Goal: Task Accomplishment & Management: Complete application form

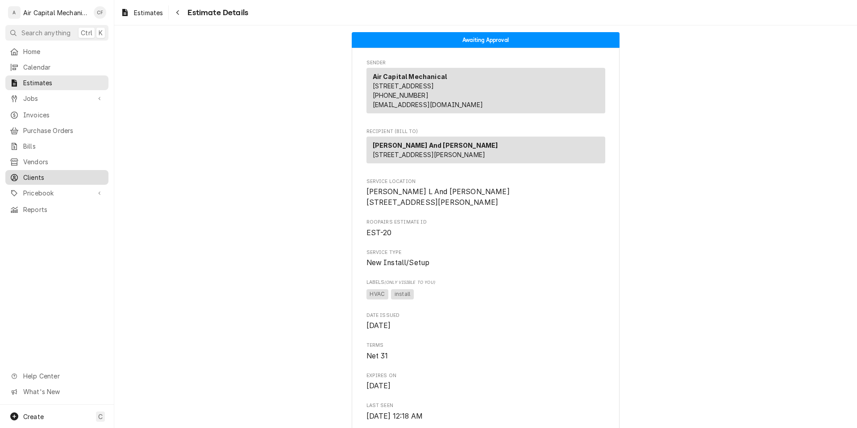
click at [52, 173] on span "Clients" at bounding box center [63, 177] width 81 height 9
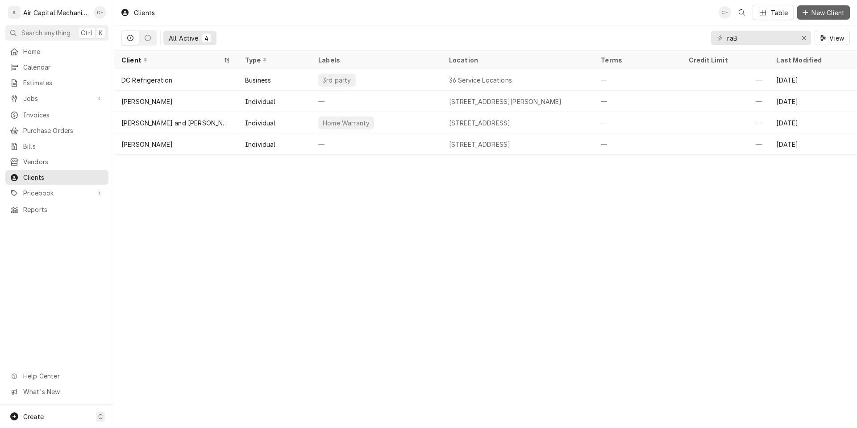
click at [814, 13] on span "New Client" at bounding box center [828, 12] width 37 height 9
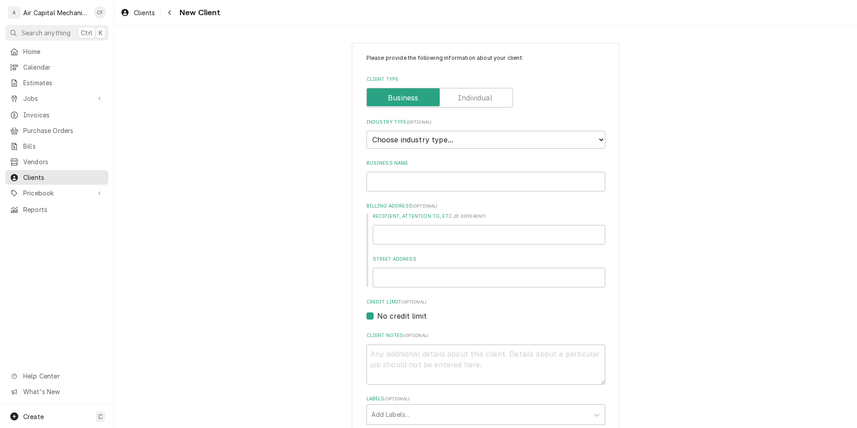
click at [460, 97] on label "Client Type" at bounding box center [440, 98] width 146 height 20
click at [460, 97] on input "Client Type" at bounding box center [440, 98] width 138 height 20
checkbox input "true"
type textarea "x"
select select "1"
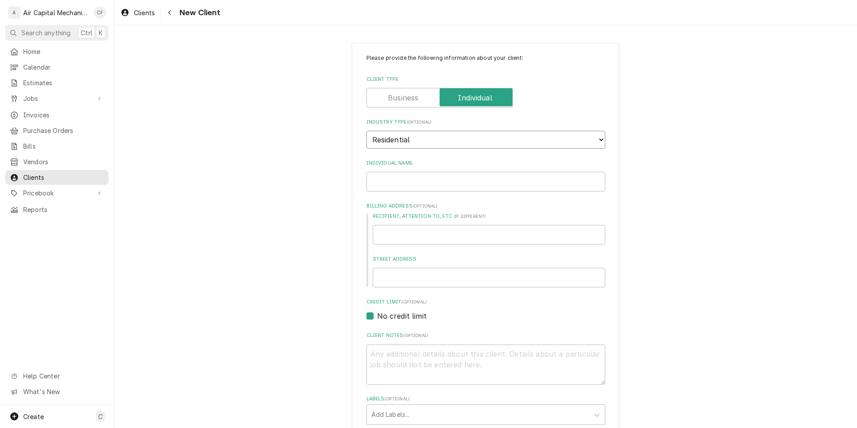
click at [367, 131] on select "Choose industry type... Residential Commercial Industrial Government" at bounding box center [486, 140] width 239 height 18
click at [441, 179] on input "Individual Name" at bounding box center [486, 182] width 239 height 20
type textarea "x"
type input "S"
type textarea "x"
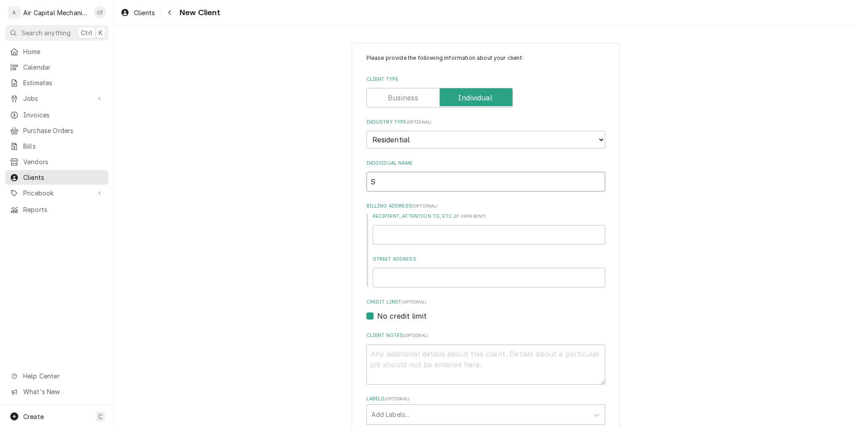
type input "Sc"
type textarea "x"
type input "Sco"
type textarea "x"
type input "[PERSON_NAME]"
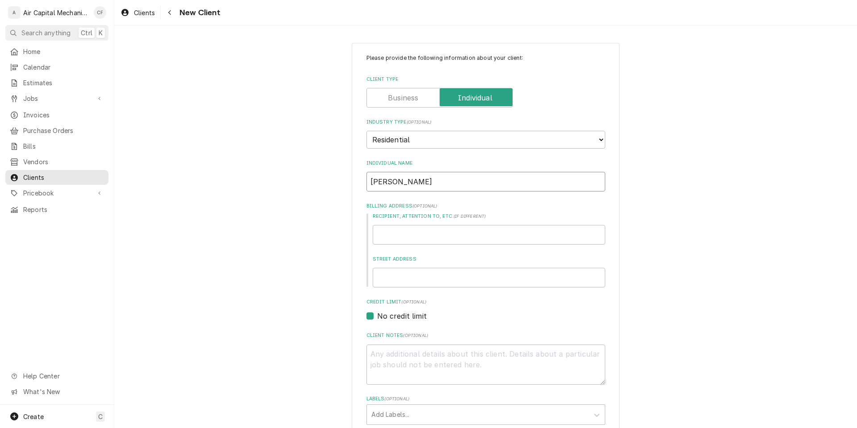
type textarea "x"
type input "[PERSON_NAME]"
type textarea "x"
type input "[PERSON_NAME]"
type textarea "x"
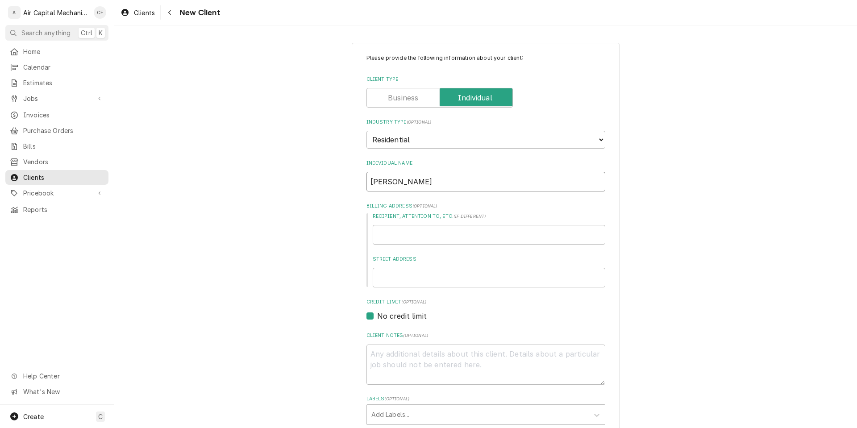
type input "[PERSON_NAME]"
type textarea "x"
type input "[PERSON_NAME]"
type textarea "x"
type input "[PERSON_NAME]"
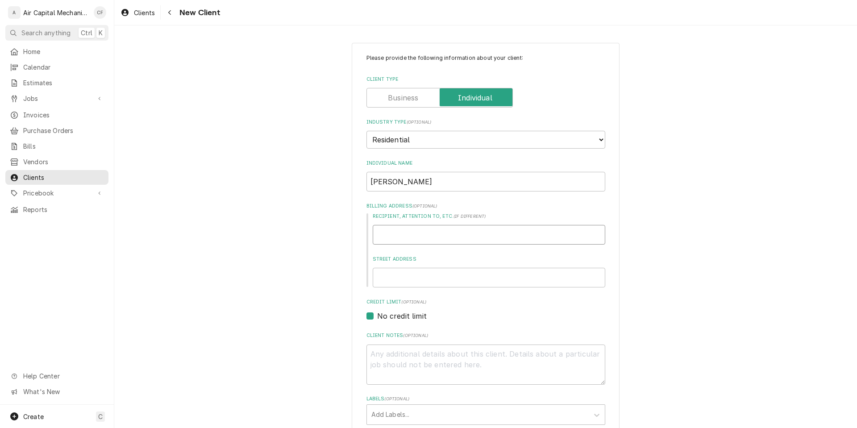
type textarea "x"
type input "1"
type textarea "x"
type input "14"
type textarea "x"
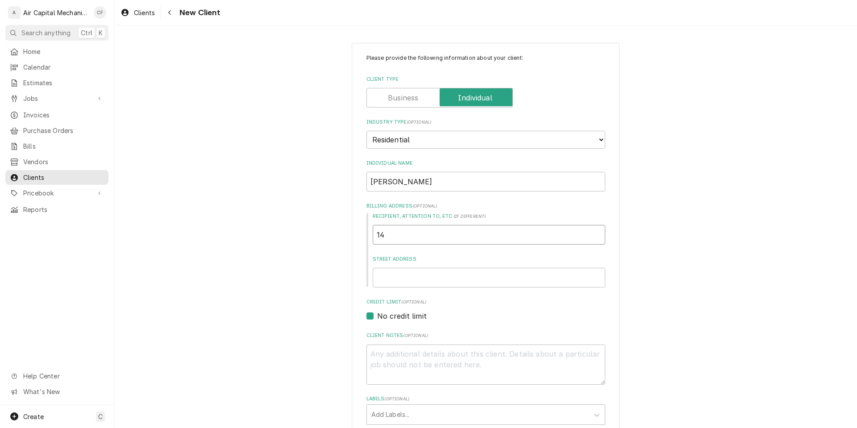
type input "147"
type textarea "x"
type input "1470"
type textarea "x"
type input "14700"
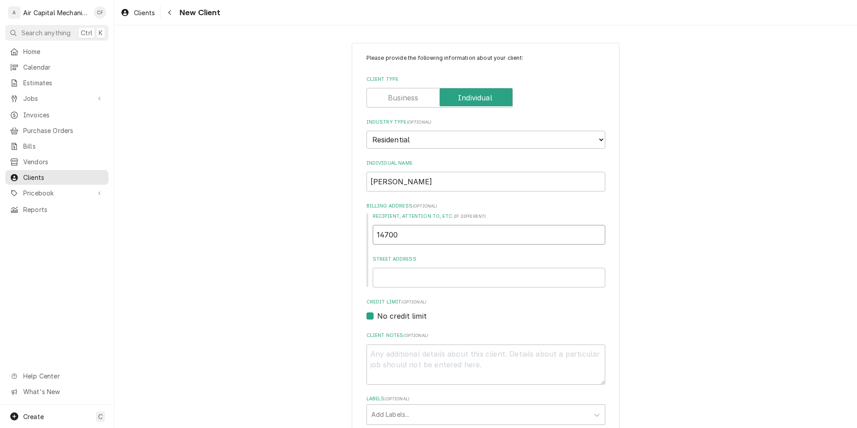
type textarea "x"
type input "14700"
type textarea "x"
type input "14700 e"
type textarea "x"
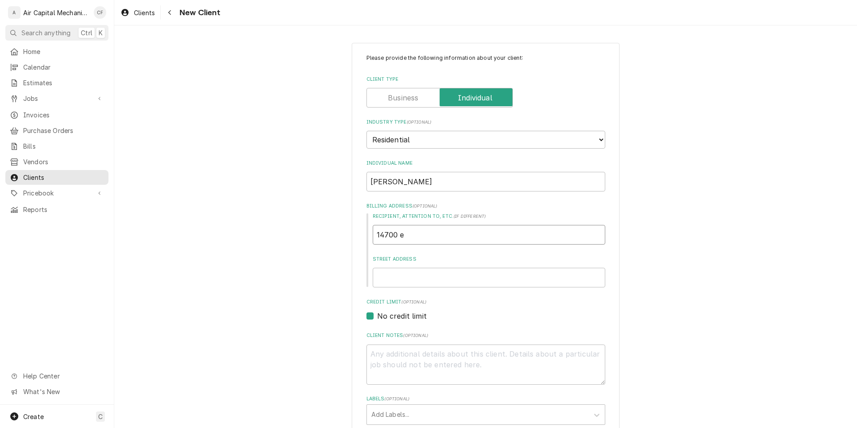
type input "14700 e"
type textarea "x"
type input "14700 e"
type textarea "x"
type input "14700"
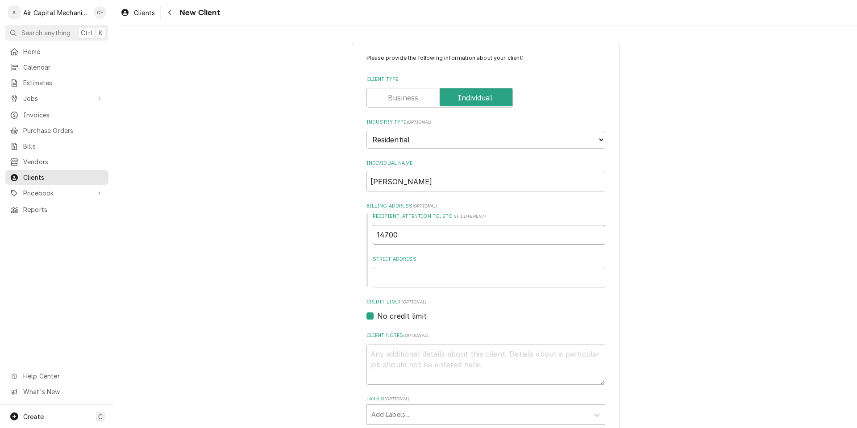
type textarea "x"
type input "14700 E"
type textarea "x"
type input "14700"
type textarea "x"
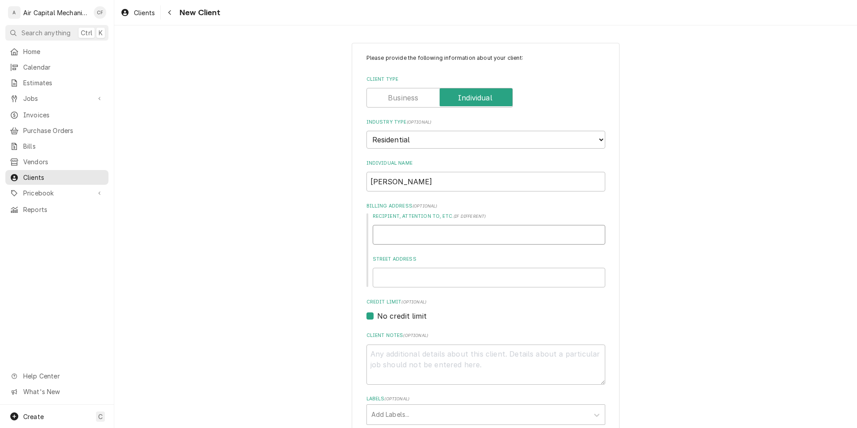
type textarea "x"
type input "S"
type textarea "x"
type input "Sc"
type textarea "x"
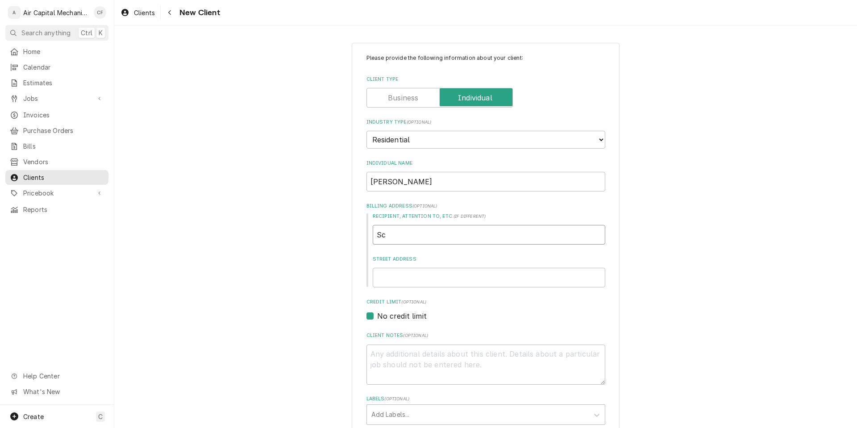
type input "Sco"
type textarea "x"
type input "Scor"
type textarea "x"
type input "Sco"
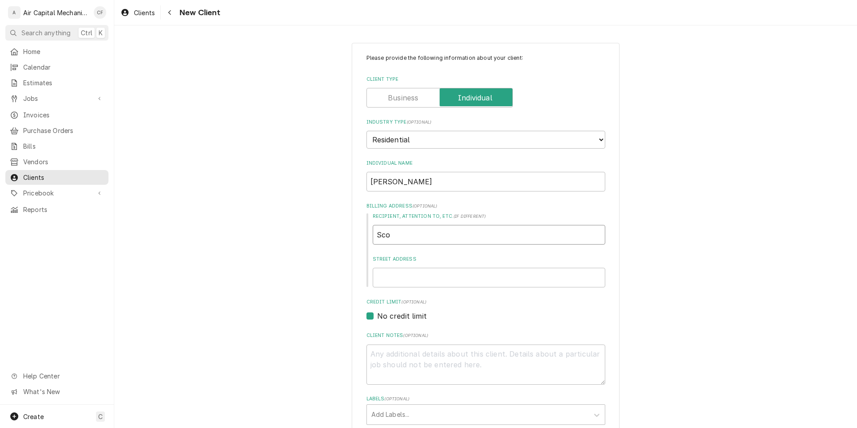
type textarea "x"
type input "[PERSON_NAME]"
type textarea "x"
type input "[PERSON_NAME]"
type textarea "x"
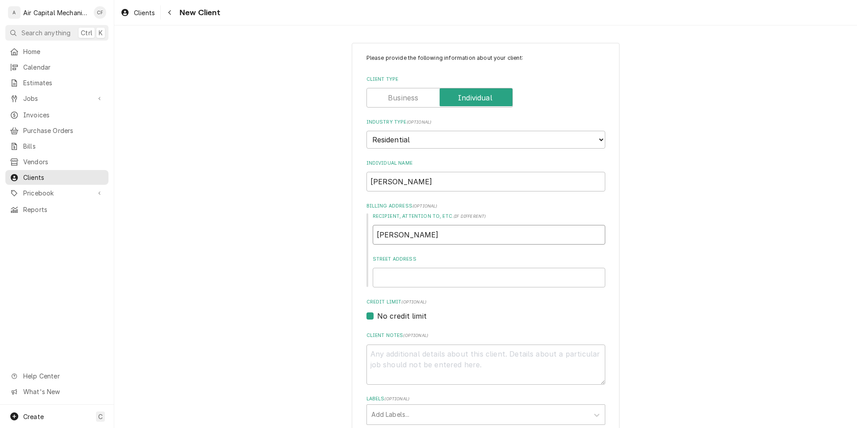
type input "[PERSON_NAME]"
type textarea "x"
type input "[PERSON_NAME]"
type textarea "x"
type input "[PERSON_NAME]"
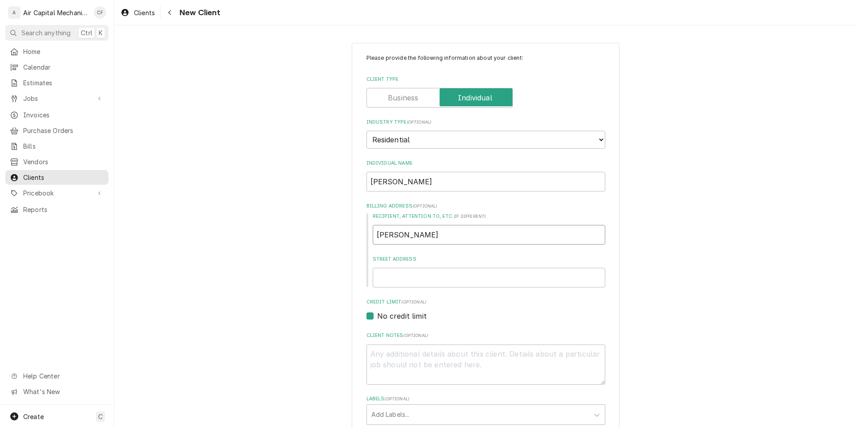
type textarea "x"
type input "[PERSON_NAME]"
type textarea "x"
type input "~"
type textarea "x"
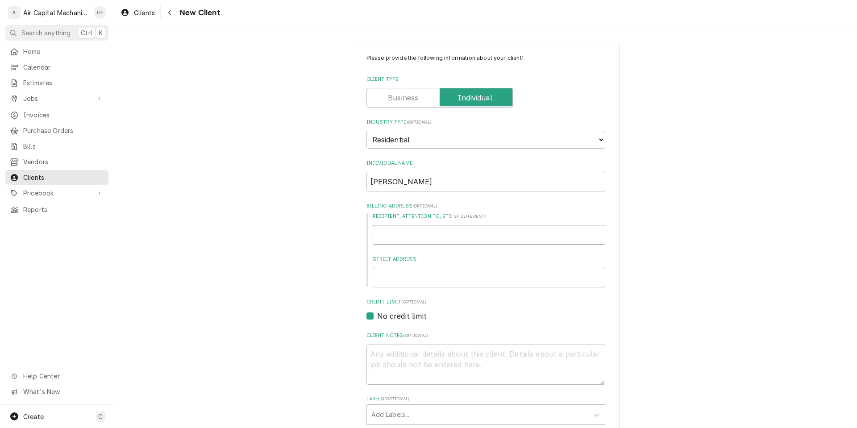
type textarea "x"
type input "/"
type textarea "x"
type input "S"
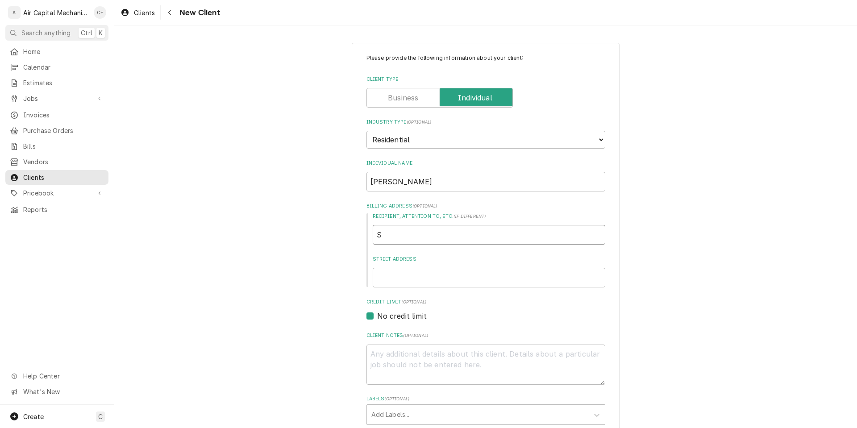
type textarea "x"
type input "Sc"
type textarea "x"
type input "Sco"
type textarea "x"
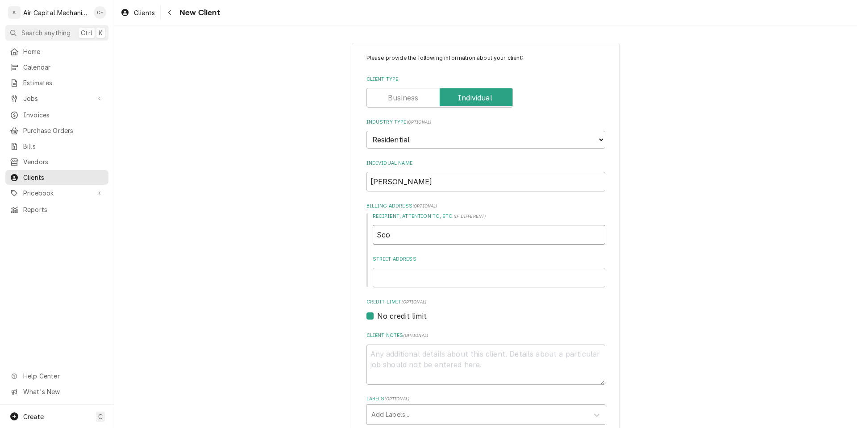
type input "[PERSON_NAME]"
type textarea "x"
type input "[PERSON_NAME]"
type textarea "x"
type input "[PERSON_NAME]"
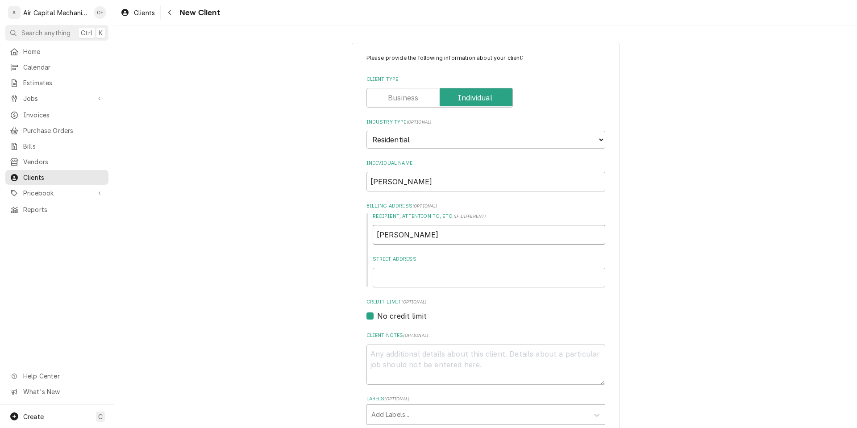
type textarea "x"
type input "[PERSON_NAME]"
type textarea "x"
type input "[PERSON_NAME]"
type textarea "x"
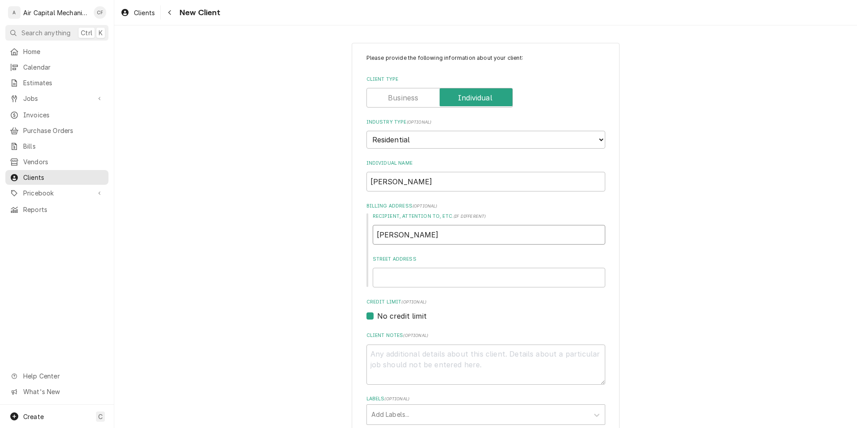
type input "[PERSON_NAME]"
type textarea "x"
type input "1"
type textarea "x"
type input "14"
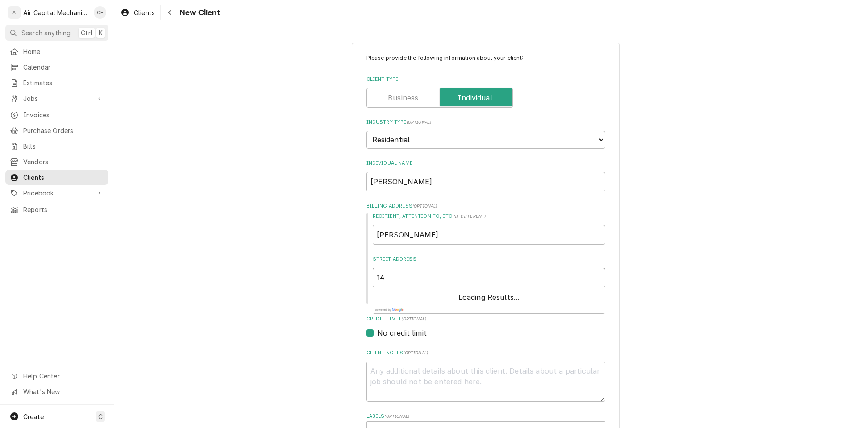
type textarea "x"
type input "147"
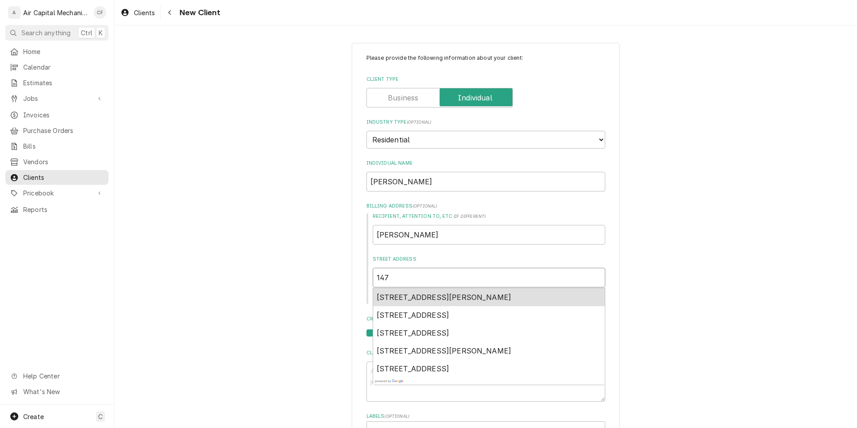
type textarea "x"
type input "1470"
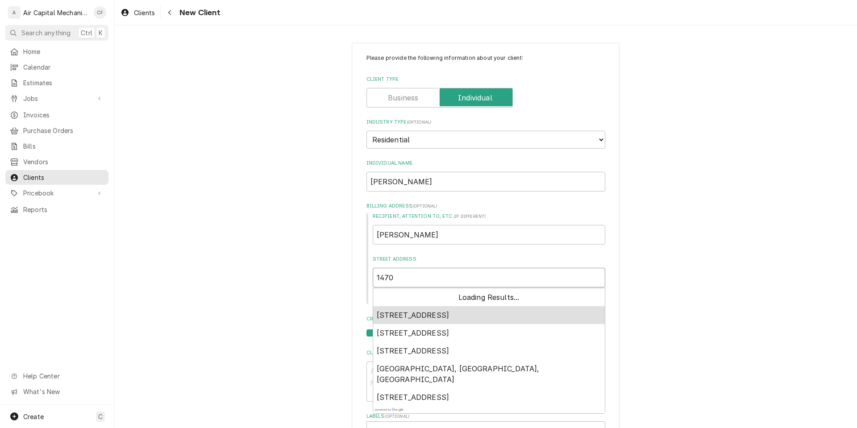
type textarea "x"
type input "14700"
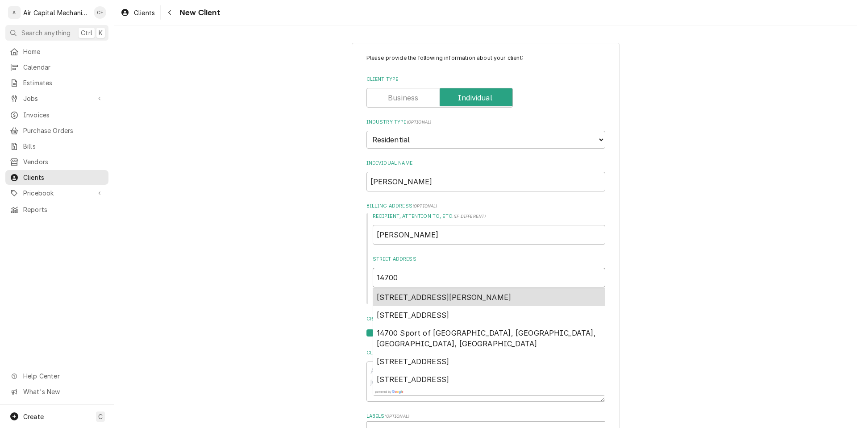
type textarea "x"
type input "14700"
type textarea "x"
type input "14700 e"
type textarea "x"
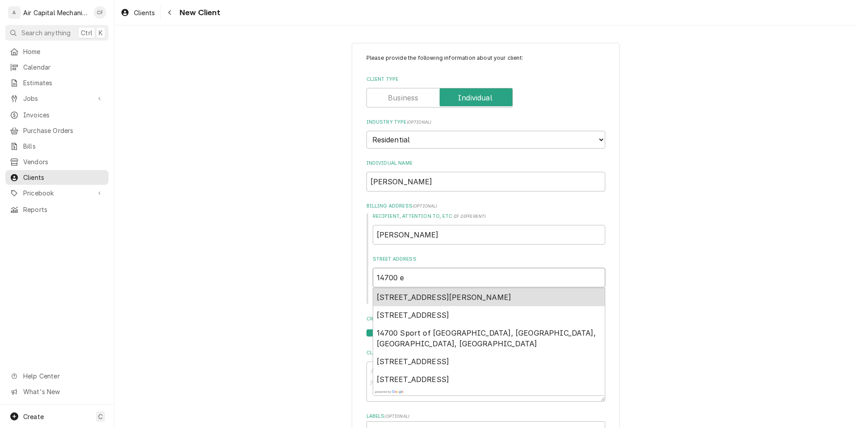
type input "14700 e"
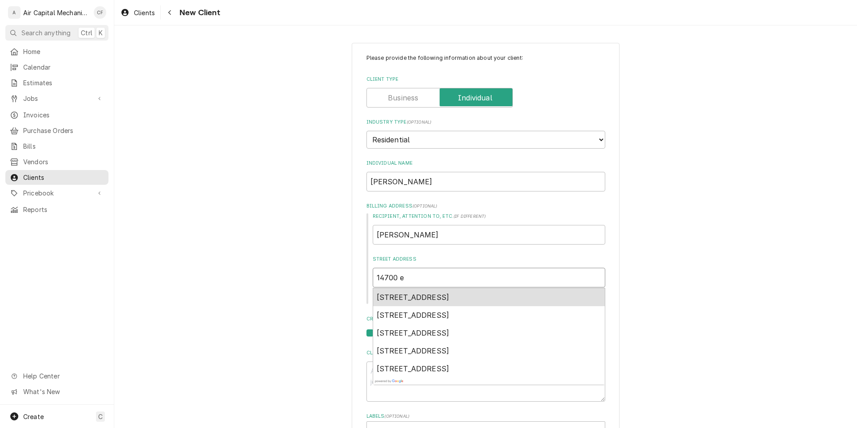
type textarea "x"
type input "14700 e 6"
type textarea "x"
type input "14700 e 60"
type textarea "x"
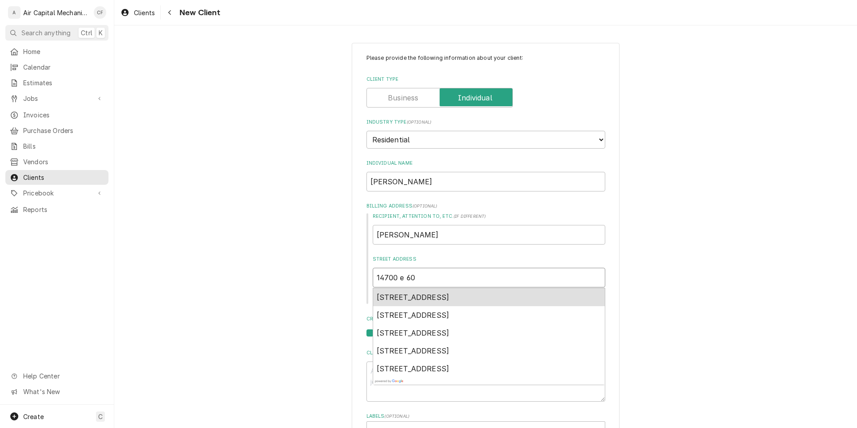
type input "14700 e 60t"
type textarea "x"
type input "14700 e 60th"
click at [450, 301] on span "[STREET_ADDRESS]" at bounding box center [413, 297] width 73 height 9
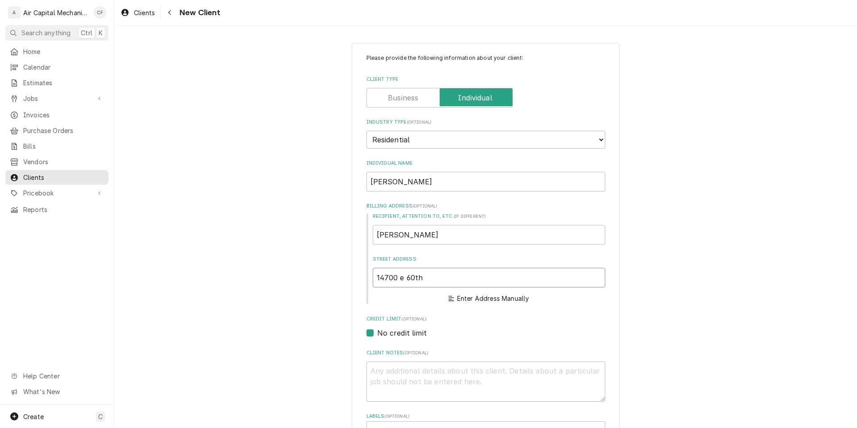
type textarea "x"
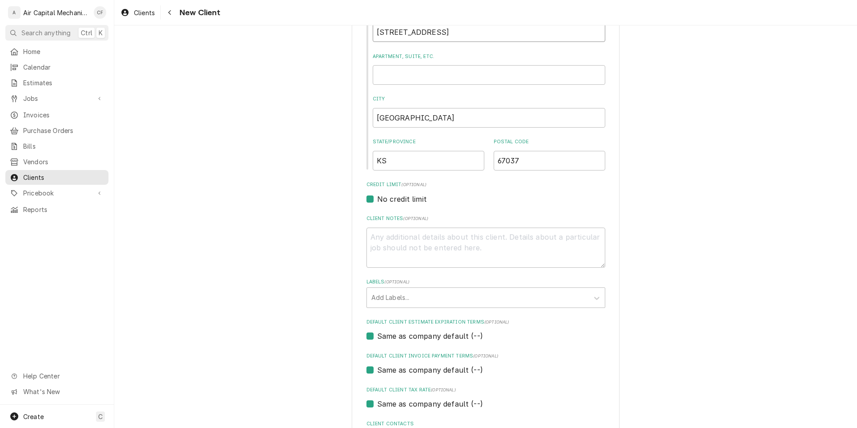
scroll to position [322, 0]
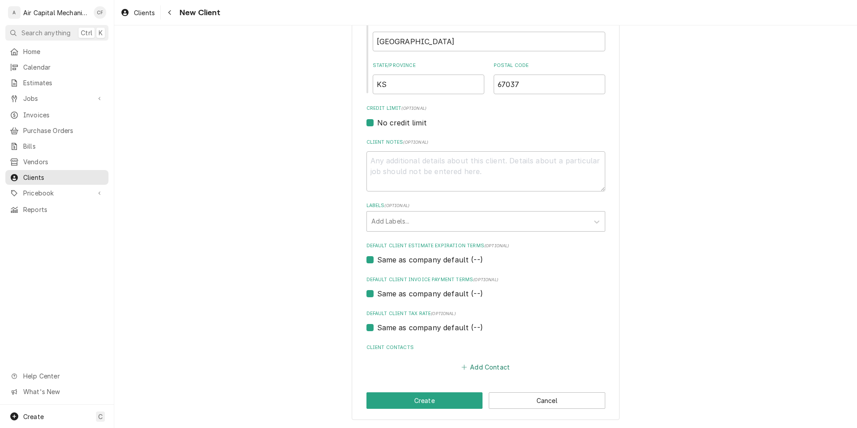
type input "[STREET_ADDRESS]"
click at [479, 368] on button "Add Contact" at bounding box center [485, 367] width 51 height 13
type textarea "x"
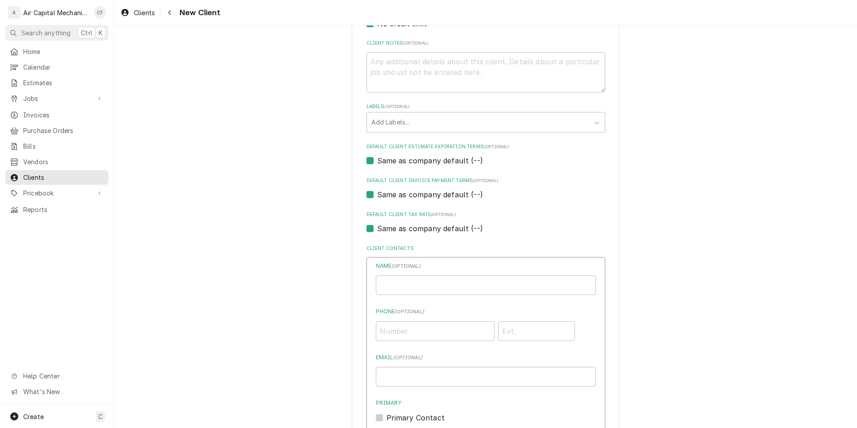
scroll to position [476, 0]
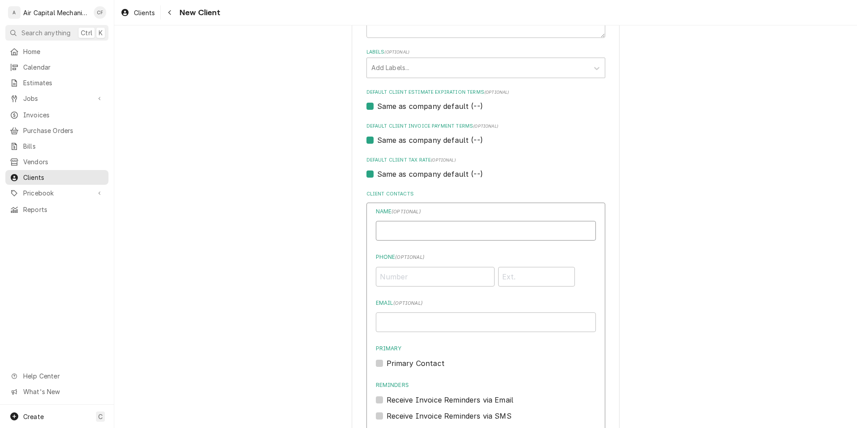
click at [481, 227] on input "Individual Name" at bounding box center [486, 231] width 220 height 20
type input "[PERSON_NAME]"
type input "[PHONE_NUMBER]"
click at [387, 358] on input "Primary" at bounding box center [497, 368] width 220 height 20
checkbox input "true"
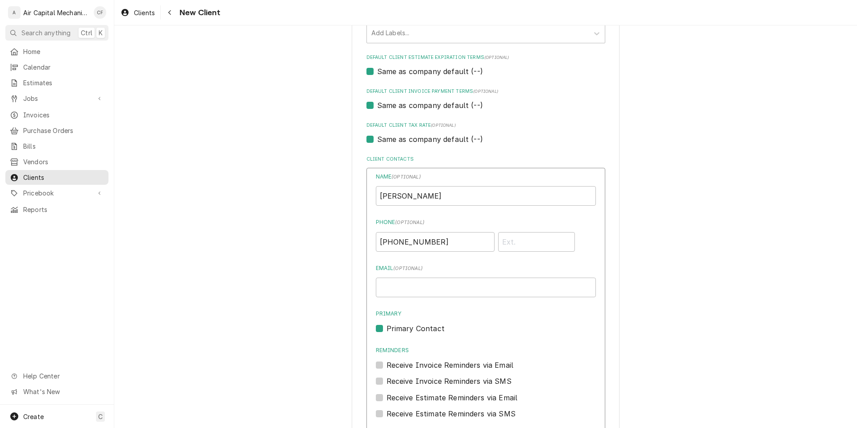
scroll to position [621, 0]
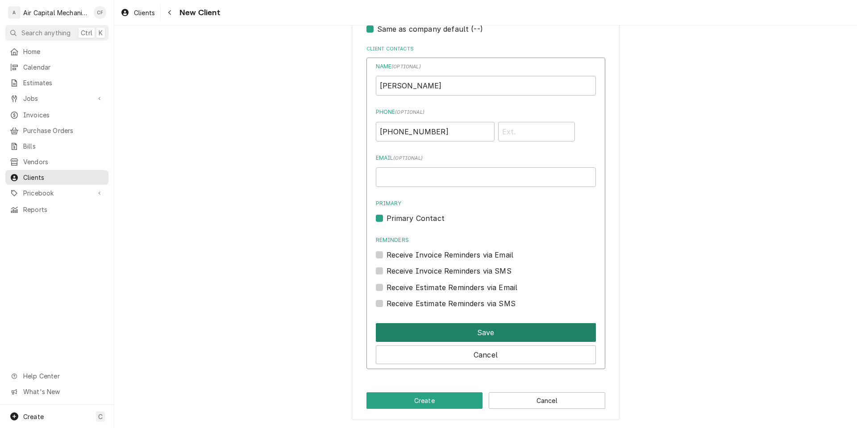
click at [485, 325] on button "Save" at bounding box center [486, 332] width 220 height 19
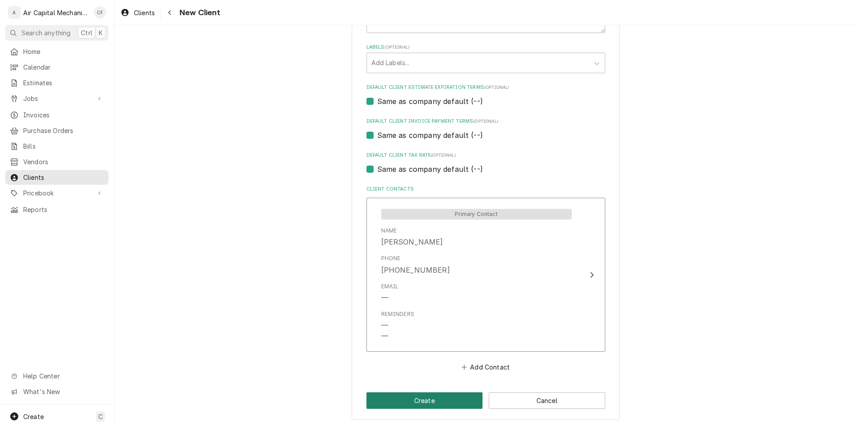
click at [446, 394] on button "Create" at bounding box center [425, 401] width 117 height 17
type textarea "x"
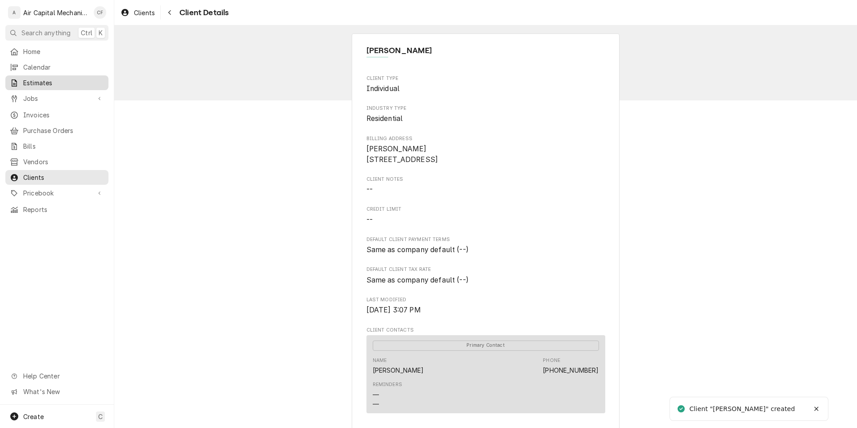
click at [74, 79] on span "Estimates" at bounding box center [63, 82] width 81 height 9
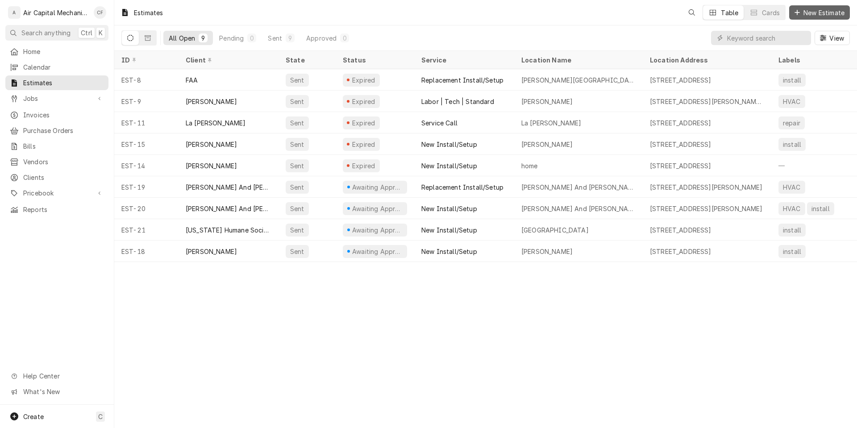
click at [847, 18] on button "New Estimate" at bounding box center [820, 12] width 61 height 14
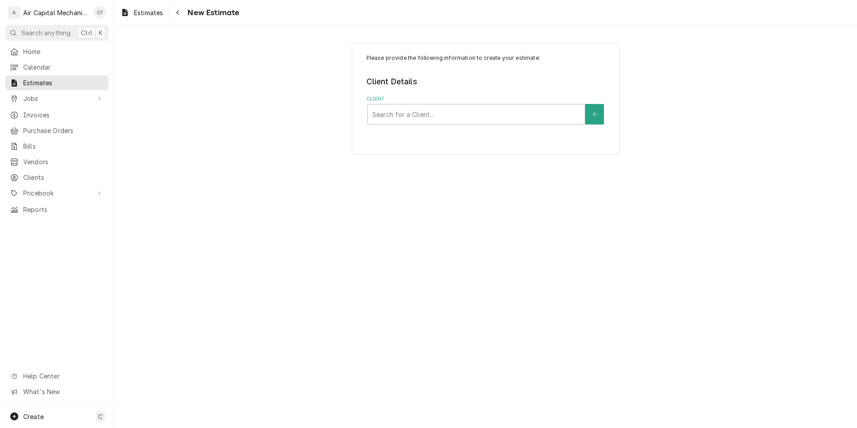
click at [453, 125] on div "Please provide the following information to create your estimate: Client Detail…" at bounding box center [486, 99] width 268 height 112
click at [456, 117] on div "Client" at bounding box center [476, 114] width 208 height 16
type input "rue"
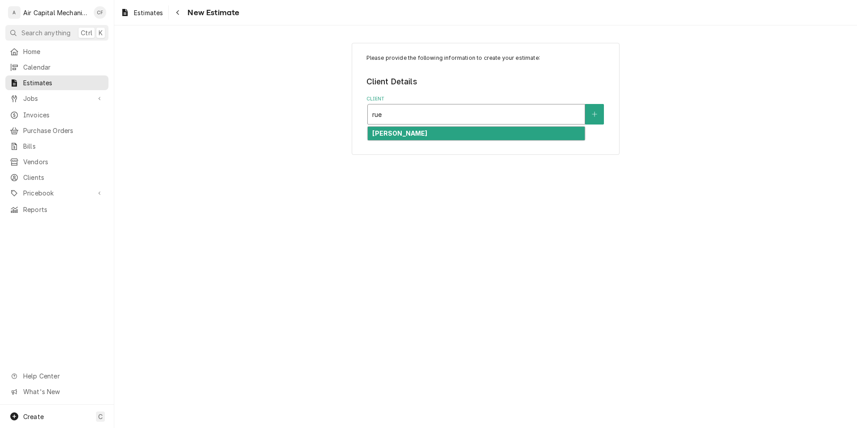
click at [471, 136] on div "[PERSON_NAME]" at bounding box center [476, 134] width 217 height 14
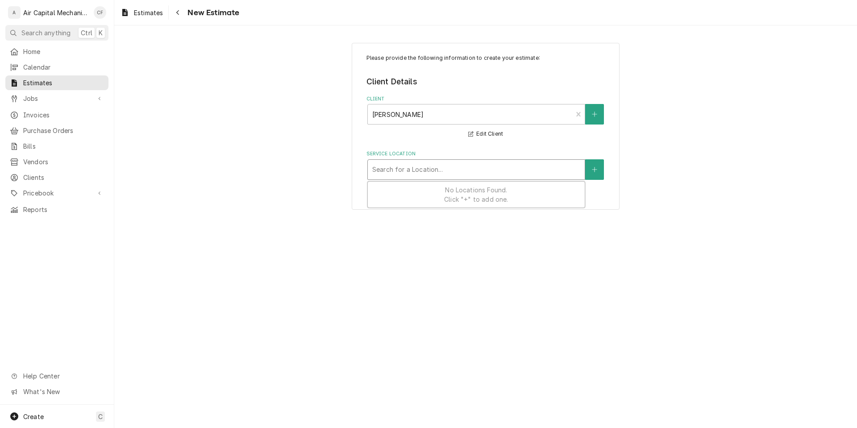
click at [462, 163] on div "Service Location" at bounding box center [476, 170] width 208 height 16
click at [592, 169] on icon "Create New Location" at bounding box center [594, 170] width 5 height 6
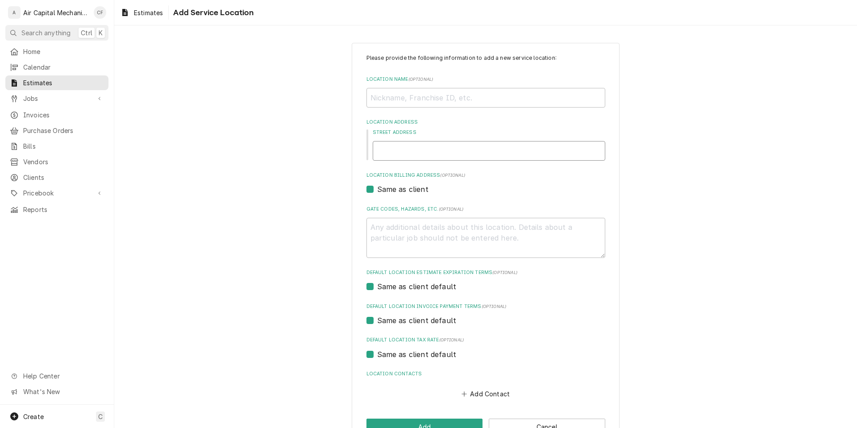
click at [566, 154] on input "Street Address" at bounding box center [489, 151] width 233 height 20
type textarea "x"
type input "1"
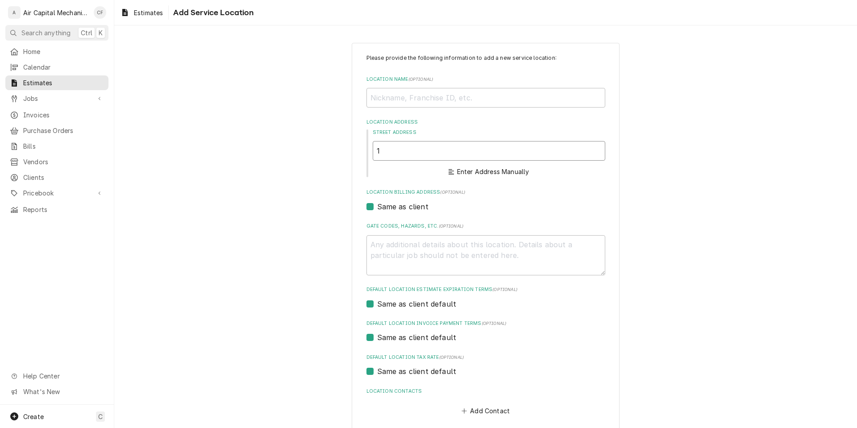
type textarea "x"
type input "14"
type textarea "x"
type input "147"
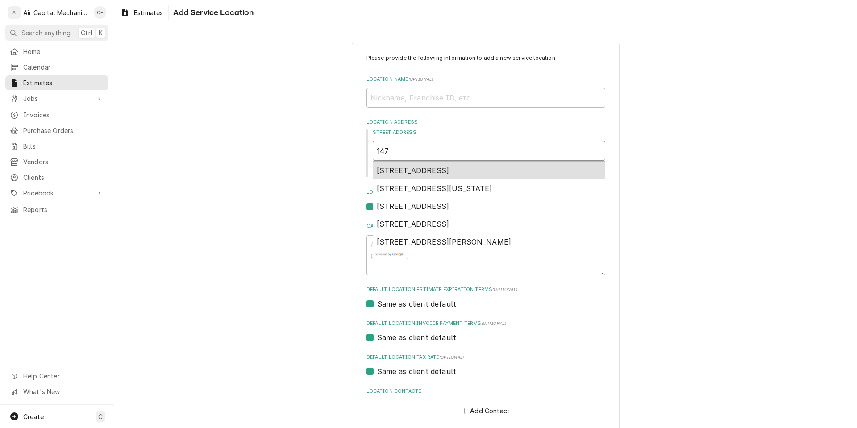
type textarea "x"
type input "1470"
type textarea "x"
type input "14700"
type textarea "x"
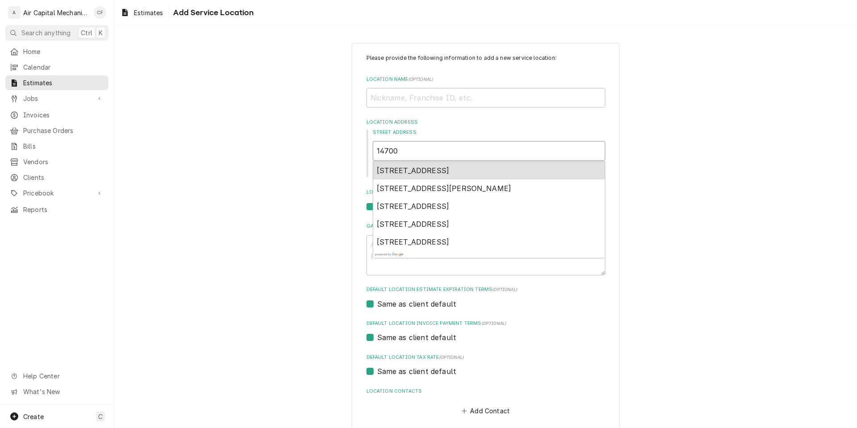
type input "14700"
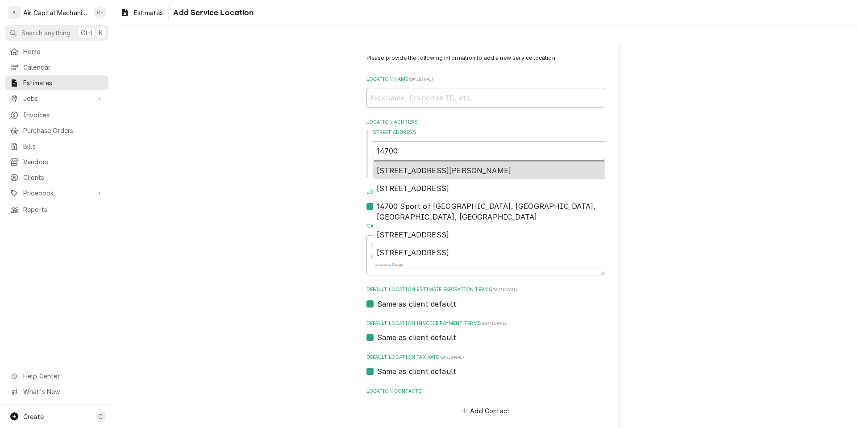
type textarea "x"
type input "14700 e"
type textarea "x"
type input "14700 e"
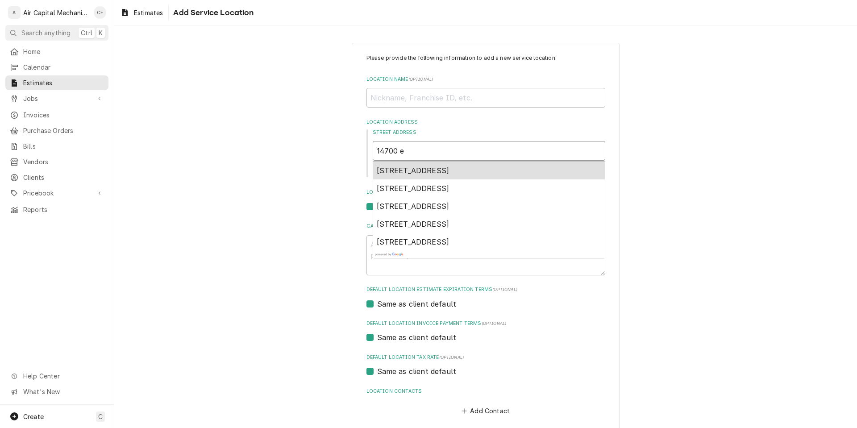
type textarea "x"
type input "14700 e s"
type textarea "x"
type input "14700 e st"
type textarea "x"
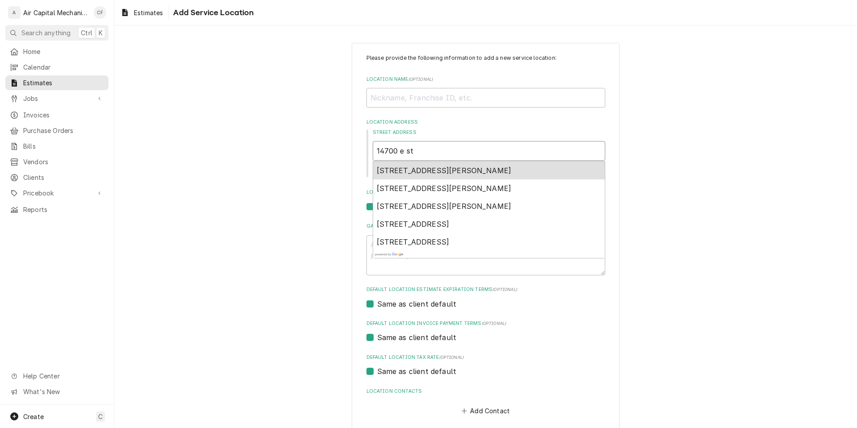
type input "14700 e s"
type textarea "x"
type input "14700 e"
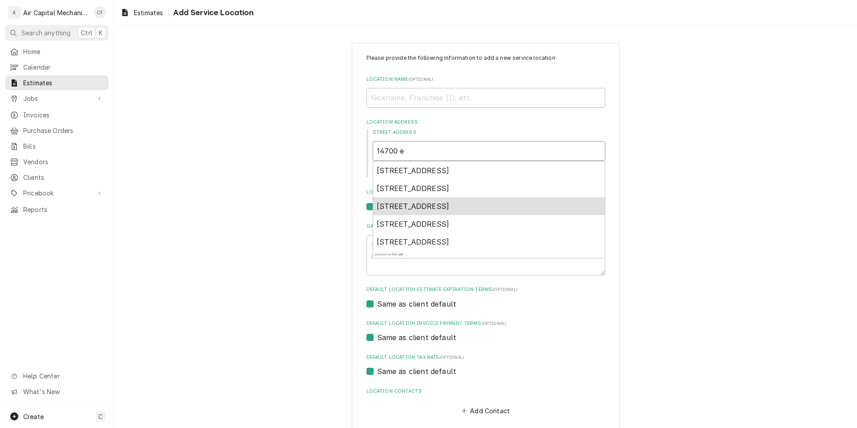
click at [547, 205] on div "[STREET_ADDRESS]" at bounding box center [489, 206] width 232 height 18
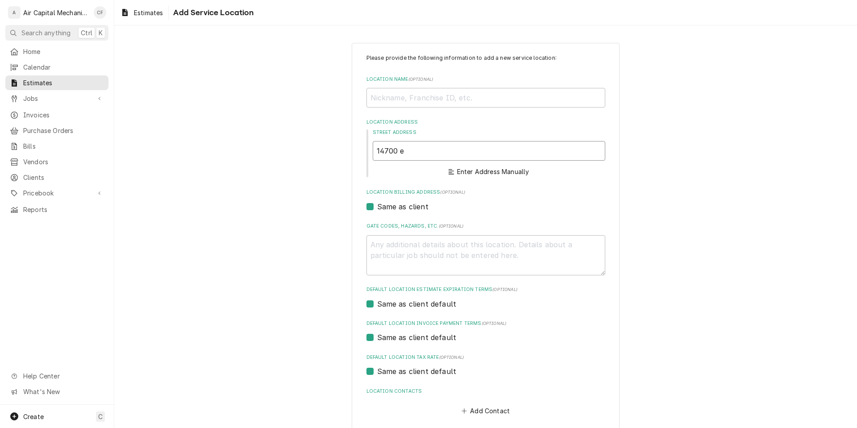
type textarea "x"
type input "[STREET_ADDRESS]"
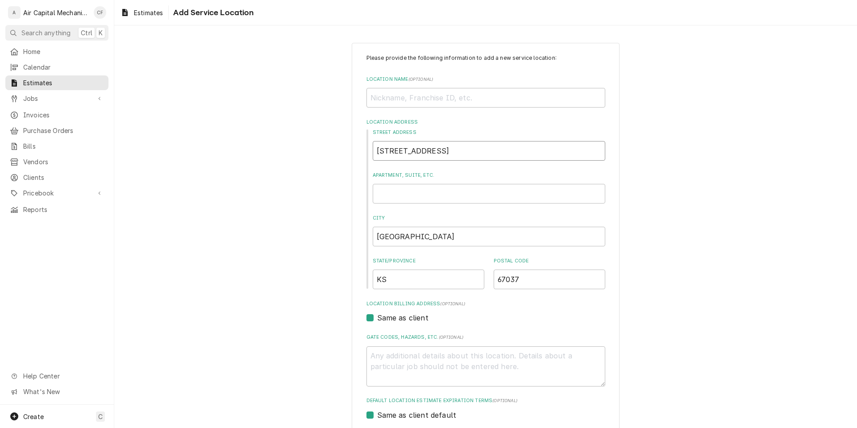
type textarea "x"
type input "[STREET_ADDRESS]"
click at [547, 205] on div "Street Address 14700 E 60th St S Apartment, Suite, etc. City Derby State/Provin…" at bounding box center [486, 209] width 239 height 160
click at [448, 370] on textarea "Gate Codes, Hazards, etc. ( optional )" at bounding box center [486, 367] width 239 height 40
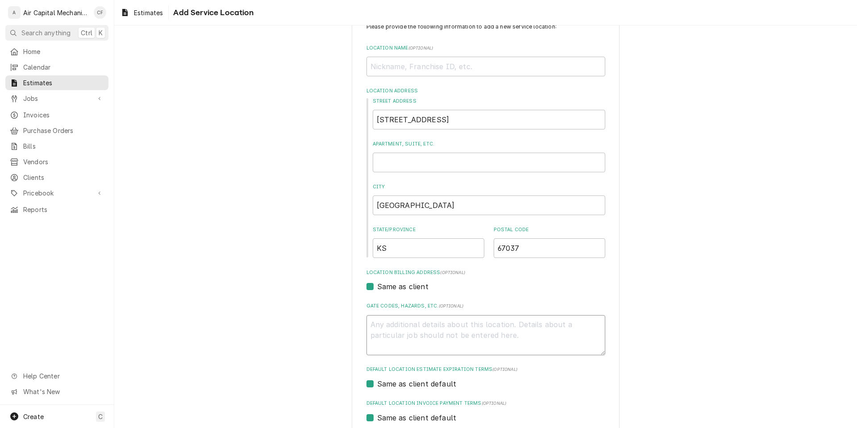
scroll to position [155, 0]
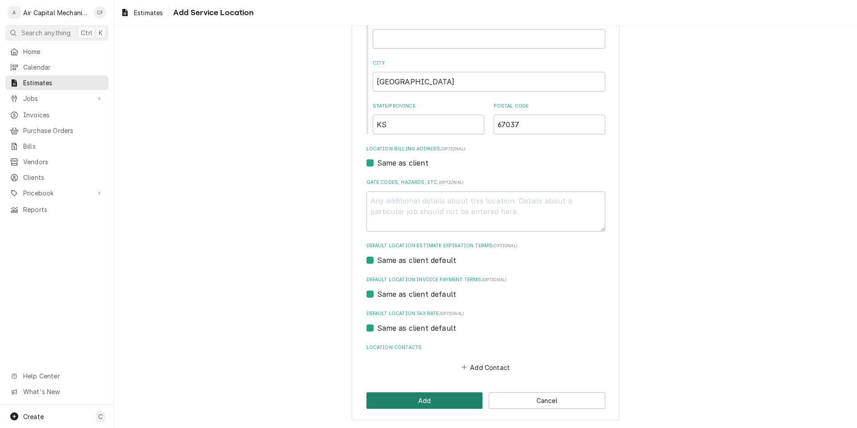
click at [435, 398] on button "Add" at bounding box center [425, 401] width 117 height 17
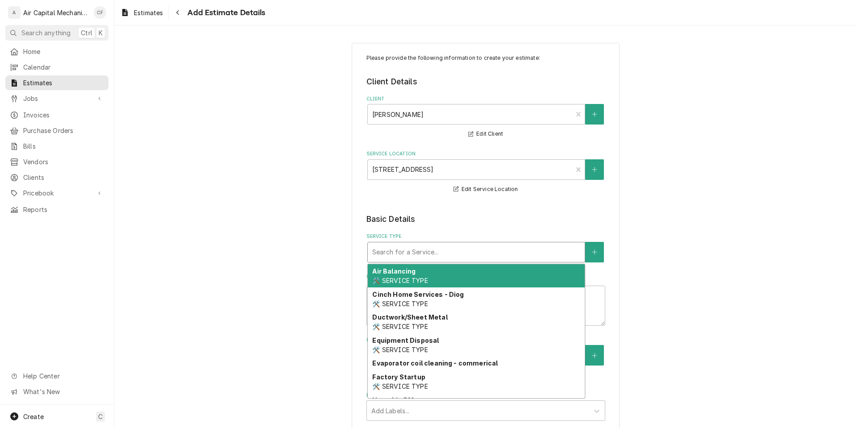
click at [525, 247] on div "Service Type" at bounding box center [476, 252] width 208 height 16
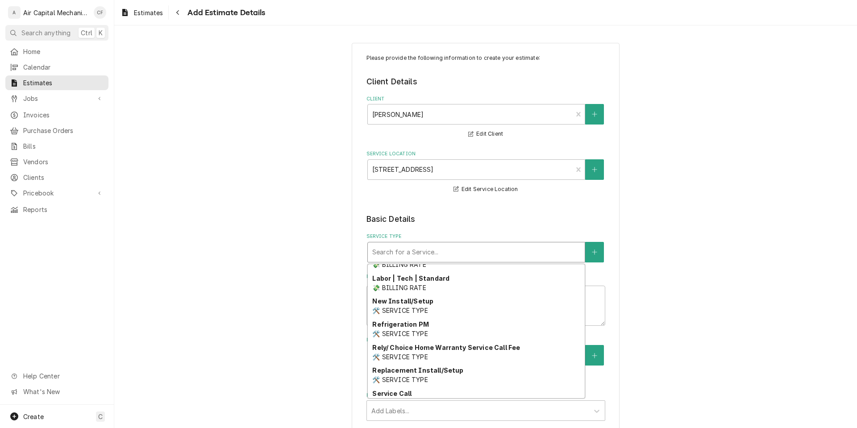
scroll to position [318, 0]
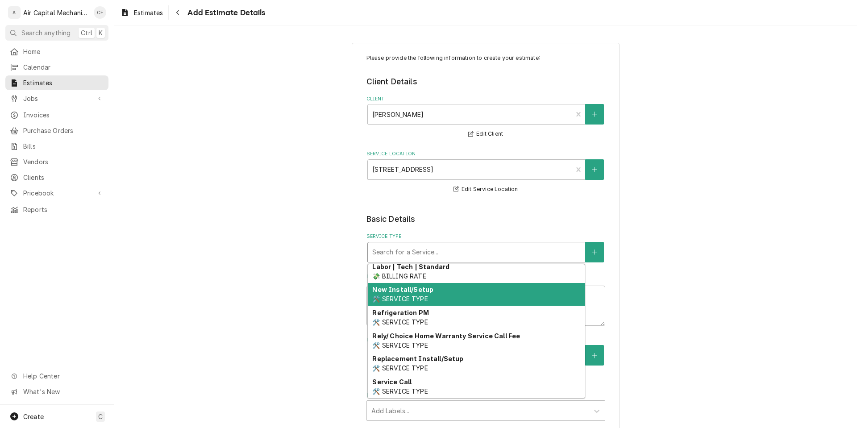
click at [523, 299] on div "New Install/Setup 🛠️ SERVICE TYPE" at bounding box center [476, 294] width 217 height 23
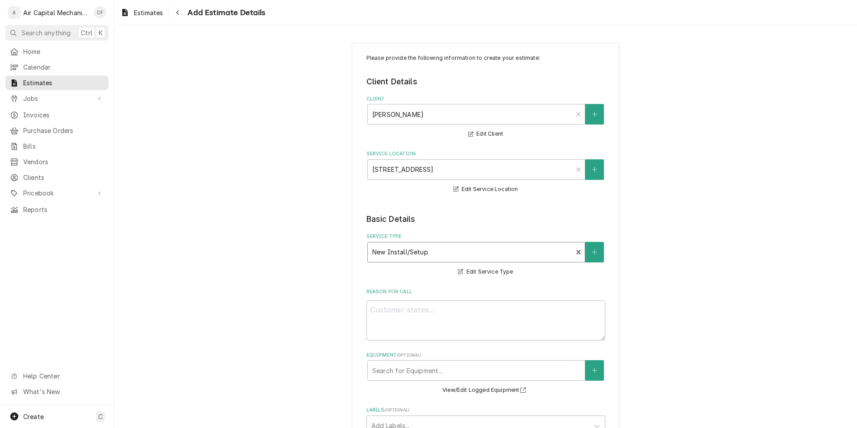
click at [523, 299] on div "Reason For Call" at bounding box center [486, 314] width 239 height 52
click at [516, 316] on textarea "Reason For Call" at bounding box center [486, 321] width 239 height 40
type textarea "x"
type textarea "n"
type textarea "x"
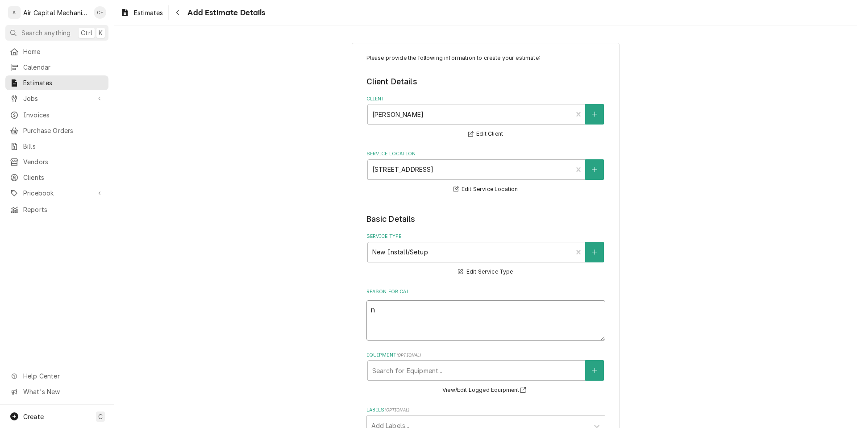
type textarea "ne"
type textarea "x"
type textarea "new"
type textarea "x"
type textarea "new"
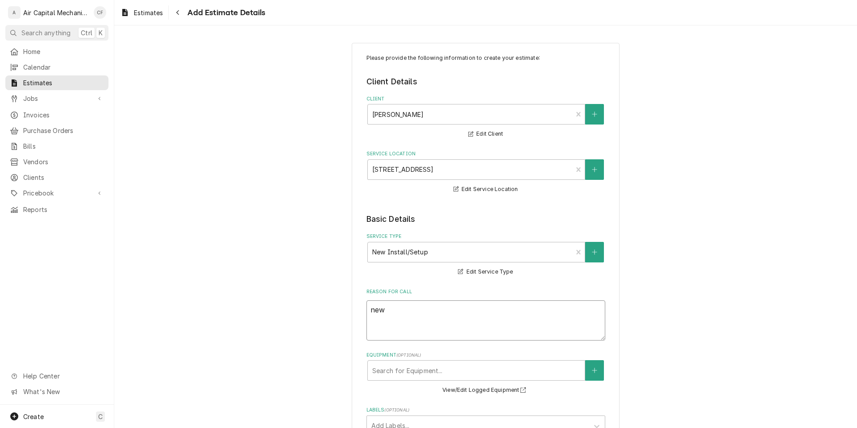
type textarea "x"
type textarea "new c"
type textarea "x"
type textarea "new co"
type textarea "x"
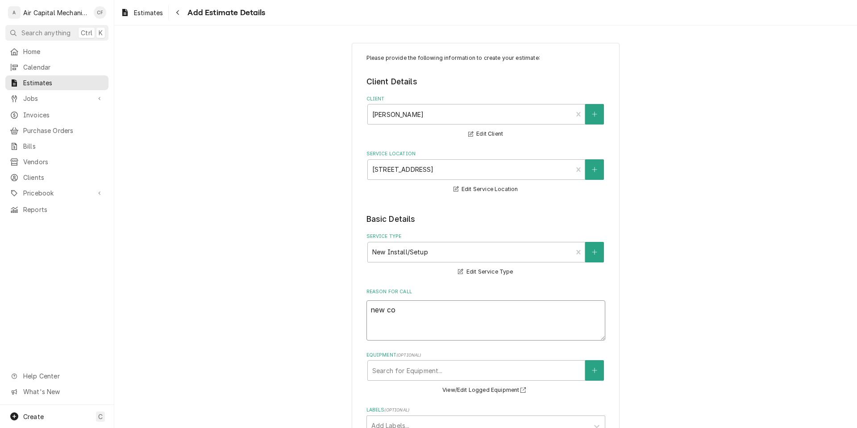
type textarea "new con"
type textarea "x"
type textarea "new cons"
type textarea "x"
type textarea "new const"
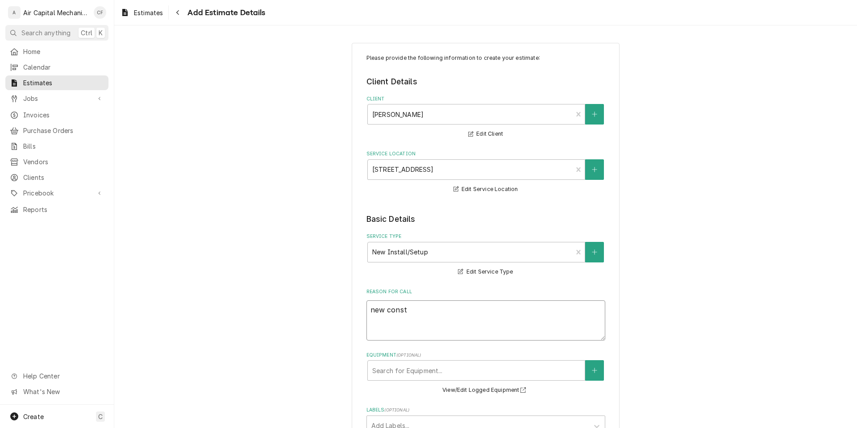
type textarea "x"
type textarea "new constr"
type textarea "x"
type textarea "new constru"
type textarea "x"
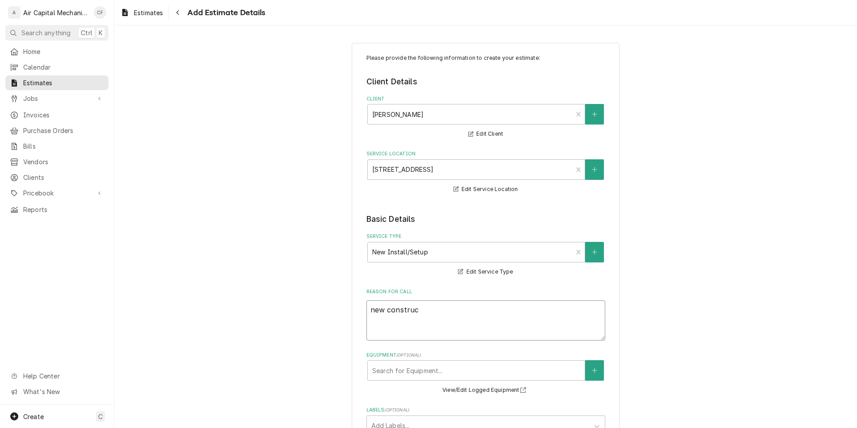
type textarea "new construcr"
type textarea "x"
type textarea "new construcrt"
type textarea "x"
type textarea "new construcr"
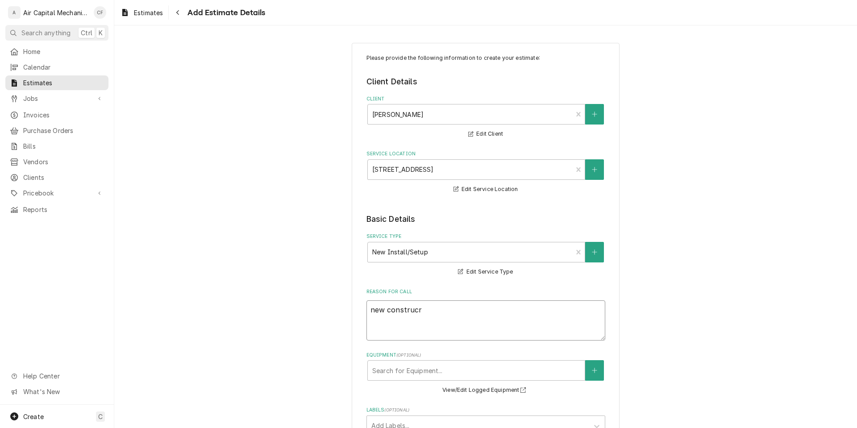
type textarea "x"
type textarea "new construc"
type textarea "x"
type textarea "new construct"
type textarea "x"
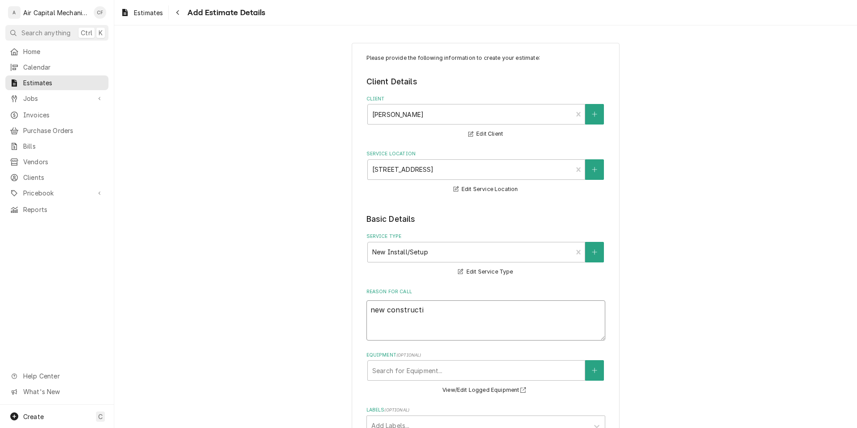
type textarea "new constructio"
type textarea "x"
type textarea "new constructio9n"
type textarea "x"
type textarea "new constructio9"
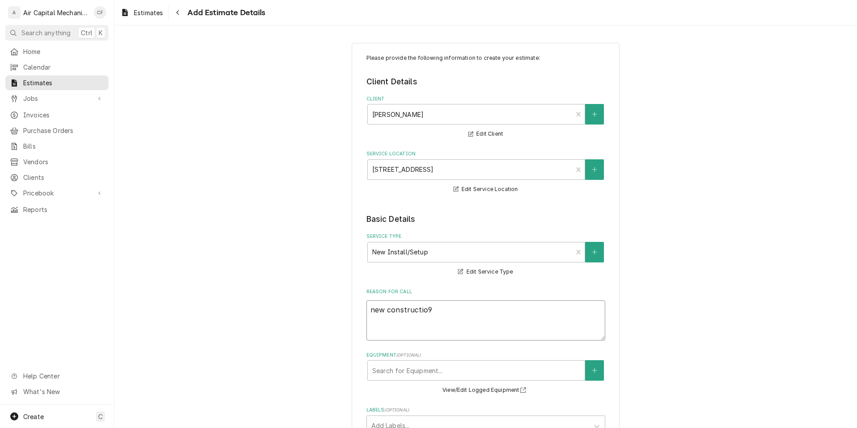
type textarea "x"
type textarea "new constructio"
type textarea "x"
type textarea "new constructi"
type textarea "x"
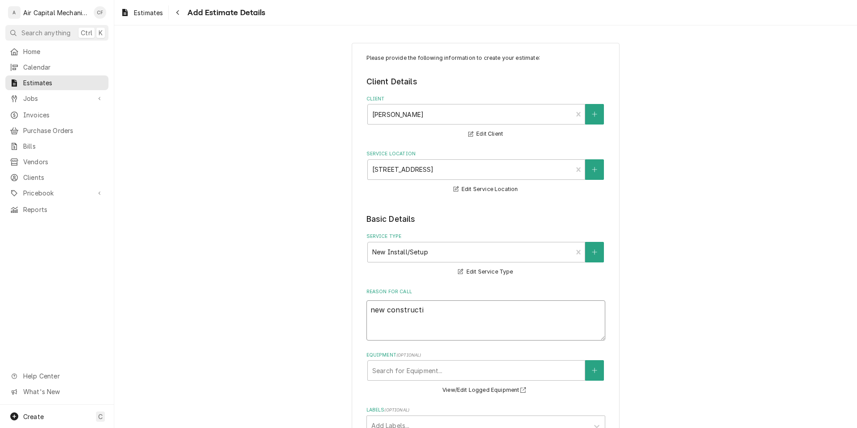
type textarea "new constructio"
type textarea "x"
type textarea "new construction"
type textarea "x"
type textarea "new construction"
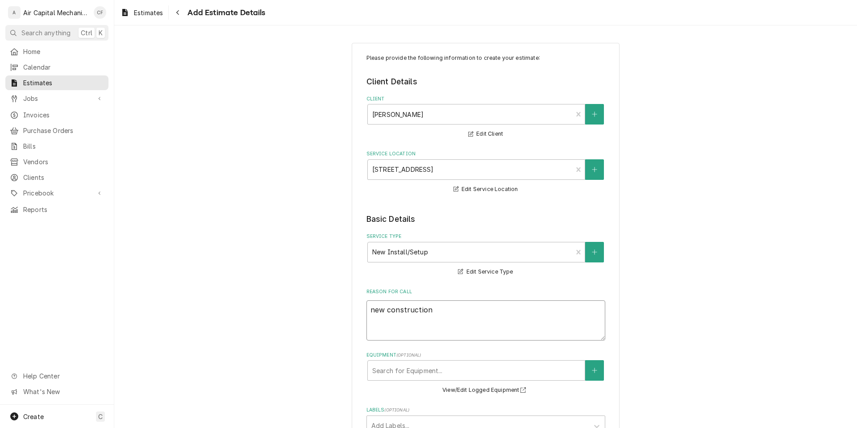
type textarea "x"
type textarea "new construction i"
type textarea "x"
type textarea "new construction in"
type textarea "x"
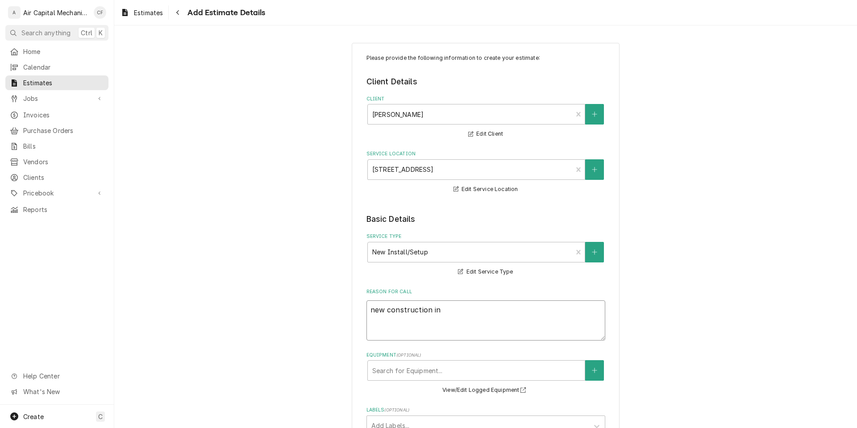
type textarea "new construction ins"
type textarea "x"
type textarea "new construction inst"
type textarea "x"
type textarea "new construction insta"
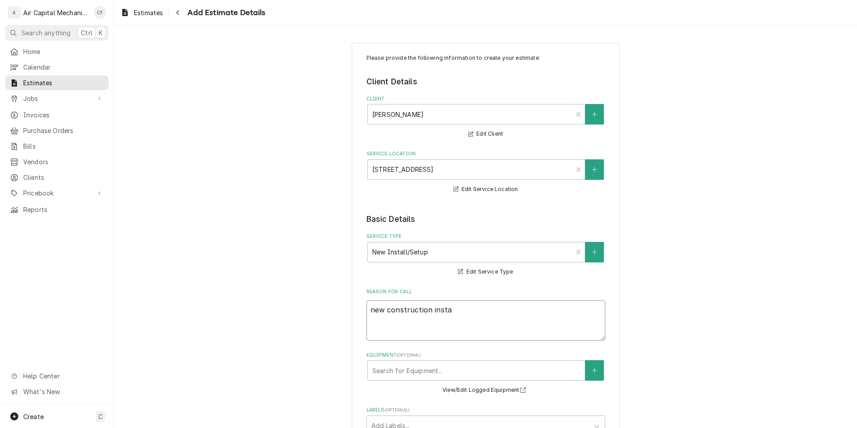
type textarea "x"
type textarea "new construction instal"
type textarea "x"
type textarea "new construction install"
type textarea "x"
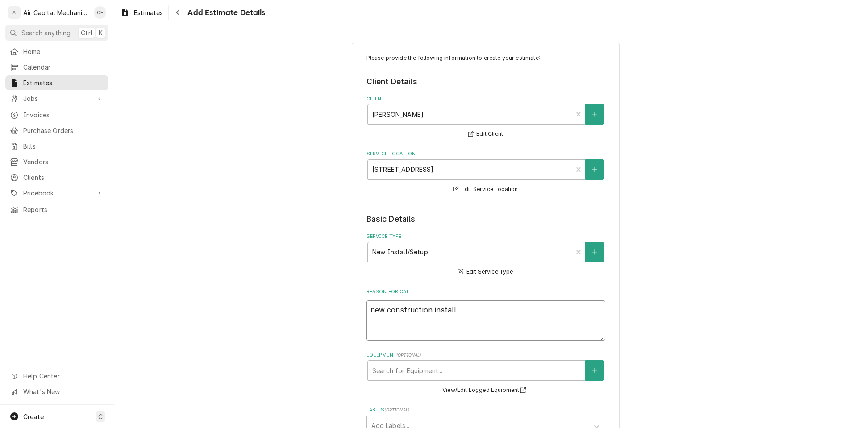
type textarea "new construction install"
type textarea "x"
type textarea "new construction install o"
type textarea "x"
type textarea "new construction install of"
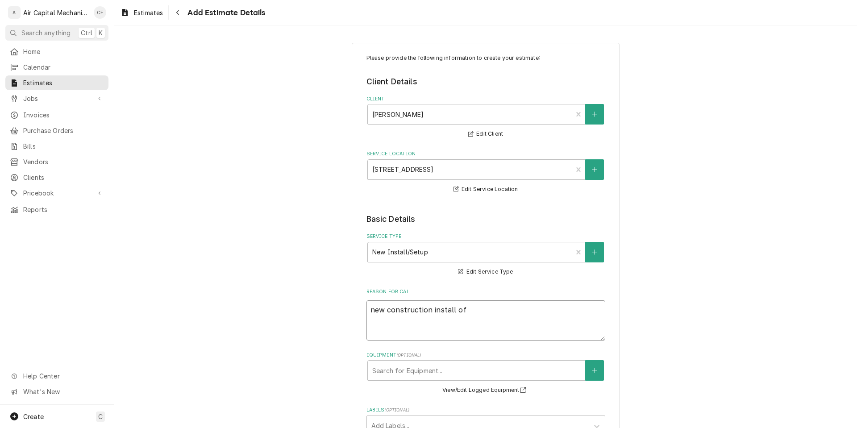
type textarea "x"
type textarea "new construction install of"
type textarea "x"
type textarea "new construction install of 2"
type textarea "x"
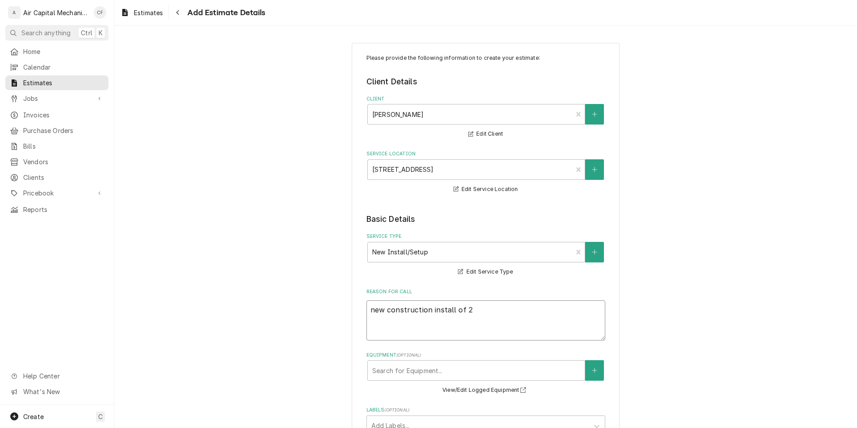
type textarea "new construction install of 2"
type textarea "x"
type textarea "new construction install of 2 s"
type textarea "x"
type textarea "new construction install of 2 sy"
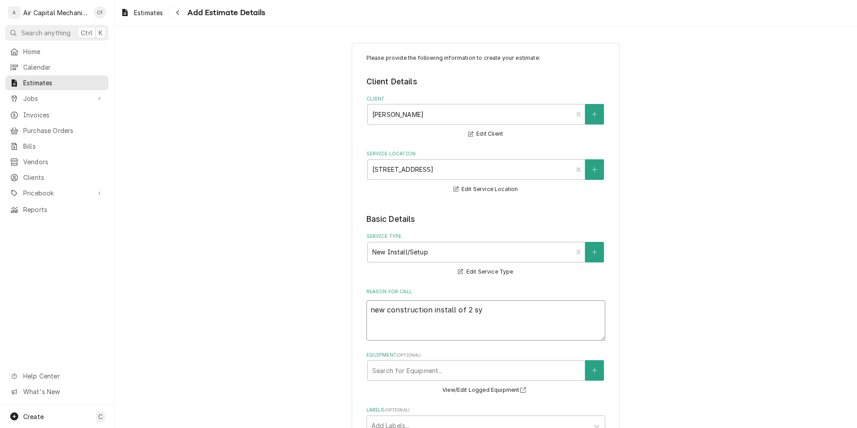
type textarea "x"
type textarea "new construction install of 2 sys"
type textarea "x"
type textarea "new construction install of 2 syst"
type textarea "x"
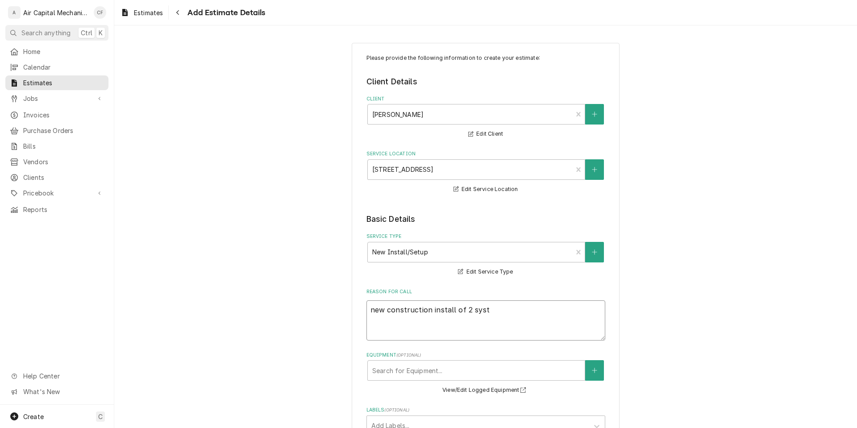
type textarea "new construction install of 2 syste"
type textarea "x"
type textarea "new construction install of 2 system"
type textarea "x"
type textarea "new construction install of 2 systems"
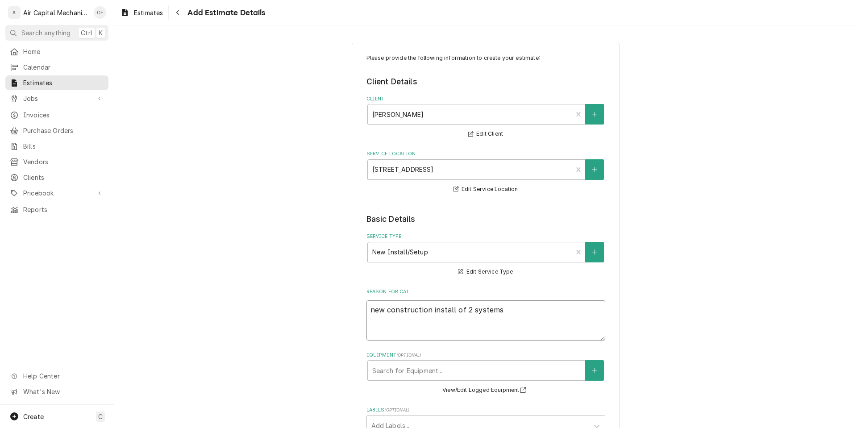
type textarea "x"
type textarea "new construction install of 2 systems."
type textarea "x"
type textarea "new construction install of 2 systems."
type textarea "x"
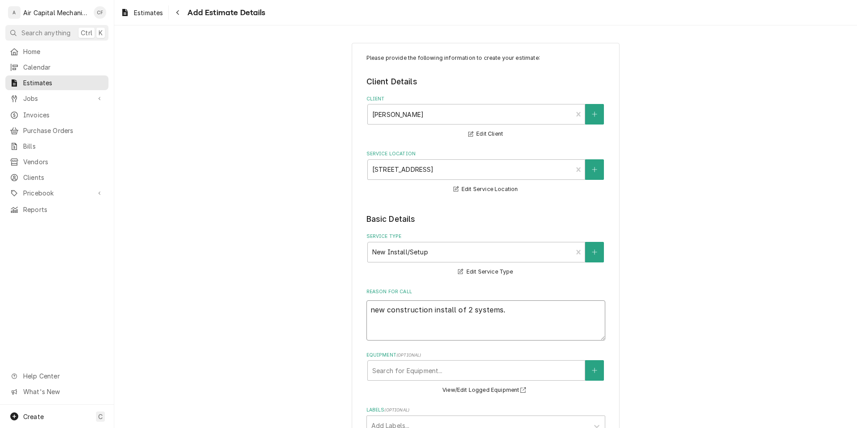
type textarea "new construction install of 2 systems. i"
type textarea "x"
type textarea "new construction install of 2 systems. in"
type textarea "x"
type textarea "new construction install of 2 systems. ins"
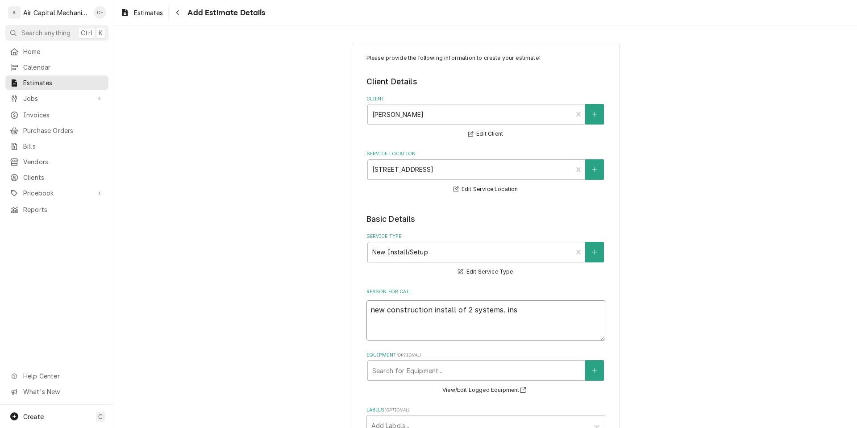
type textarea "x"
type textarea "new construction install of 2 systems. inst"
type textarea "x"
type textarea "new construction install of 2 systems. insta"
type textarea "x"
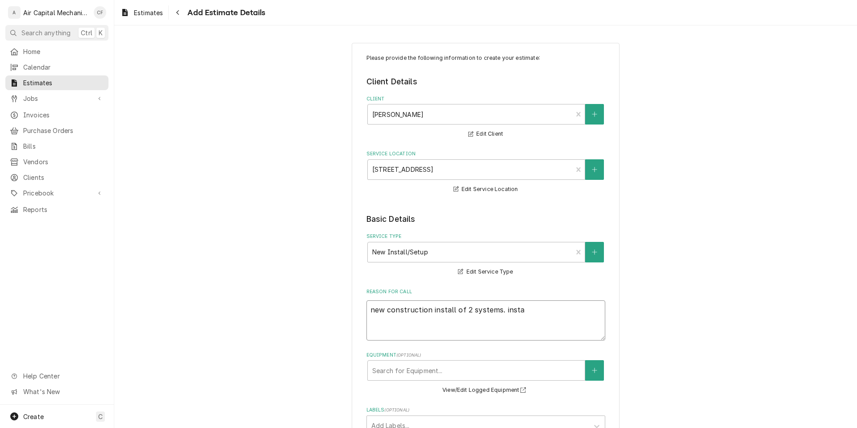
type textarea "new construction install of 2 systems. instal"
type textarea "x"
type textarea "new construction install of 2 systems. install"
type textarea "x"
type textarea "new construction install of 2 systems. install"
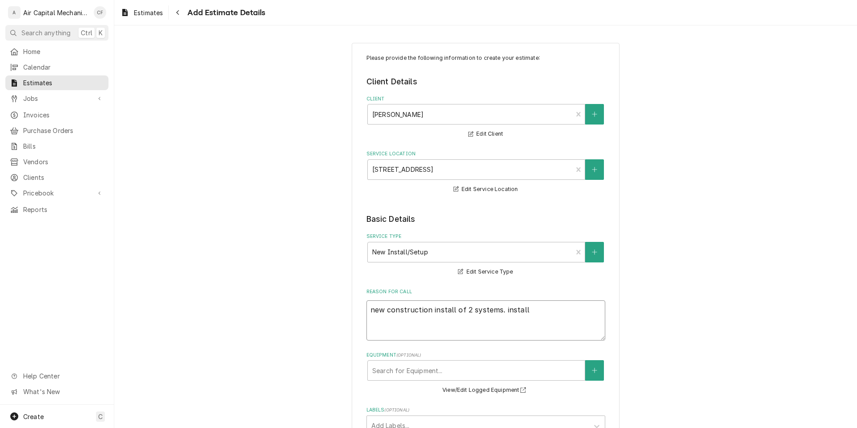
type textarea "x"
type textarea "new construction install of 2 systems. install c"
type textarea "x"
type textarea "new construction install of 2 systems. install cu"
type textarea "x"
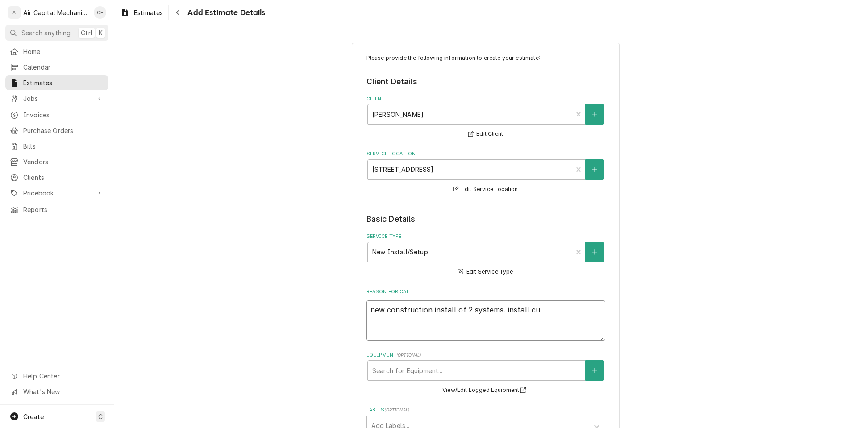
type textarea "new construction install of 2 systems. install cus"
type textarea "x"
type textarea "new construction install of 2 systems. install cust"
type textarea "x"
type textarea "new construction install of 2 systems. install custo"
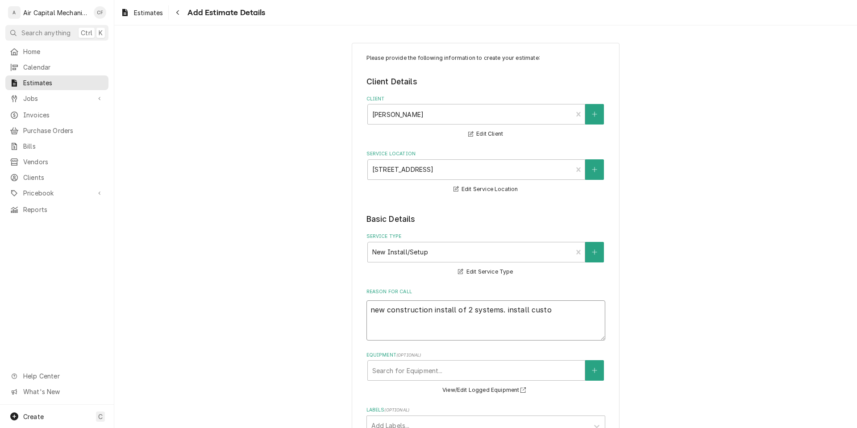
type textarea "x"
type textarea "new construction install of 2 systems. install custome"
type textarea "x"
type textarea "new construction install of 2 systems. install customer"
type textarea "x"
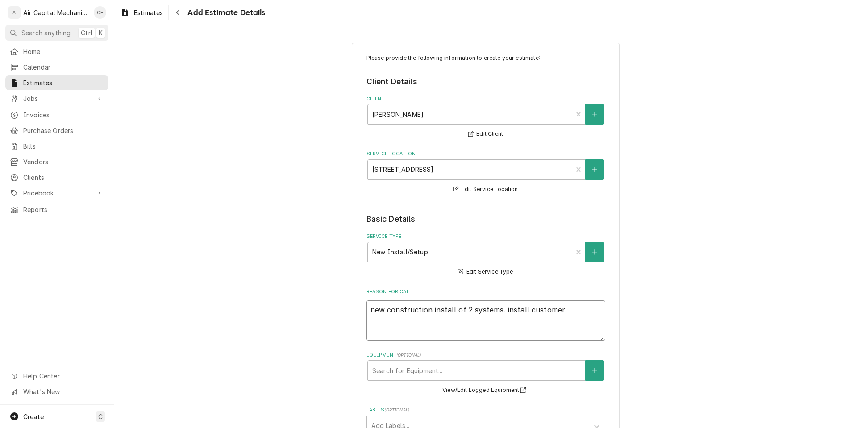
type textarea "new construction install of 2 systems. install customer"
type textarea "x"
type textarea "new construction install of 2 systems. install customer p"
type textarea "x"
type textarea "new construction install of 2 systems. install customer pr"
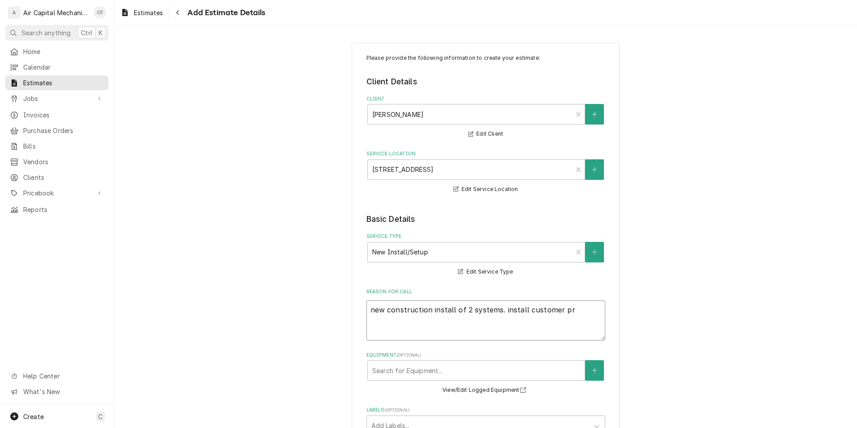
type textarea "x"
type textarea "new construction install of 2 systems. install customer pro"
type textarea "x"
type textarea "new construction install of 2 systems. install customer prov"
type textarea "x"
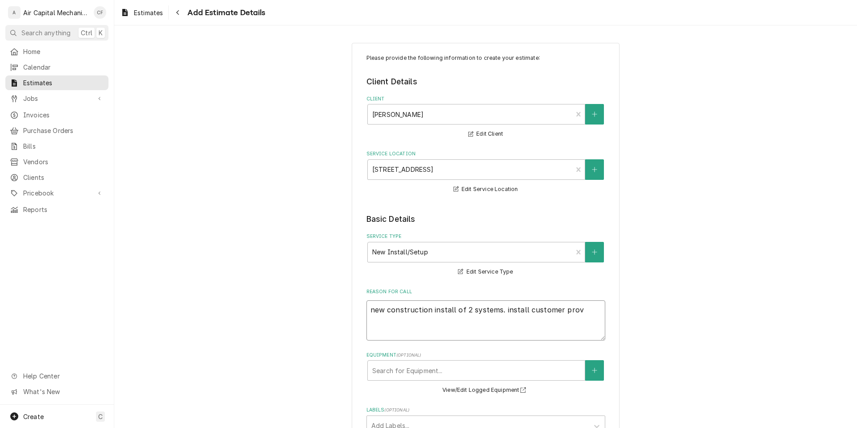
type textarea "new construction install of 2 systems. install customer provi"
type textarea "x"
type textarea "new construction install of 2 systems. install customer provic"
type textarea "x"
type textarea "new construction install of 2 systems. install customer provice"
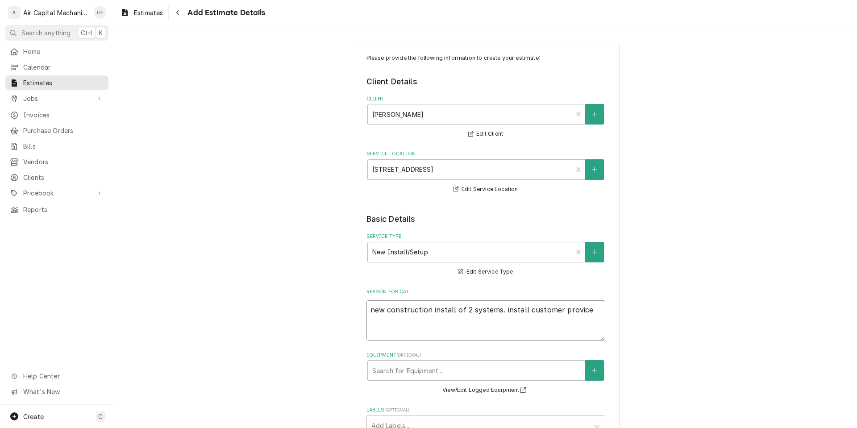
type textarea "x"
type textarea "new construction install of 2 systems. install customer provic"
type textarea "x"
type textarea "new construction install of 2 systems. install customer provi"
type textarea "x"
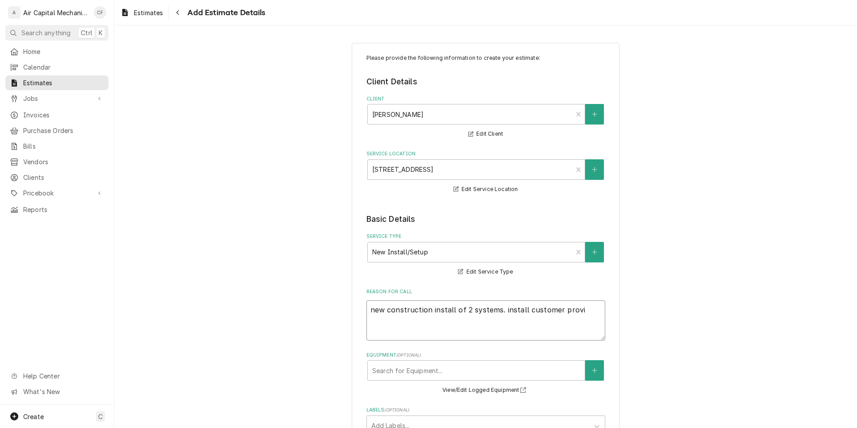
type textarea "new construction install of 2 systems. install customer provid"
type textarea "x"
type textarea "new construction install of 2 systems. install customer provide"
type textarea "x"
type textarea "new construction install of 2 systems. install customer provided"
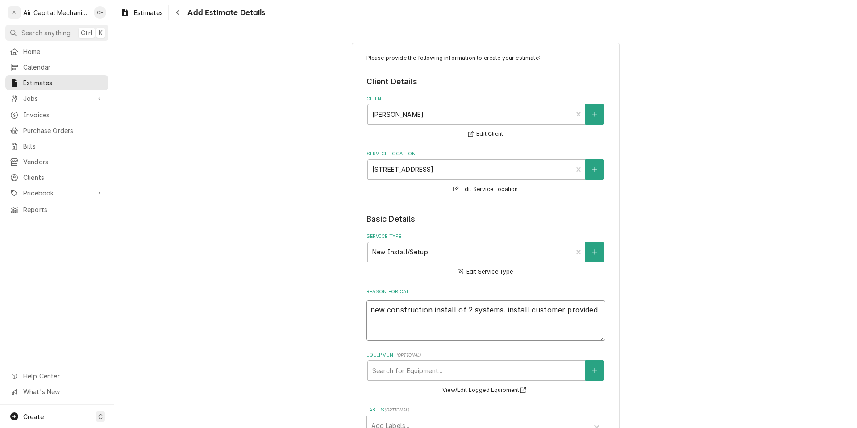
type textarea "x"
type textarea "new construction install of 2 systems. install customer provided"
type textarea "x"
type textarea "new construction install of 2 systems. install customer provided 2"
type textarea "x"
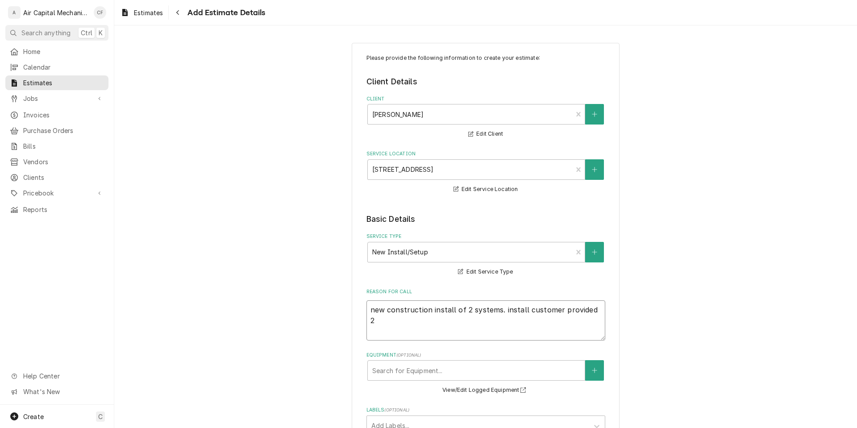
type textarea "new construction install of 2 systems. install customer provided 2."
type textarea "x"
type textarea "new construction install of 2 systems. install customer provided 2.5"
type textarea "x"
type textarea "new construction install of 2 systems. install customer provided 2.5t"
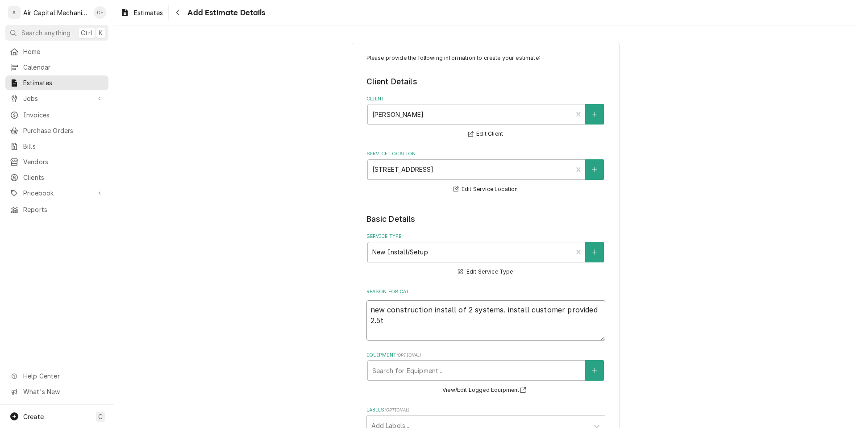
type textarea "x"
type textarea "new construction install of 2 systems. install customer provided 2.5to"
type textarea "x"
type textarea "new construction install of 2 systems. install customer provided 2.5ton"
type textarea "x"
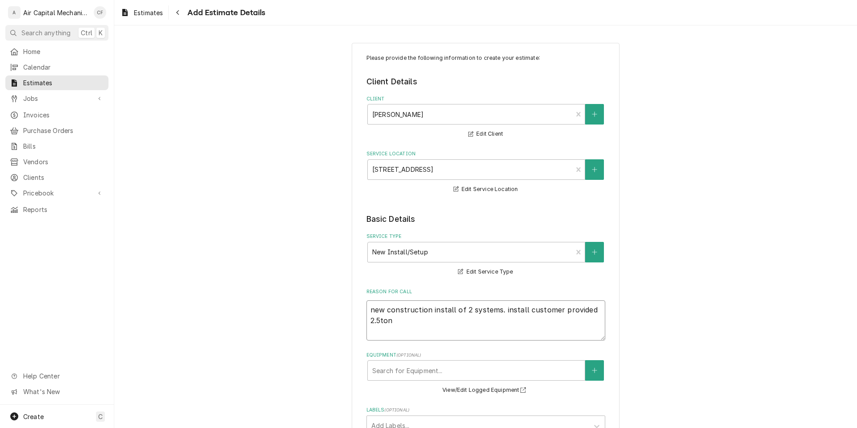
type textarea "new construction install of 2 systems. install customer provided 2.5ton"
type textarea "x"
type textarea "new construction install of 2 systems. install customer provided 2.5ton"
type textarea "x"
type textarea "new construction install of 2 systems. install customer provided 2.5ton"
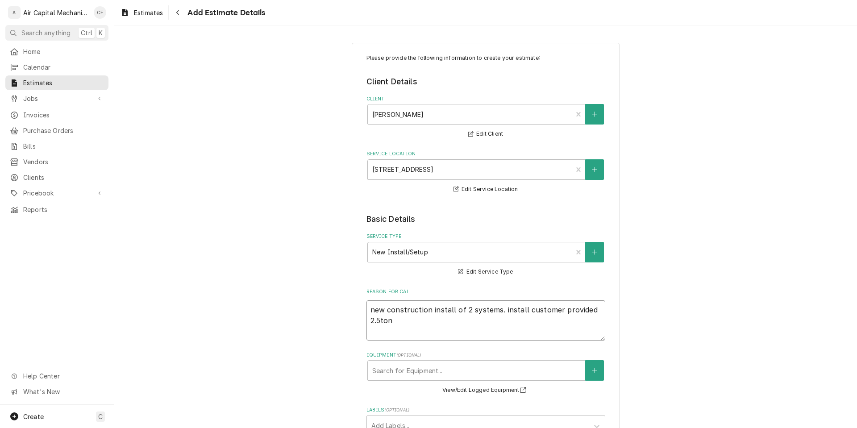
type textarea "x"
type textarea "new construction install of 2 systems. install customer provided 2.5ton p"
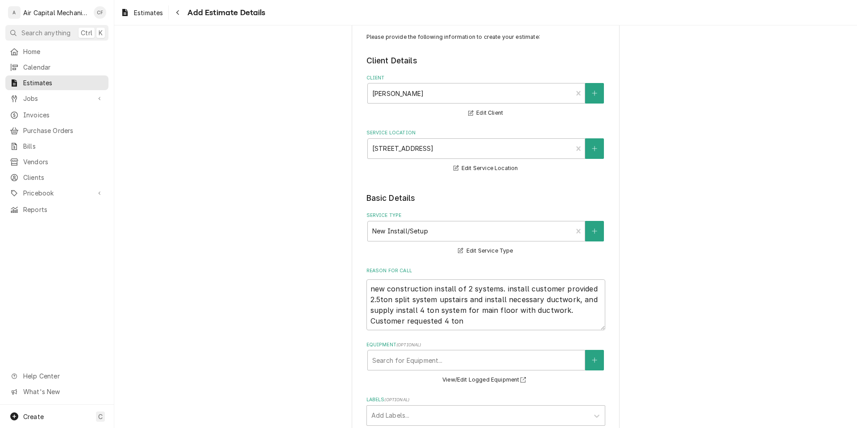
scroll to position [21, 0]
click at [501, 324] on textarea "new construction install of 2 systems. install customer provided 2.5ton split s…" at bounding box center [486, 304] width 239 height 51
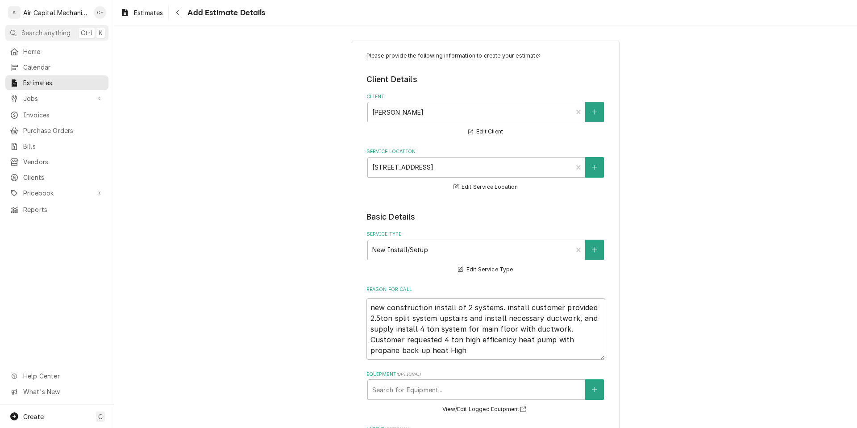
scroll to position [0, 0]
click at [414, 359] on textarea "new construction install of 2 systems. install customer provided 2.5ton split s…" at bounding box center [486, 332] width 239 height 62
click at [513, 352] on textarea "new construction install of 2 systems. install customer provided 2.5ton split s…" at bounding box center [486, 332] width 239 height 62
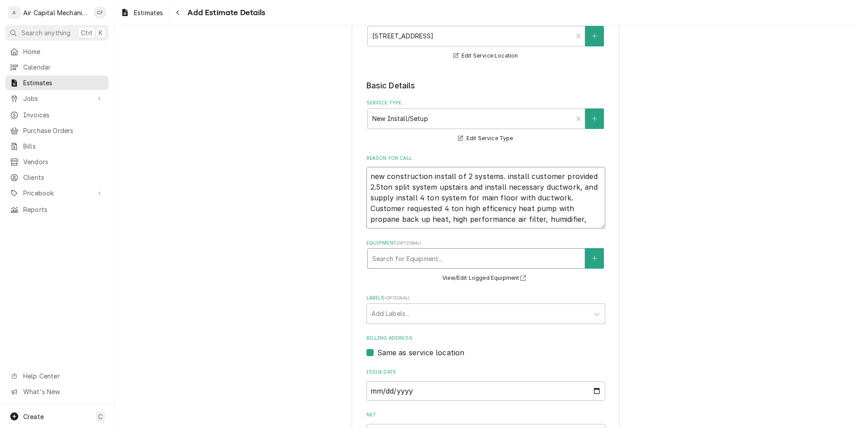
scroll to position [139, 0]
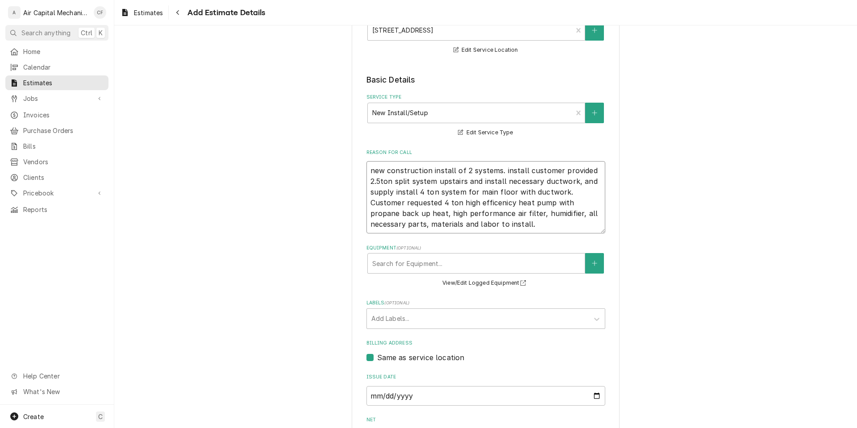
click at [456, 205] on textarea "new construction install of 2 systems. install customer provided 2.5ton split s…" at bounding box center [486, 197] width 239 height 72
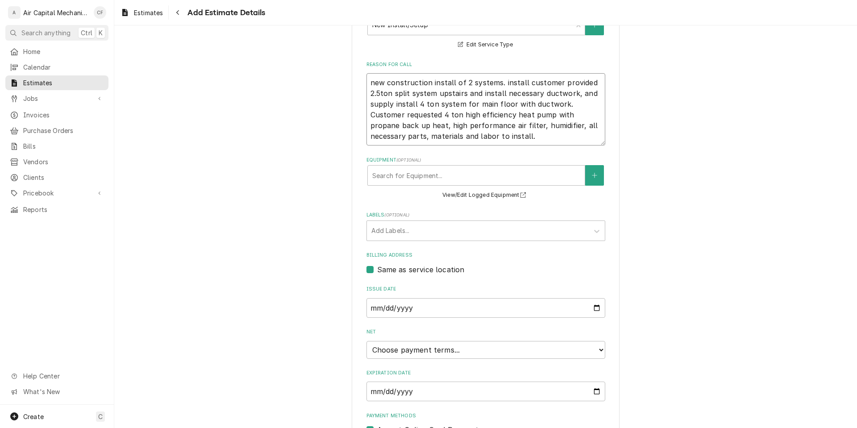
scroll to position [236, 0]
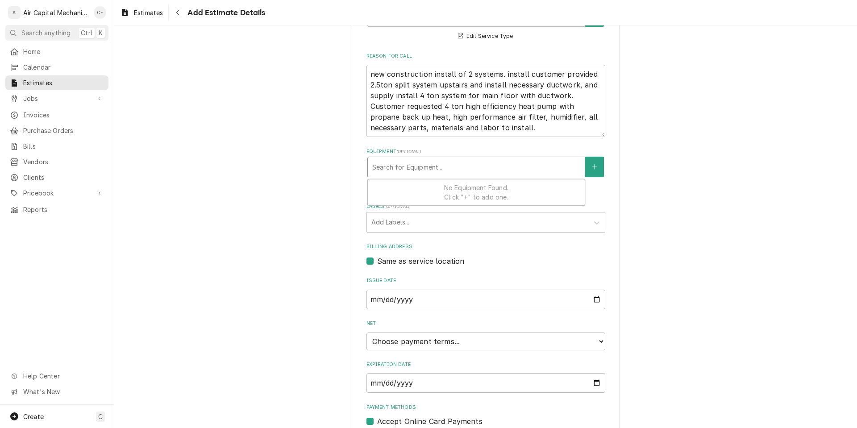
click at [472, 174] on div "Equipment" at bounding box center [476, 167] width 208 height 16
drag, startPoint x: 740, startPoint y: 224, endPoint x: 736, endPoint y: 227, distance: 5.5
click at [739, 226] on div "Please provide the following information to create your estimate: Client Detail…" at bounding box center [485, 132] width 743 height 666
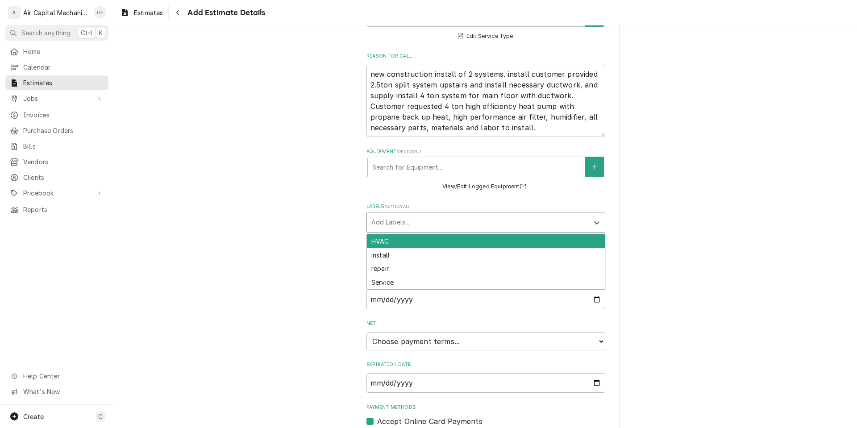
click at [533, 218] on div "Labels" at bounding box center [478, 222] width 213 height 16
click at [523, 242] on div "HVAC" at bounding box center [486, 241] width 238 height 14
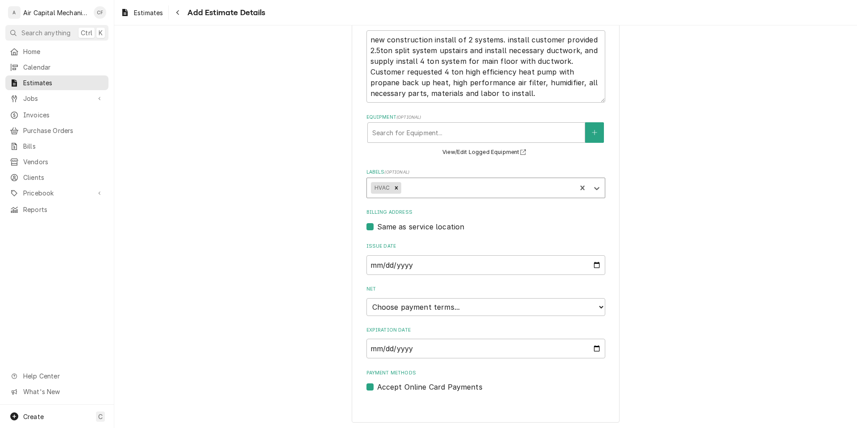
scroll to position [272, 0]
click at [427, 347] on input "Expiration Date" at bounding box center [486, 347] width 239 height 20
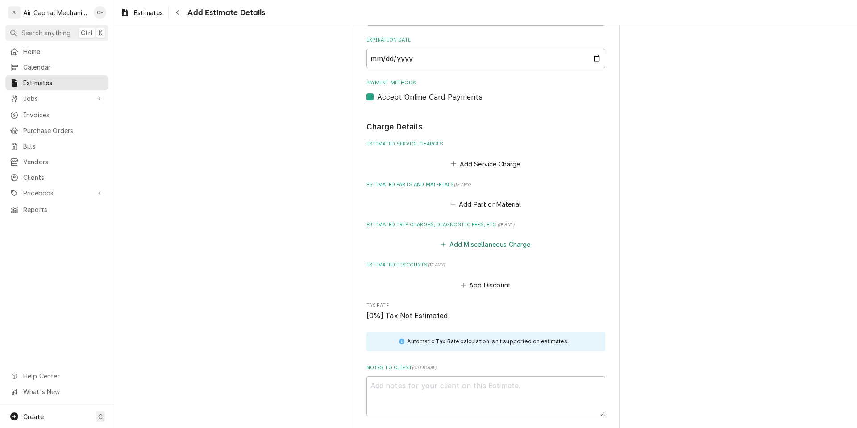
scroll to position [562, 0]
click at [487, 161] on button "Add Service Charge" at bounding box center [486, 162] width 72 height 13
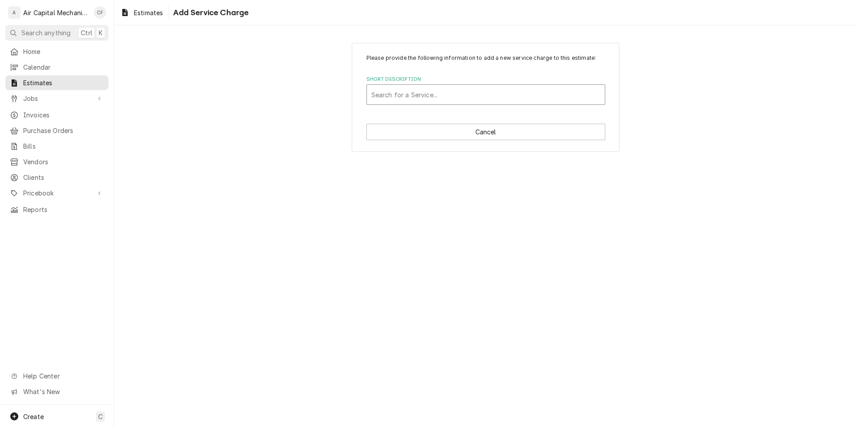
click at [469, 92] on div "Short Description" at bounding box center [486, 95] width 229 height 16
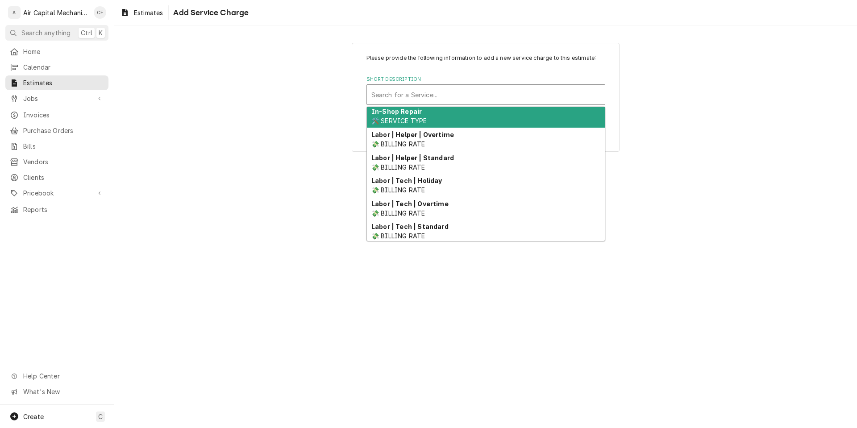
scroll to position [230, 0]
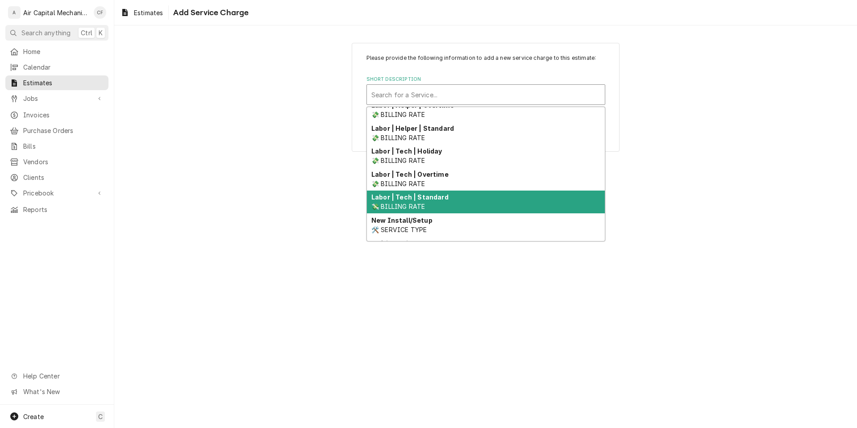
click at [481, 191] on div "Labor | Tech | Standard 💸 BILLING RATE" at bounding box center [486, 202] width 238 height 23
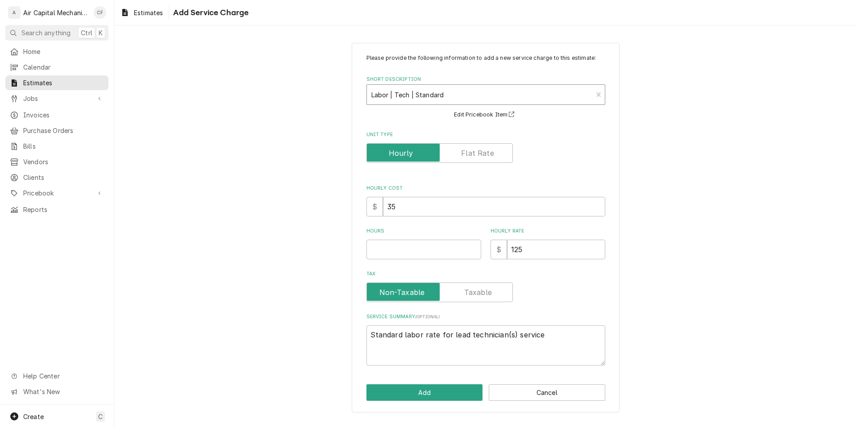
click at [512, 91] on div "Short Description" at bounding box center [480, 95] width 217 height 16
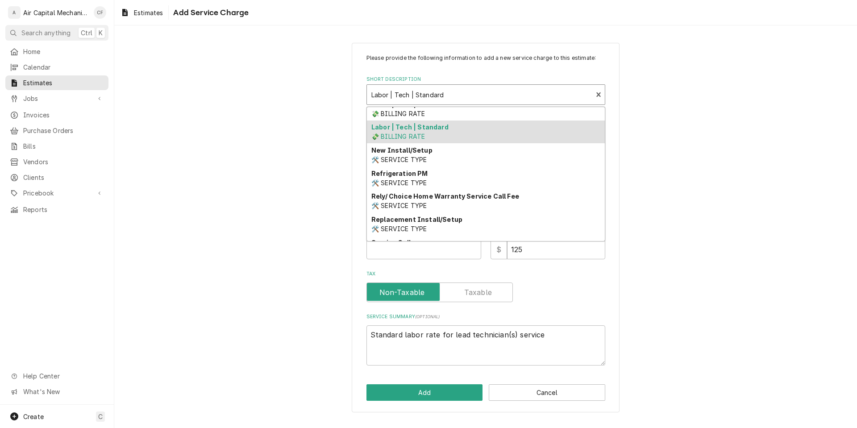
scroll to position [305, 0]
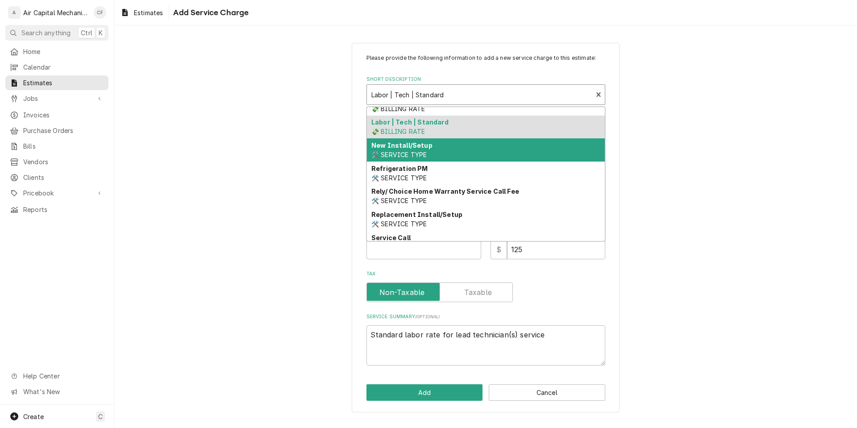
click at [504, 155] on div "New Install/Setup 🛠️ SERVICE TYPE" at bounding box center [486, 149] width 238 height 23
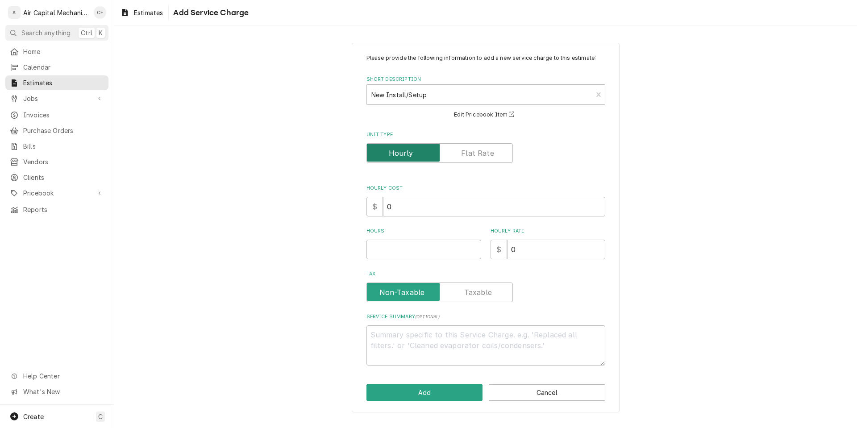
click at [471, 163] on input "Unit Type" at bounding box center [440, 153] width 138 height 20
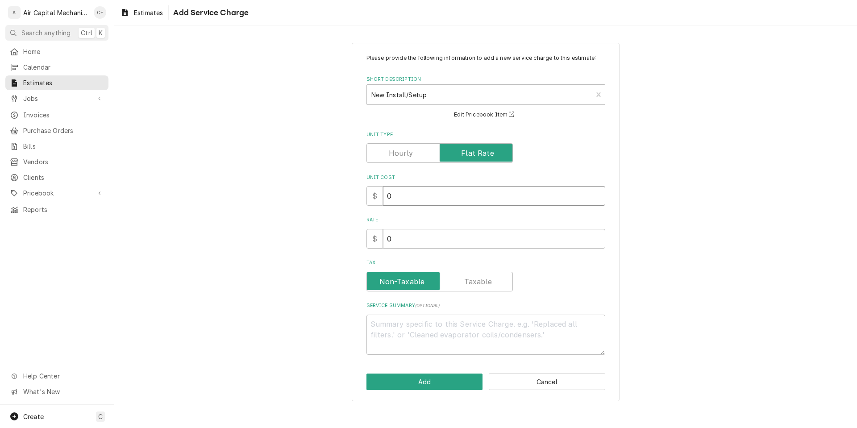
click at [463, 202] on input "0" at bounding box center [494, 196] width 222 height 20
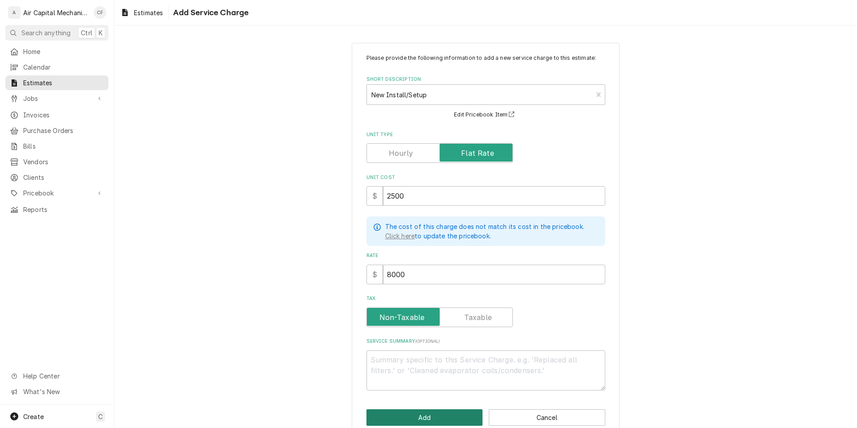
click at [440, 411] on button "Add" at bounding box center [425, 418] width 117 height 17
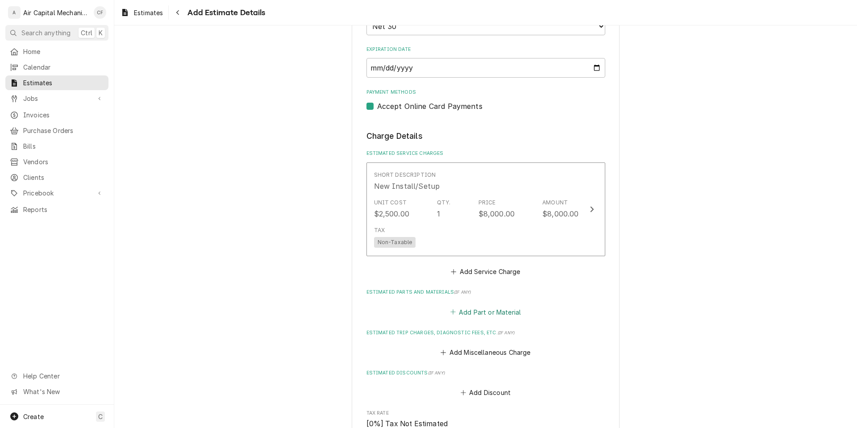
click at [513, 311] on button "Add Part or Material" at bounding box center [486, 312] width 74 height 13
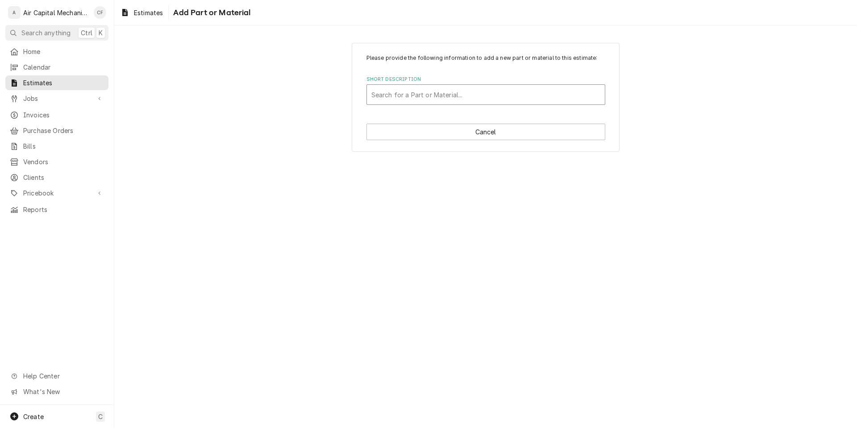
click at [479, 87] on div "Short Description" at bounding box center [486, 95] width 229 height 16
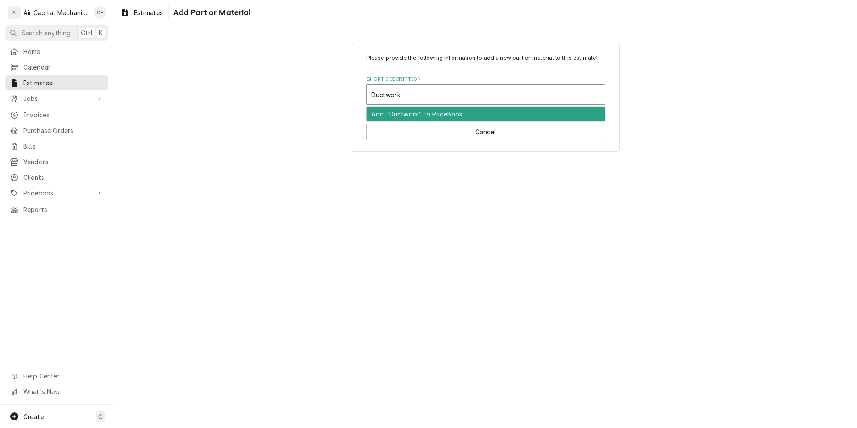
click at [482, 111] on div "Add "Ductwork" to PriceBook" at bounding box center [486, 114] width 238 height 14
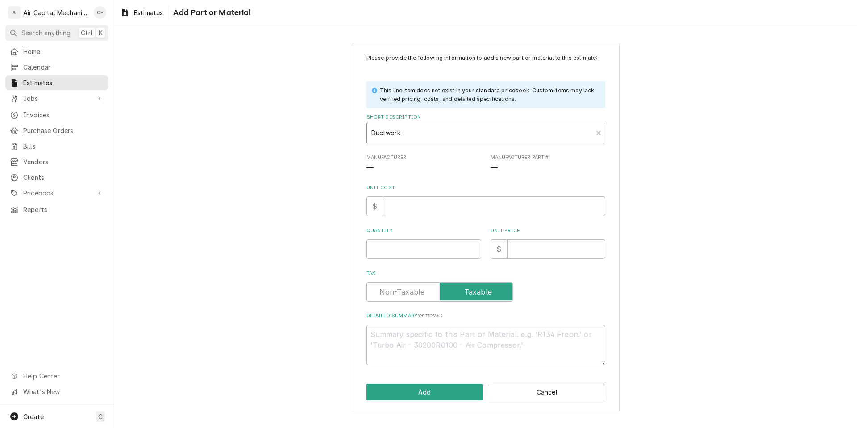
click at [469, 140] on div "Short Description" at bounding box center [480, 133] width 217 height 16
click at [280, 104] on div "Please provide the following information to add a new part or material to this …" at bounding box center [485, 227] width 743 height 385
click at [413, 206] on input "Unit Cost" at bounding box center [494, 206] width 222 height 20
click at [468, 341] on textarea "Detailed Summary ( optional )" at bounding box center [486, 345] width 239 height 40
click at [464, 339] on textarea "Upstairs," at bounding box center [486, 345] width 239 height 40
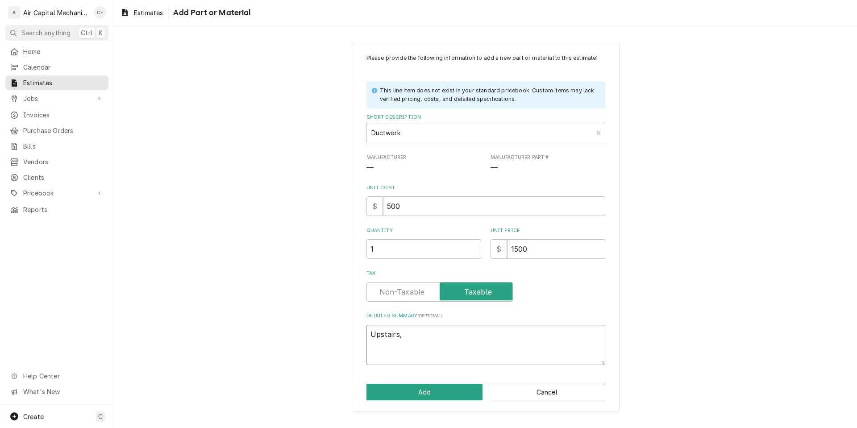
click at [464, 339] on textarea "Upstairs," at bounding box center [486, 345] width 239 height 40
click at [583, 345] on textarea "duct work for upstairs unit," at bounding box center [486, 345] width 239 height 40
click at [402, 391] on button "Add" at bounding box center [425, 392] width 117 height 17
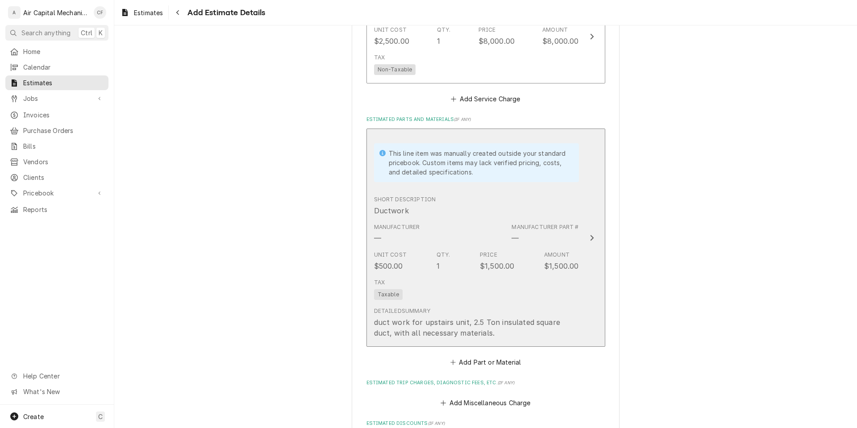
scroll to position [726, 0]
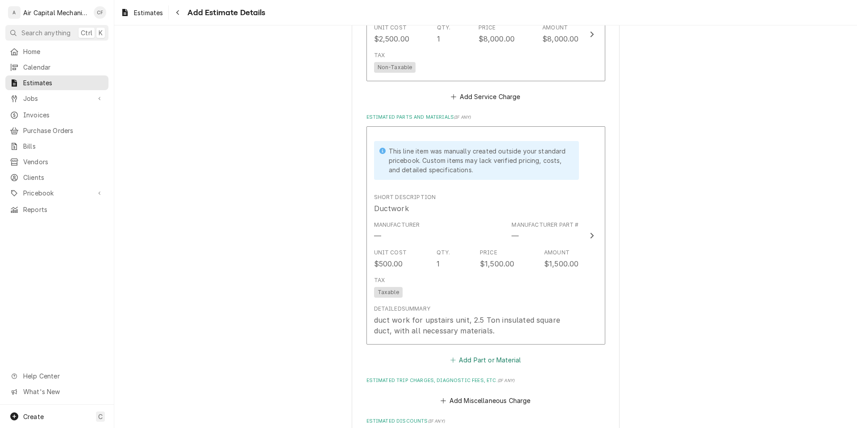
click at [492, 361] on button "Add Part or Material" at bounding box center [486, 360] width 74 height 13
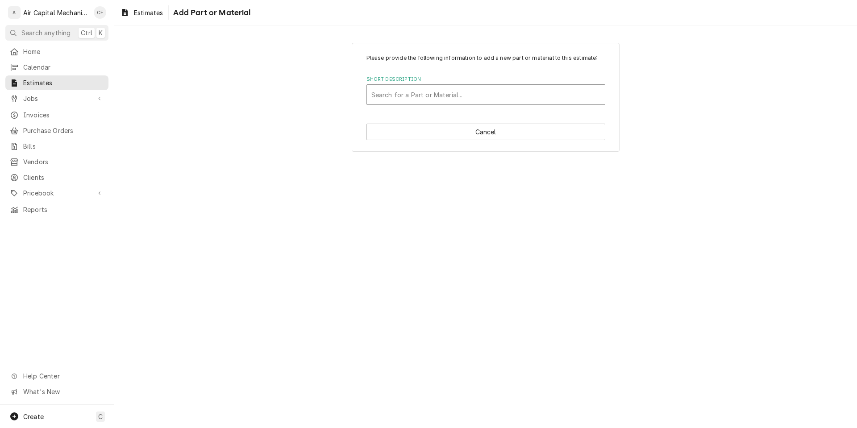
click at [465, 106] on div "Please provide the following information to add a new part or material to this …" at bounding box center [486, 97] width 268 height 109
click at [466, 100] on div "Short Description" at bounding box center [486, 95] width 229 height 16
click at [453, 84] on div "Short Description Search for a Part or Material..." at bounding box center [486, 90] width 239 height 29
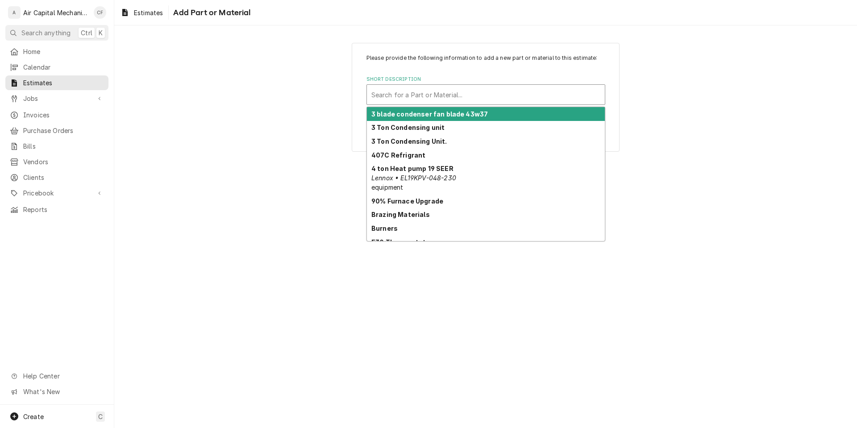
click at [454, 96] on div "Short Description" at bounding box center [486, 95] width 229 height 16
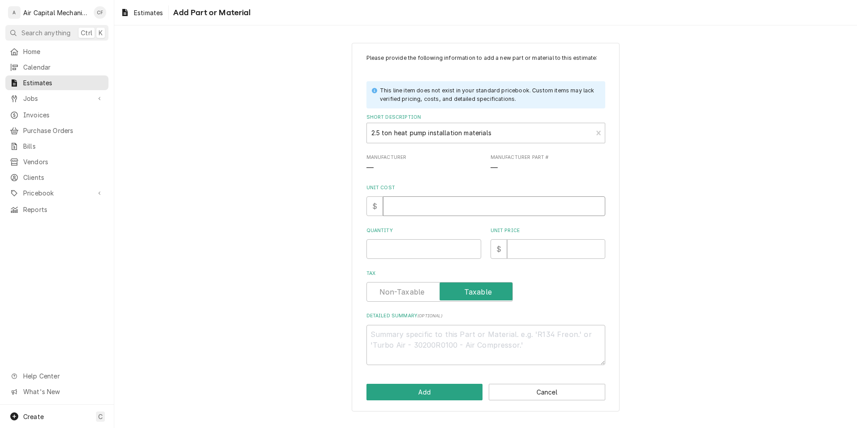
click at [424, 213] on input "Unit Cost" at bounding box center [494, 206] width 222 height 20
click at [482, 353] on textarea "Detailed Summary ( optional )" at bounding box center [486, 345] width 239 height 40
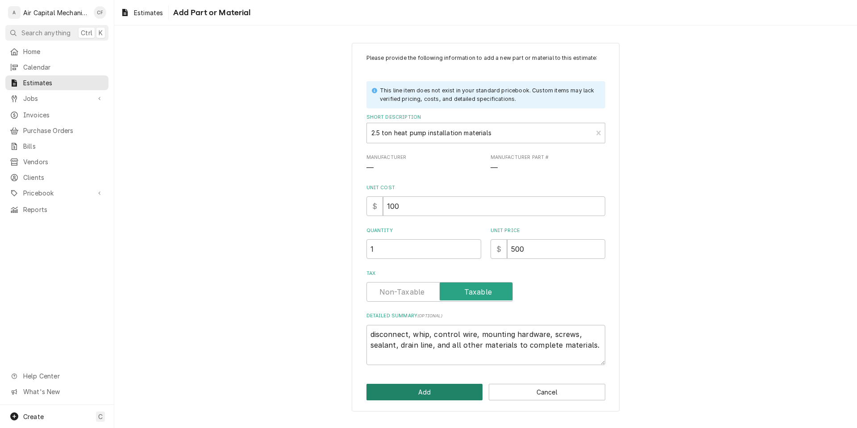
click at [454, 396] on button "Add" at bounding box center [425, 392] width 117 height 17
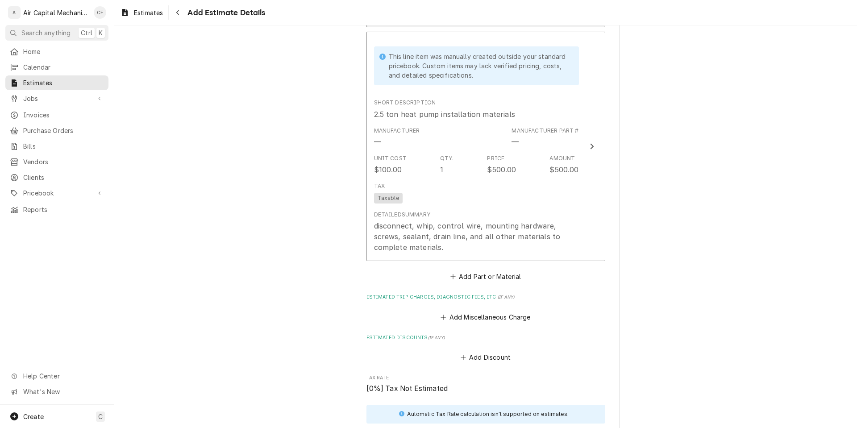
scroll to position [1055, 0]
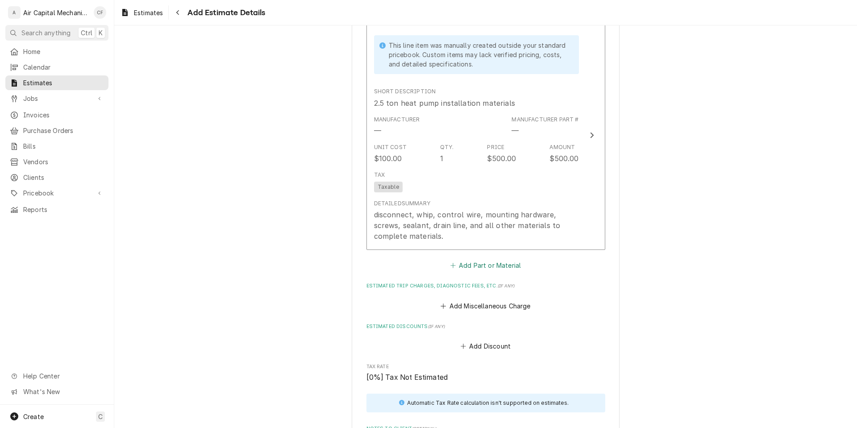
click at [484, 269] on button "Add Part or Material" at bounding box center [486, 265] width 74 height 13
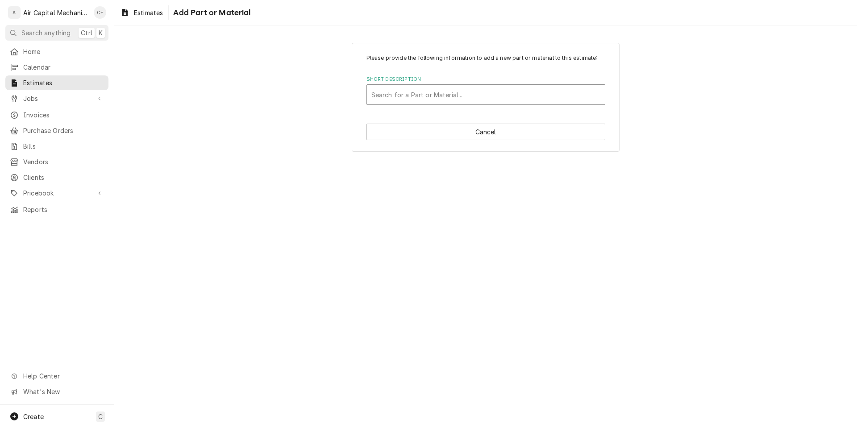
click at [446, 101] on div "Short Description" at bounding box center [486, 95] width 229 height 16
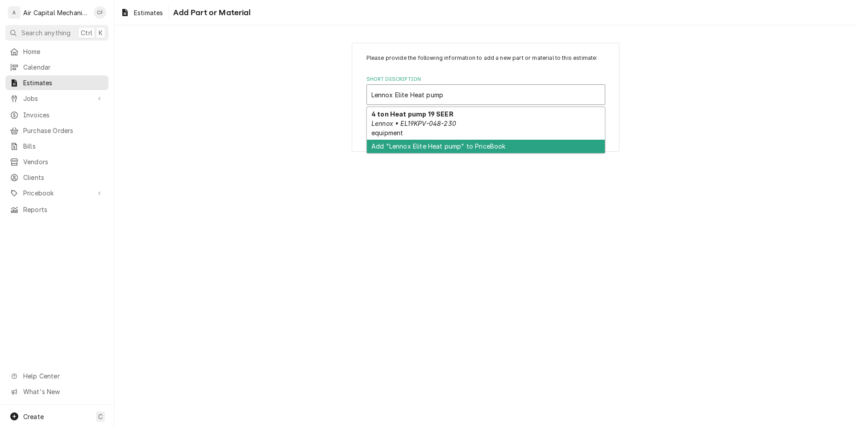
click at [445, 146] on div "Add "Lennox Elite Heat pump" to PriceBook" at bounding box center [486, 147] width 238 height 14
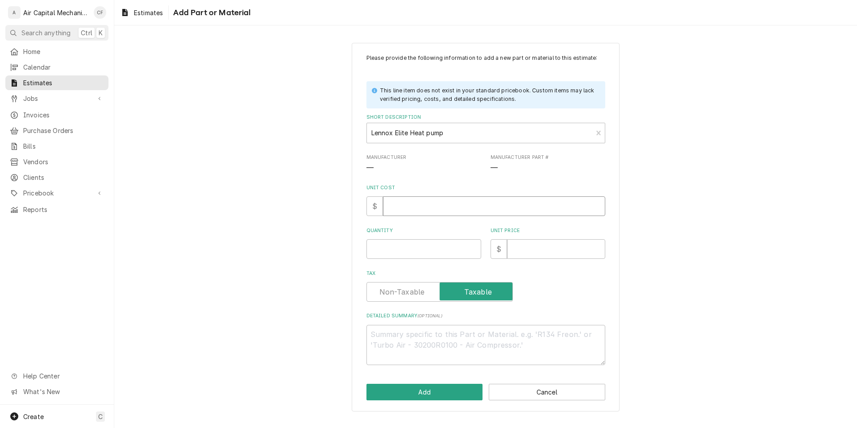
click at [418, 209] on input "Unit Cost" at bounding box center [494, 206] width 222 height 20
click at [598, 339] on textarea "Lennox Elite 20 SEER varible speed heat pump system" at bounding box center [486, 345] width 239 height 40
click at [579, 341] on textarea "Lennox Elite 20 SEER varible speed heat pump system." at bounding box center [486, 345] width 239 height 40
click at [464, 337] on textarea "Lennox Elite 20 SEER varible speed heat pump system." at bounding box center [486, 345] width 239 height 40
click at [590, 341] on textarea "Lennox Elite 20 SEER variable speed heat pump system." at bounding box center [486, 345] width 239 height 40
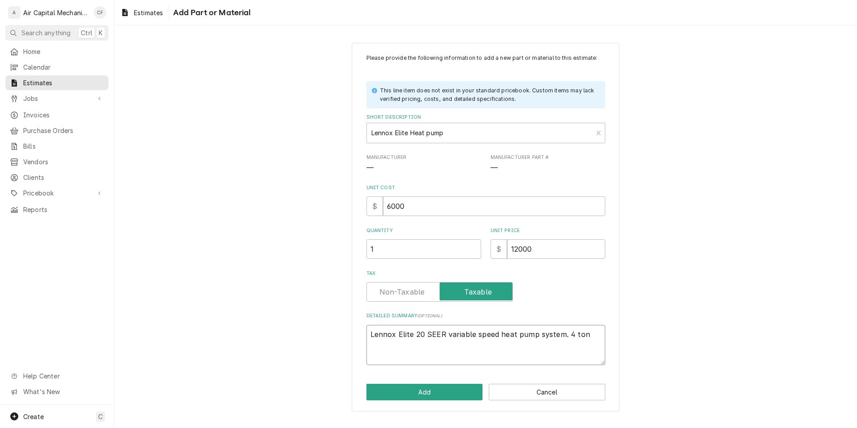
click at [573, 332] on textarea "Lennox Elite 20 SEER variable speed heat pump system. 4 ton" at bounding box center [486, 345] width 239 height 40
click at [588, 334] on textarea "Lennox Elite 20 SEER variable speed heat pump system. ton" at bounding box center [486, 345] width 239 height 40
click at [580, 334] on textarea "Lennox Elite 20 SEER variable speed heat pump system." at bounding box center [486, 345] width 239 height 40
click at [599, 335] on textarea "Lennox Elite 20 SEER variable speed heat pump system. 4/5 Ton" at bounding box center [486, 345] width 239 height 40
click at [434, 396] on button "Add" at bounding box center [425, 392] width 117 height 17
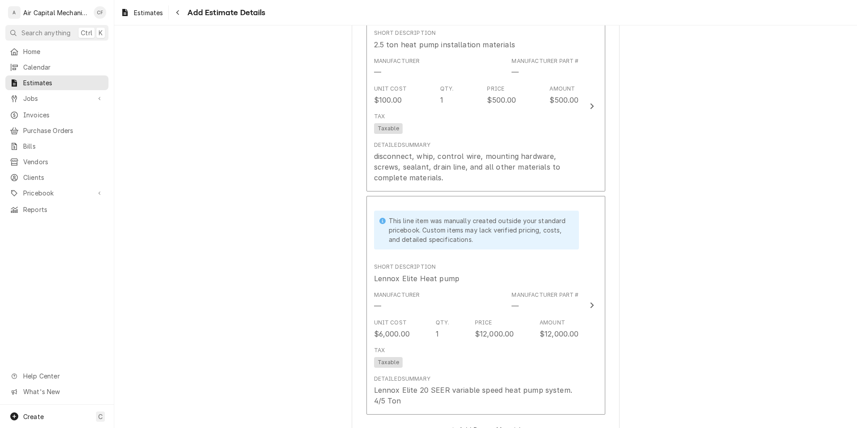
scroll to position [1161, 0]
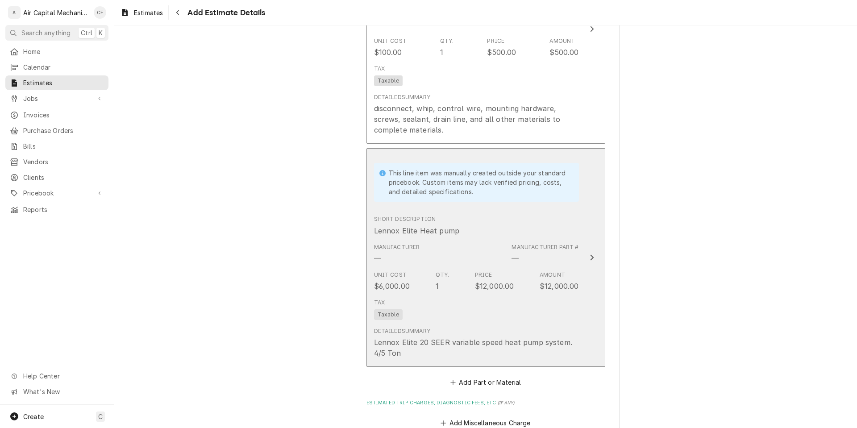
click at [488, 293] on div "Unit Cost $6,000.00 Qty. 1 Price $12,000.00 Amount $12,000.00" at bounding box center [476, 282] width 205 height 28
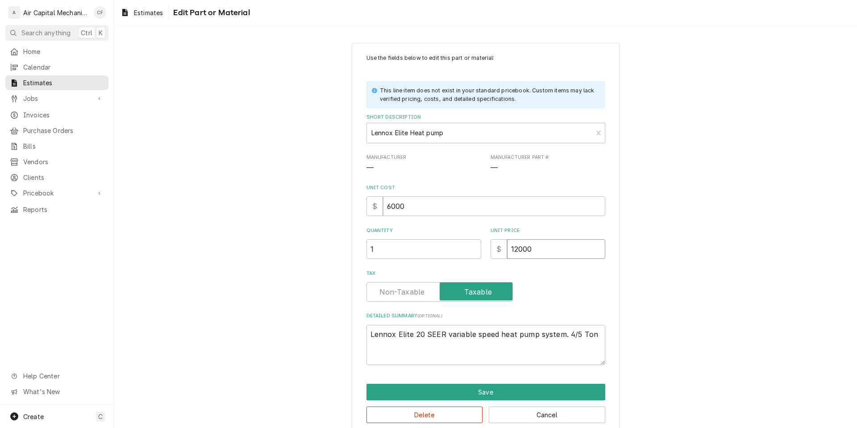
click at [561, 253] on input "12000" at bounding box center [556, 249] width 98 height 20
click at [518, 387] on button "Save" at bounding box center [486, 392] width 239 height 17
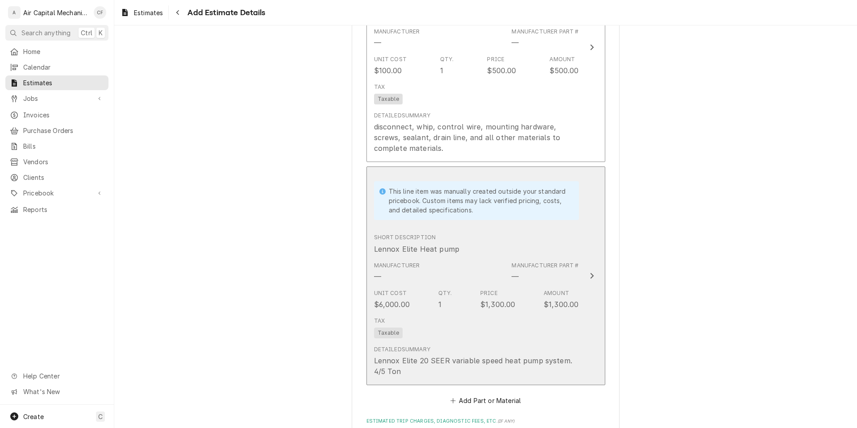
scroll to position [1097, 0]
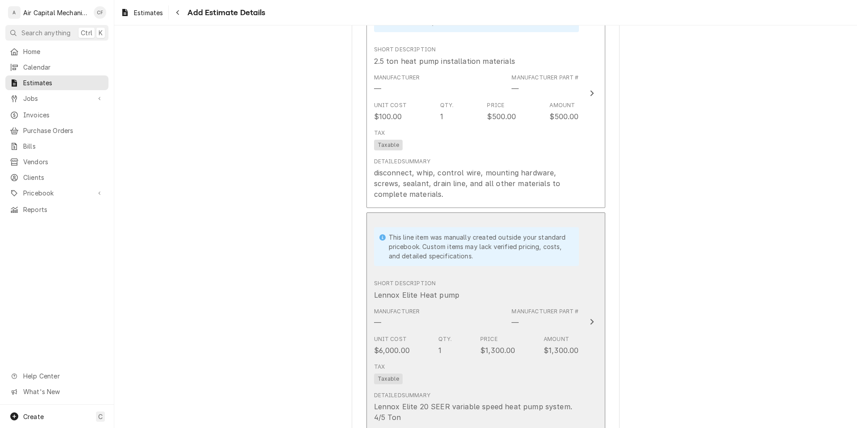
click at [493, 376] on div "Tax Taxable" at bounding box center [476, 374] width 205 height 29
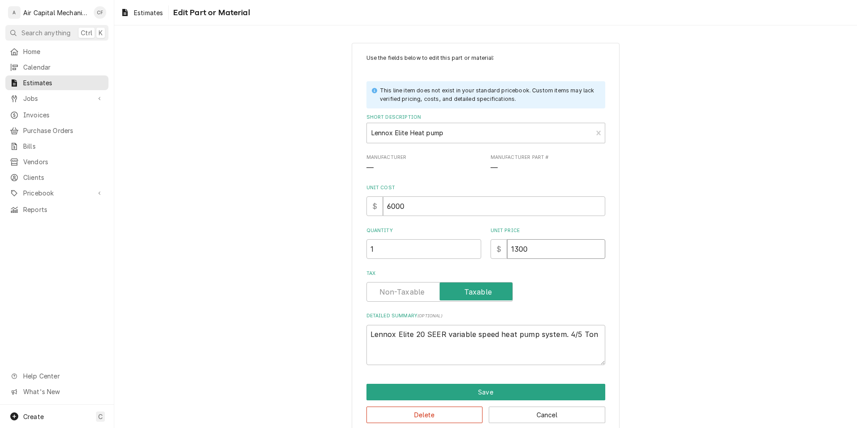
click at [552, 250] on input "1300" at bounding box center [556, 249] width 98 height 20
click at [515, 397] on button "Save" at bounding box center [486, 392] width 239 height 17
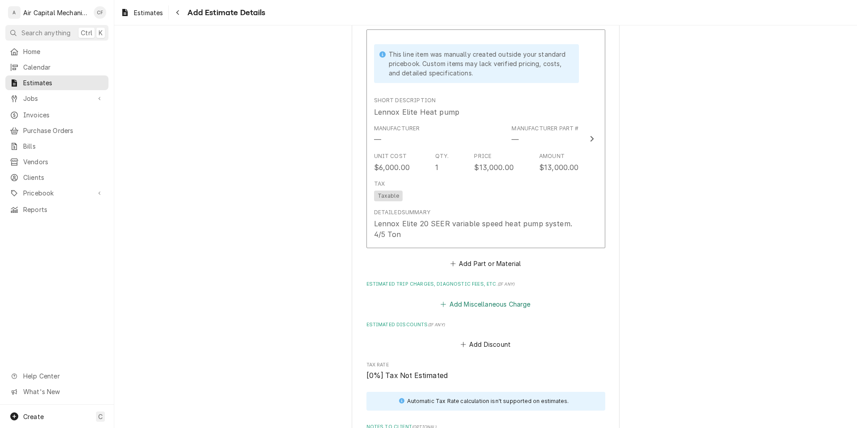
scroll to position [1290, 0]
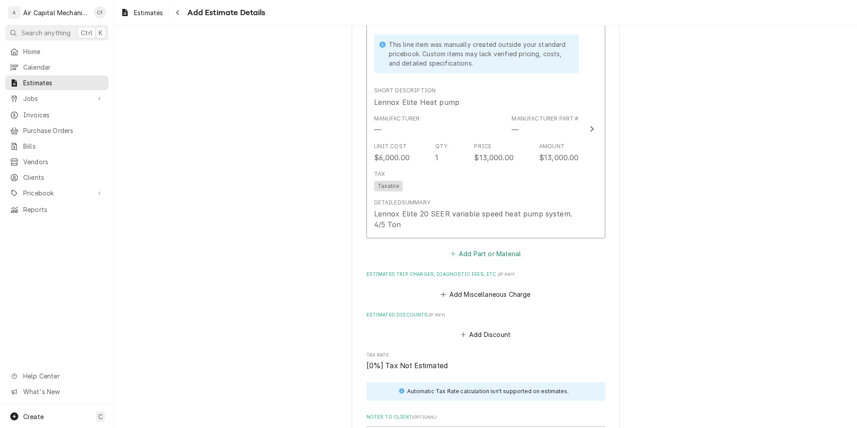
click at [494, 256] on button "Add Part or Material" at bounding box center [486, 254] width 74 height 13
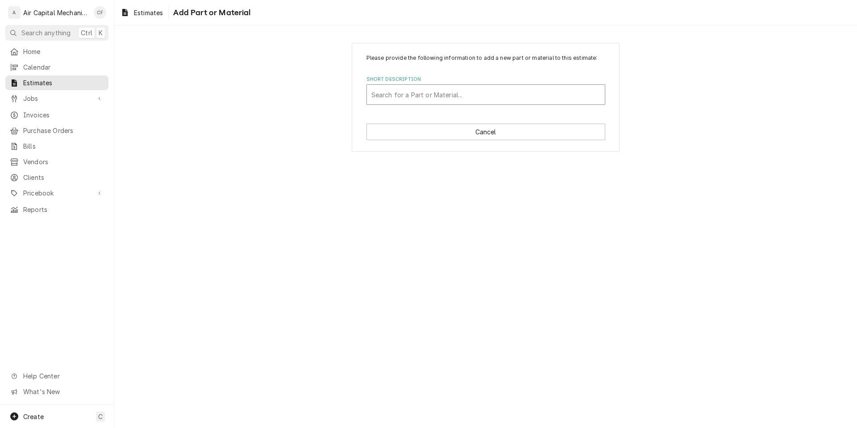
click at [460, 93] on div "Short Description" at bounding box center [486, 95] width 229 height 16
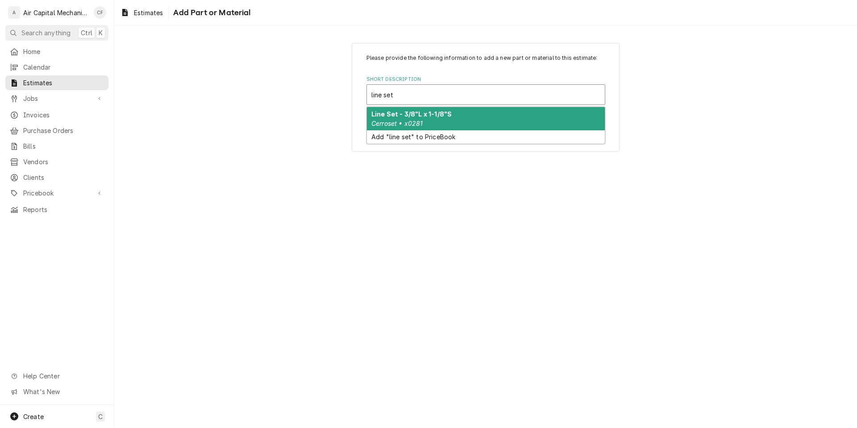
click at [458, 121] on div "Line Set - 3/8"L x 1-1/8"S Cerroset • x0281" at bounding box center [486, 118] width 238 height 23
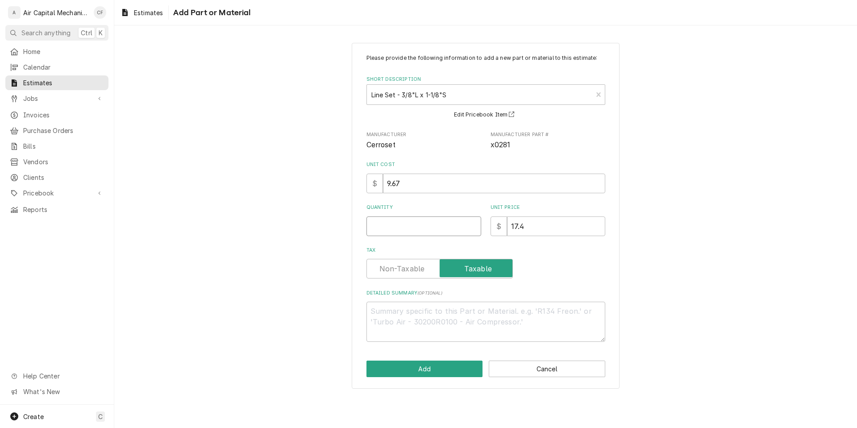
click at [437, 229] on input "Quantity" at bounding box center [424, 227] width 115 height 20
drag, startPoint x: 442, startPoint y: 187, endPoint x: 376, endPoint y: 182, distance: 65.4
click at [376, 182] on div "$ 9.67" at bounding box center [486, 184] width 239 height 20
click at [389, 326] on textarea "Detailed Summary ( optional )" at bounding box center [486, 322] width 239 height 40
click at [446, 370] on button "Add" at bounding box center [425, 369] width 117 height 17
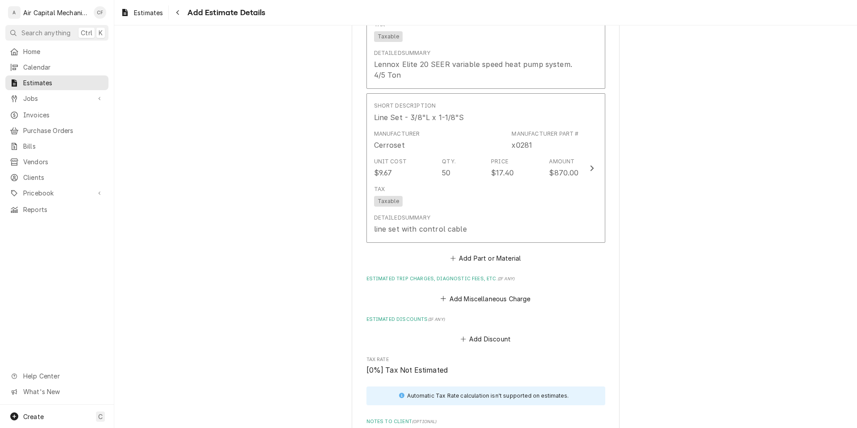
scroll to position [1440, 0]
click at [481, 259] on button "Add Part or Material" at bounding box center [486, 258] width 74 height 13
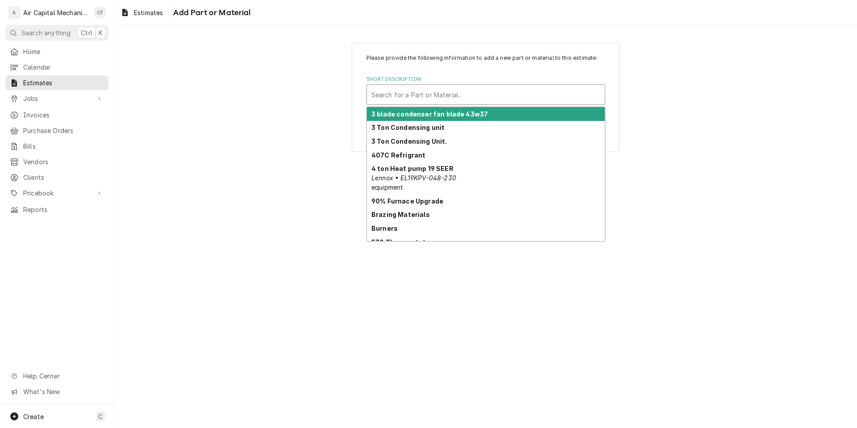
click at [464, 89] on div "Short Description" at bounding box center [486, 95] width 229 height 16
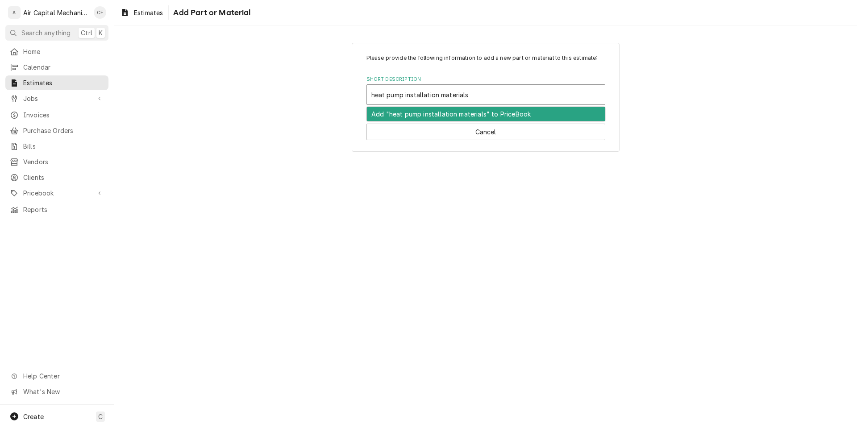
click at [466, 113] on div "Add "heat pump installation materials" to PriceBook" at bounding box center [486, 114] width 238 height 14
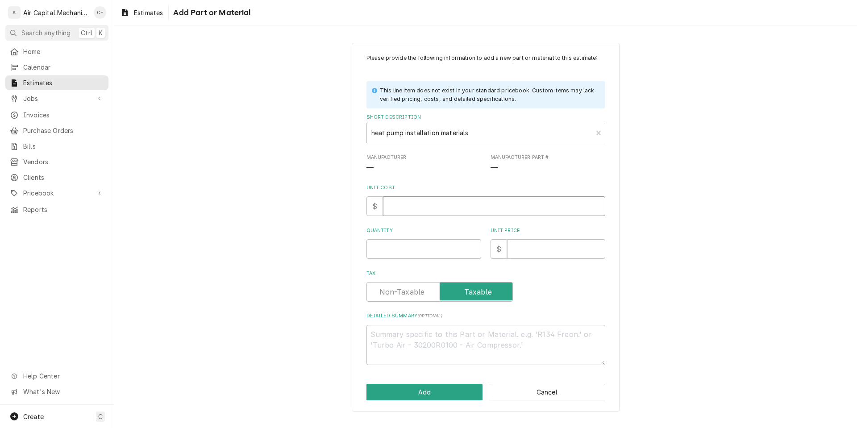
click at [442, 216] on input "Unit Cost" at bounding box center [494, 206] width 222 height 20
click at [581, 253] on input "Unit Price" at bounding box center [556, 249] width 98 height 20
click at [569, 251] on input "Unit Price" at bounding box center [556, 249] width 98 height 20
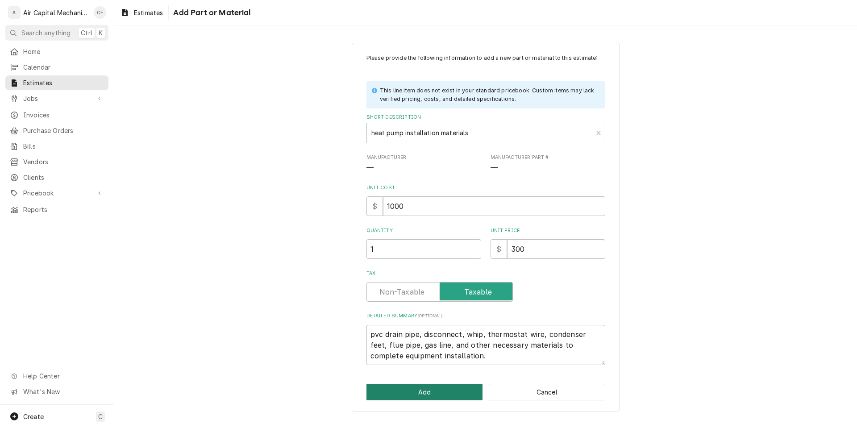
click at [439, 389] on button "Add" at bounding box center [425, 392] width 117 height 17
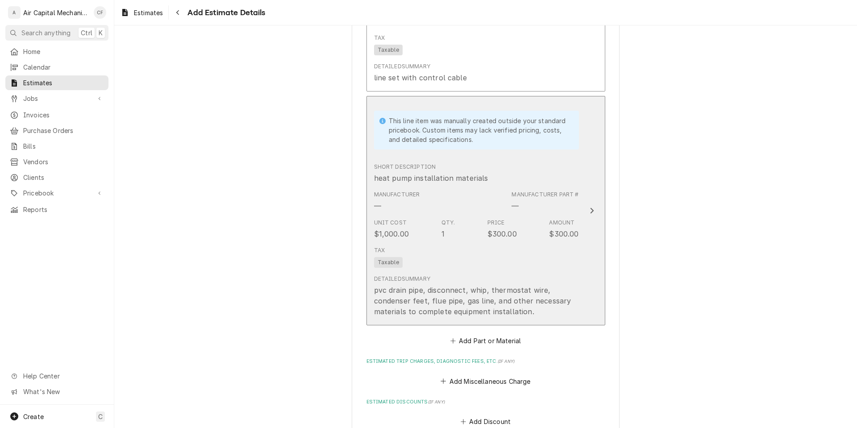
scroll to position [1601, 0]
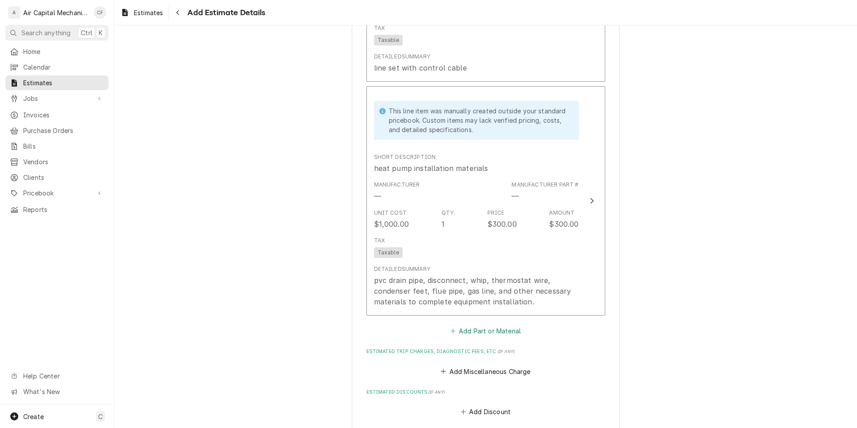
click at [469, 329] on button "Add Part or Material" at bounding box center [486, 331] width 74 height 13
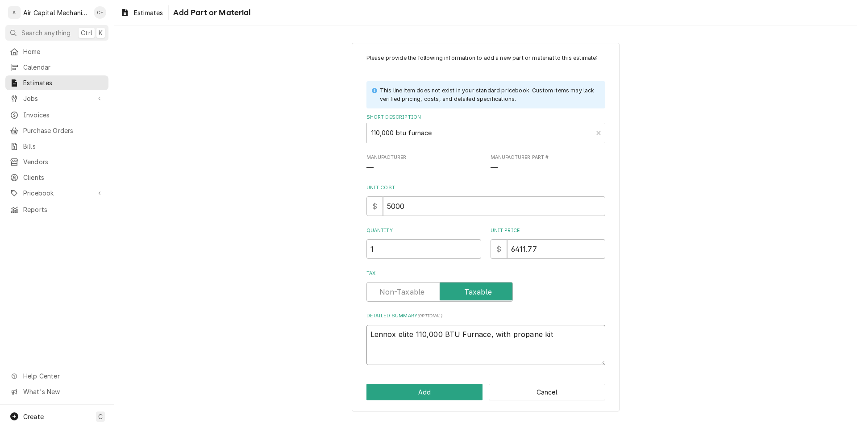
click at [413, 333] on textarea "Lennox elite 110,000 BTU Furnace, with propane kit" at bounding box center [486, 345] width 239 height 40
drag, startPoint x: 456, startPoint y: 208, endPoint x: 270, endPoint y: 180, distance: 188.3
click at [270, 180] on div "Please provide the following information to add a new part or material to this …" at bounding box center [485, 227] width 743 height 385
click at [433, 384] on button "Add" at bounding box center [425, 392] width 117 height 17
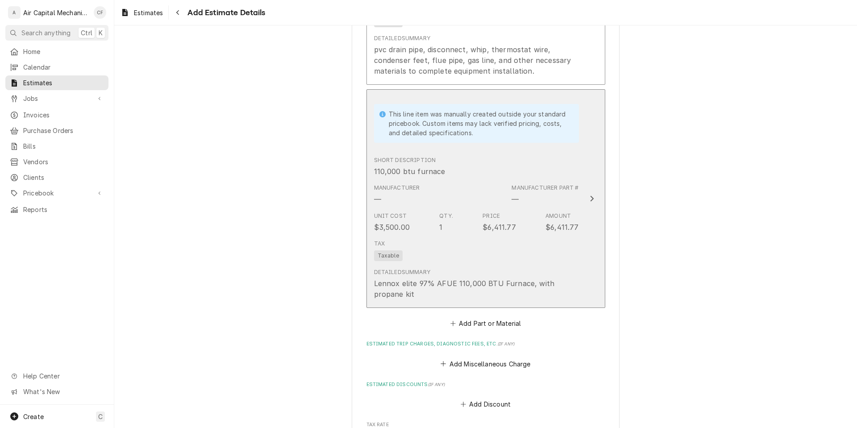
scroll to position [1811, 0]
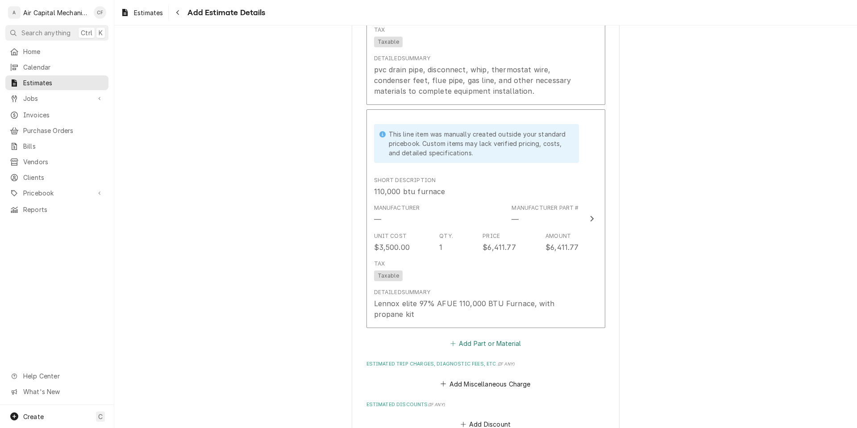
click at [482, 344] on button "Add Part or Material" at bounding box center [486, 344] width 74 height 13
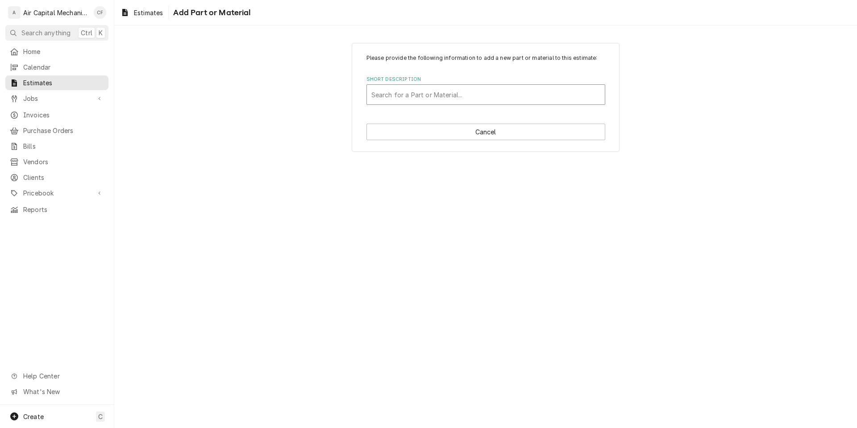
click at [440, 105] on div "Search for a Part or Material..." at bounding box center [486, 94] width 239 height 21
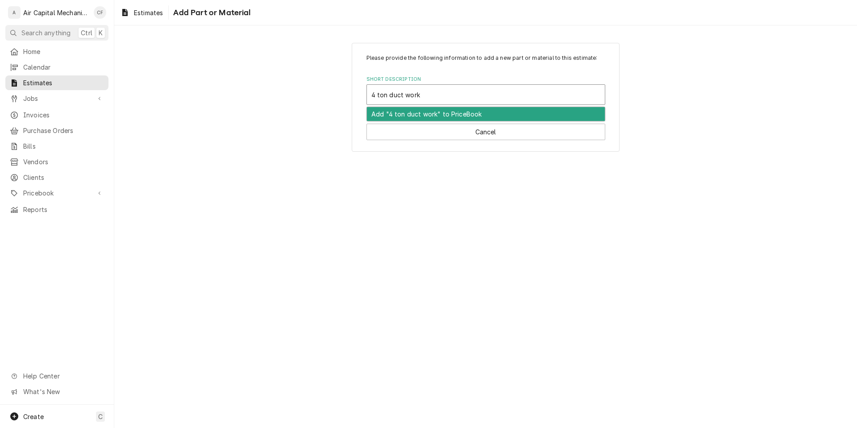
click at [439, 112] on div "Add "4 ton duct work" to PriceBook" at bounding box center [486, 114] width 238 height 14
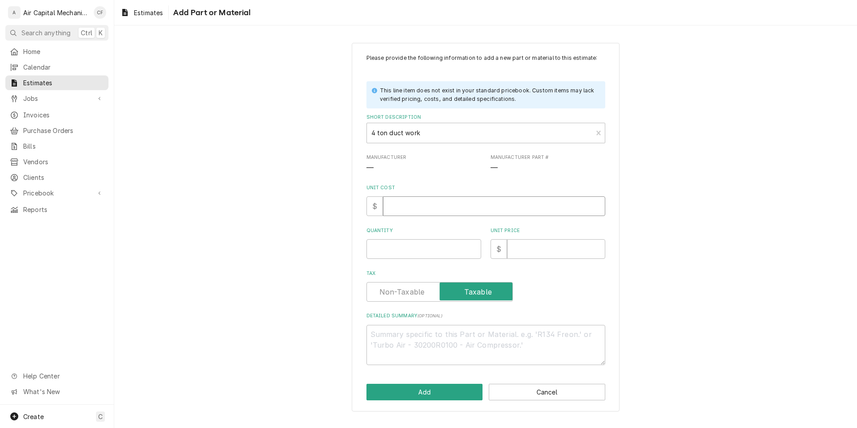
click at [455, 213] on input "Unit Cost" at bounding box center [494, 206] width 222 height 20
click at [521, 331] on textarea "insulated hard duct for main system." at bounding box center [486, 345] width 239 height 40
click at [445, 393] on button "Add" at bounding box center [425, 392] width 117 height 17
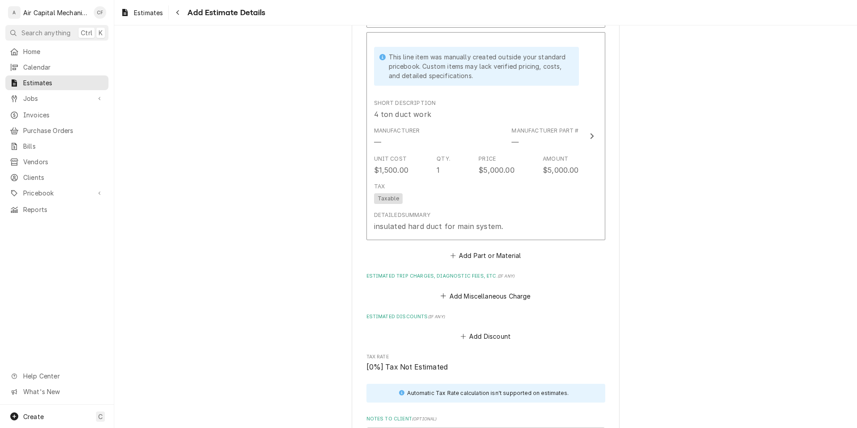
scroll to position [2126, 0]
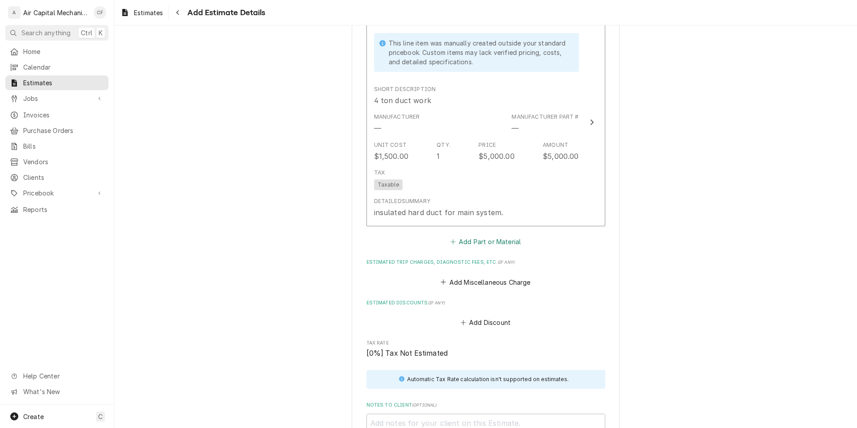
click at [484, 240] on button "Add Part or Material" at bounding box center [486, 242] width 74 height 13
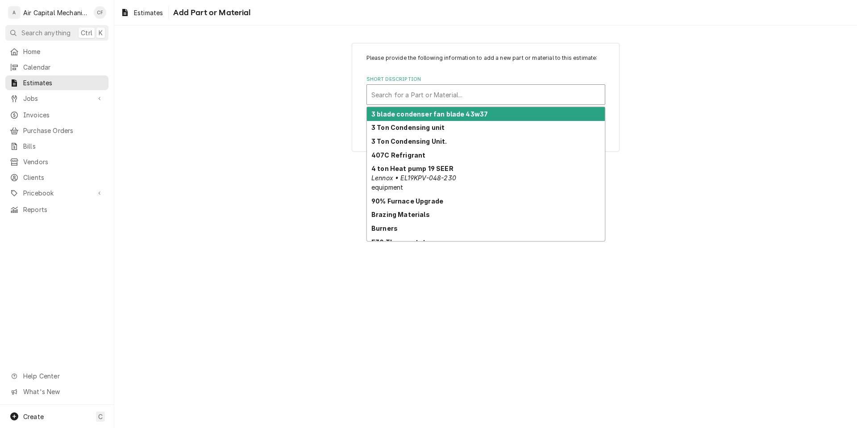
click at [427, 89] on div "Short Description" at bounding box center [486, 95] width 229 height 16
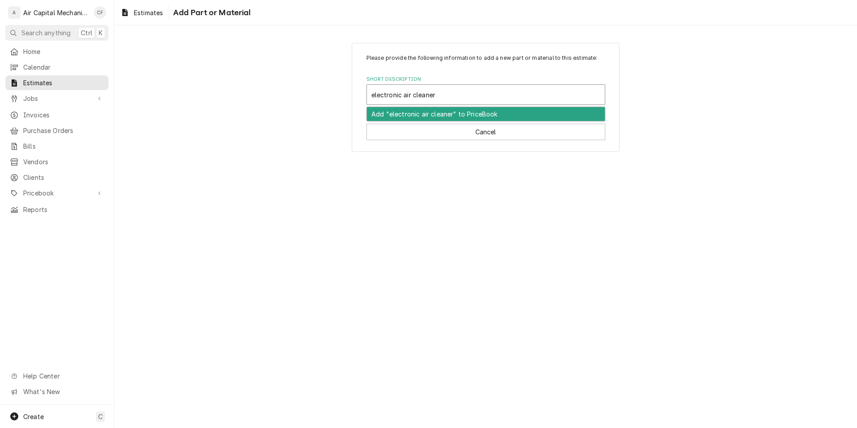
click at [425, 111] on div "Add "electronic air cleaner" to PriceBook" at bounding box center [486, 114] width 238 height 14
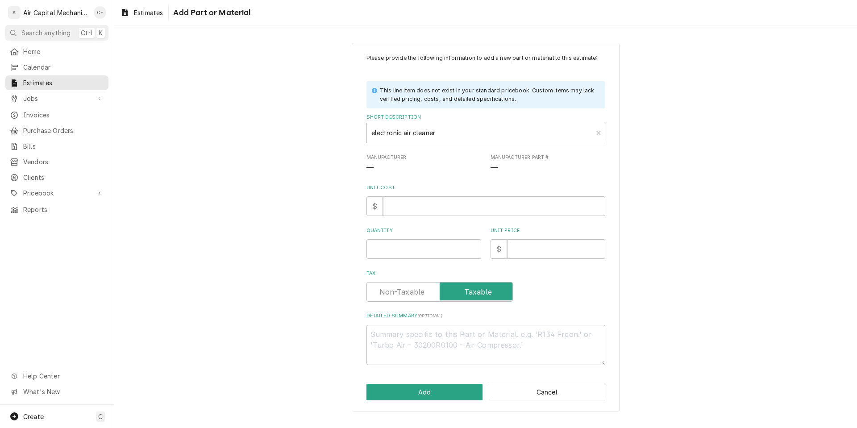
click at [410, 222] on div "Please provide the following information to add a new part or material to this …" at bounding box center [486, 209] width 239 height 311
click at [418, 206] on input "Unit Cost" at bounding box center [494, 206] width 222 height 20
click at [410, 391] on button "Add" at bounding box center [425, 392] width 117 height 17
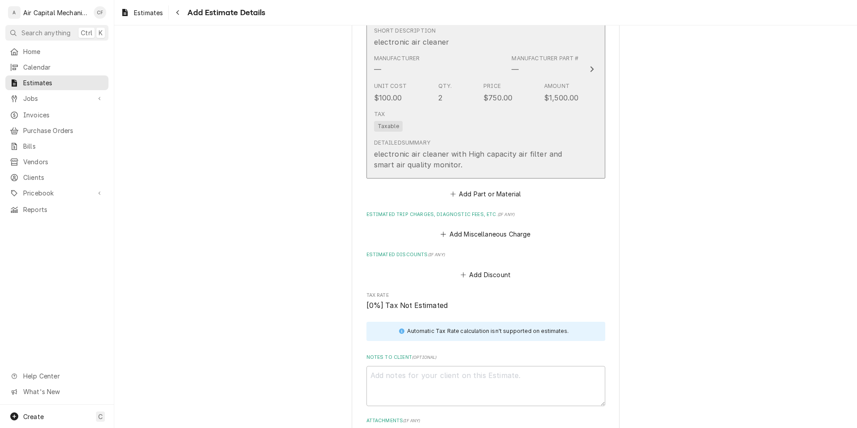
scroll to position [2490, 0]
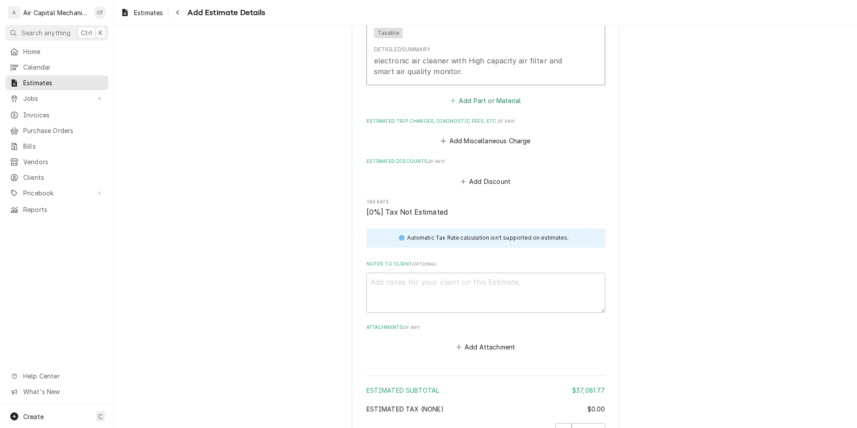
click at [518, 101] on button "Add Part or Material" at bounding box center [486, 101] width 74 height 13
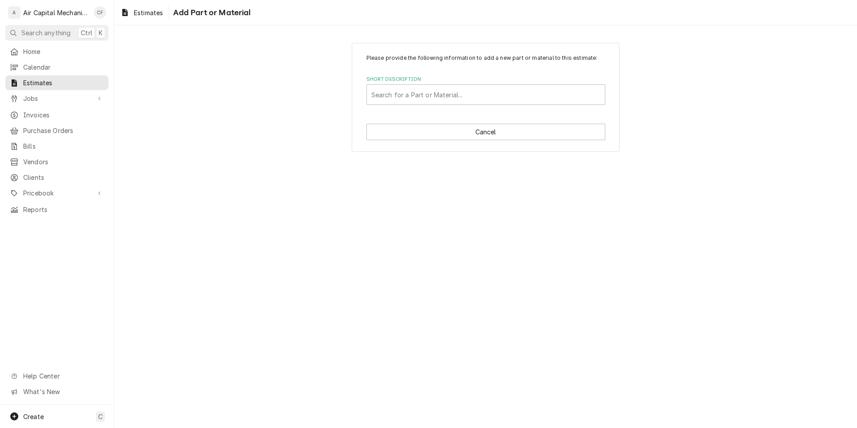
click at [518, 75] on div "Please provide the following information to add a new part or material to this …" at bounding box center [486, 79] width 239 height 51
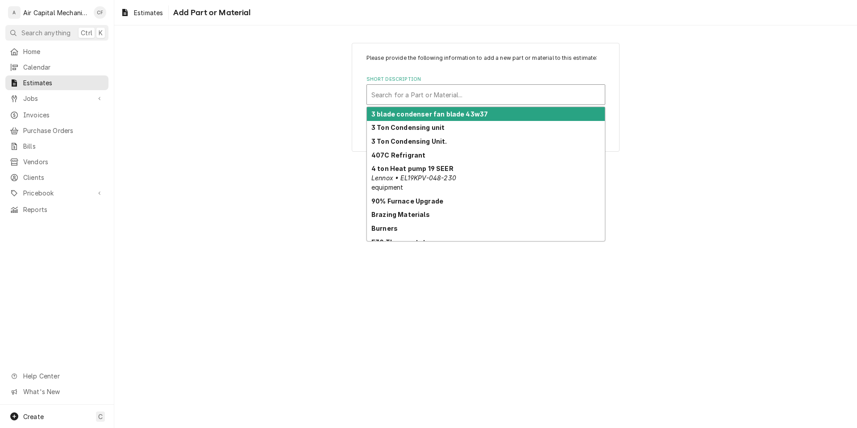
click at [518, 87] on div "Short Description" at bounding box center [486, 95] width 229 height 16
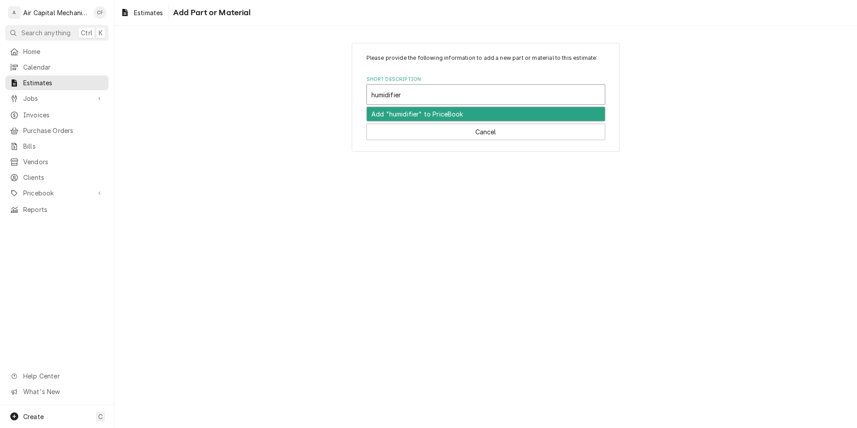
click at [519, 112] on div "Add "humidifier" to PriceBook" at bounding box center [486, 114] width 238 height 14
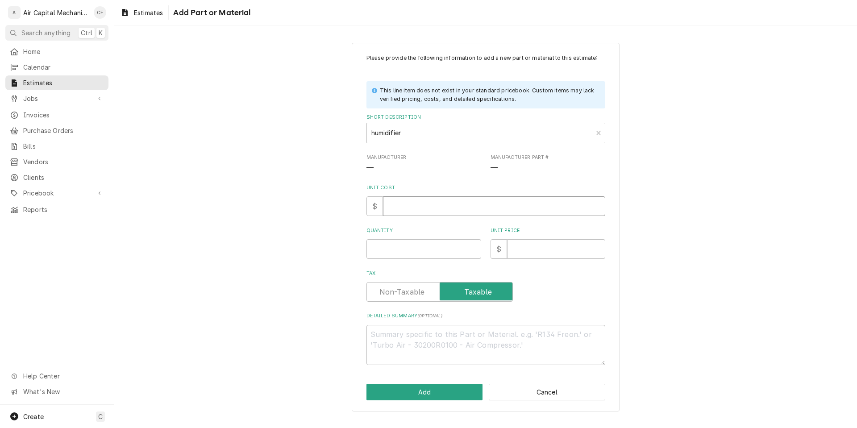
click at [477, 198] on input "Unit Cost" at bounding box center [494, 206] width 222 height 20
click at [453, 248] on input "Quantity" at bounding box center [424, 249] width 115 height 20
click at [543, 249] on input "Unit Price" at bounding box center [556, 249] width 98 height 20
click at [593, 349] on textarea "Detailed Summary ( optional )" at bounding box center [486, 345] width 239 height 40
click at [431, 395] on button "Add" at bounding box center [425, 392] width 117 height 17
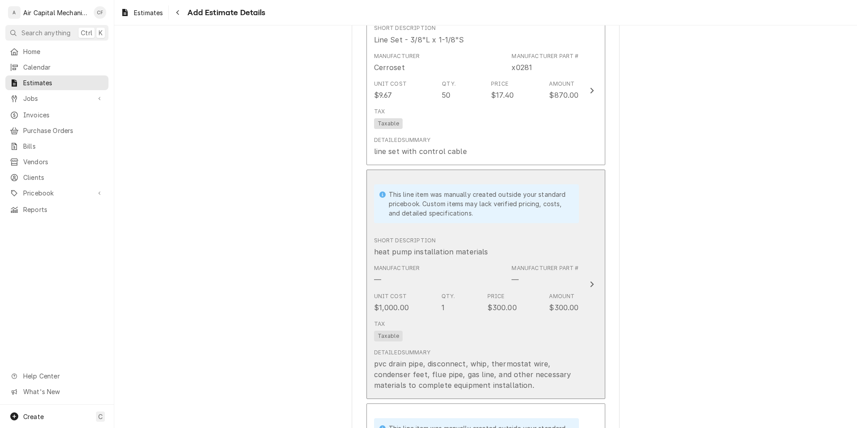
scroll to position [1545, 0]
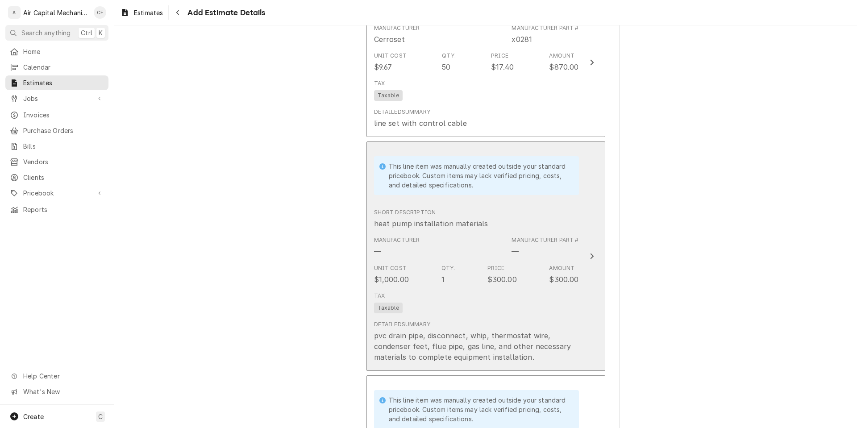
click at [460, 246] on div "Manufacturer — Manufacturer Part # —" at bounding box center [476, 247] width 205 height 28
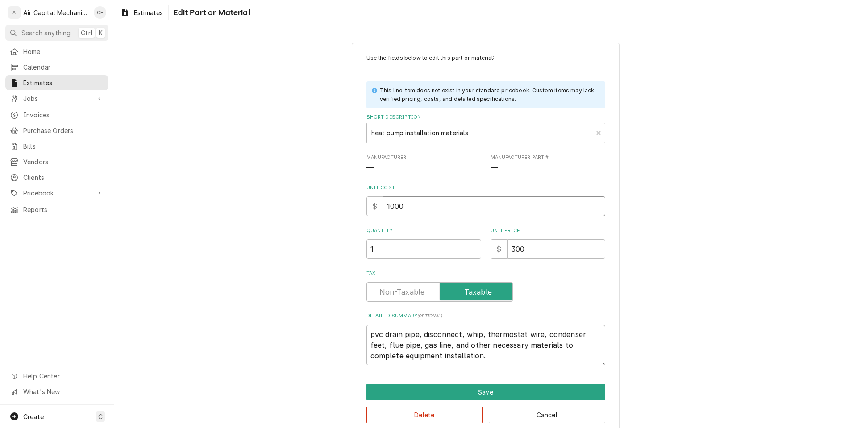
click at [430, 209] on input "1000" at bounding box center [494, 206] width 222 height 20
click at [533, 252] on input "300" at bounding box center [556, 249] width 98 height 20
click at [486, 401] on div "Delete Cancel" at bounding box center [486, 412] width 239 height 23
click at [488, 397] on button "Save" at bounding box center [486, 392] width 239 height 17
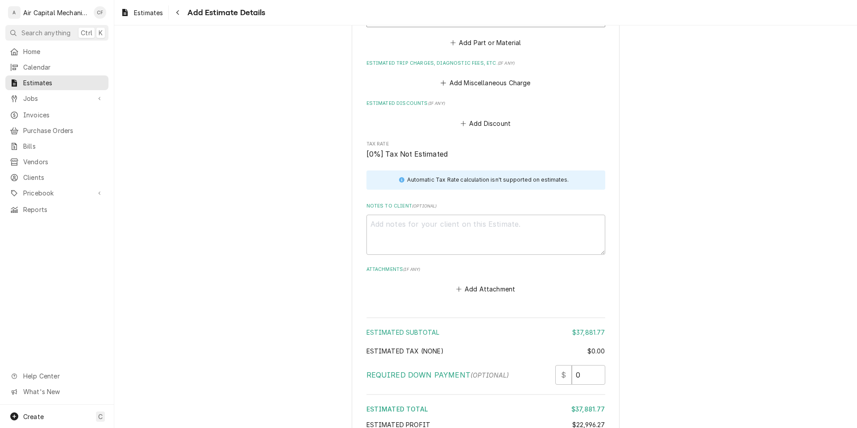
scroll to position [2760, 0]
click at [472, 123] on button "Add Discount" at bounding box center [485, 124] width 53 height 13
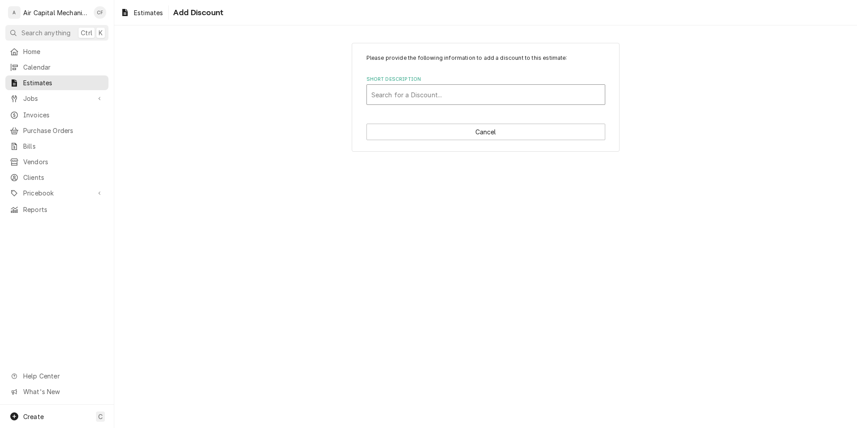
click at [452, 103] on div "Search for a Discount..." at bounding box center [486, 95] width 238 height 20
click at [316, 109] on div "Please provide the following information to add a discount to this estimate: Sh…" at bounding box center [485, 97] width 743 height 125
click at [522, 128] on button "Cancel" at bounding box center [486, 132] width 239 height 17
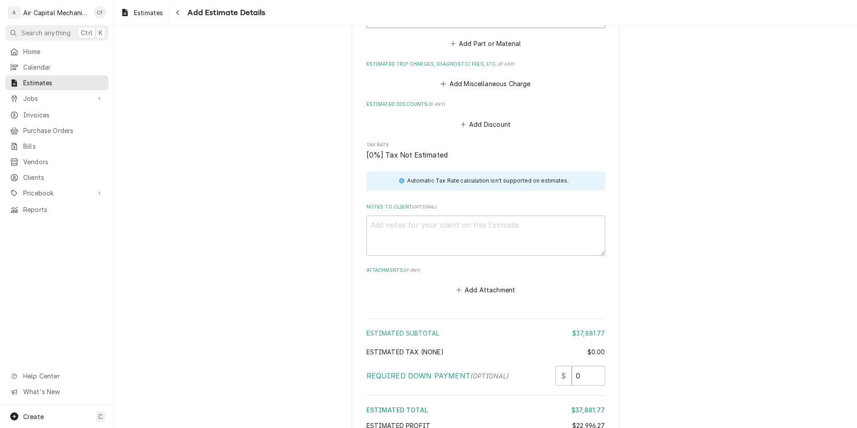
scroll to position [2749, 0]
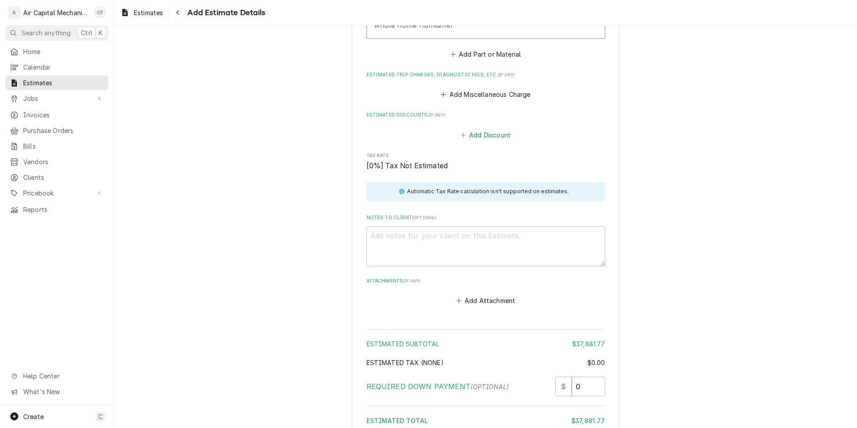
click at [472, 135] on button "Add Discount" at bounding box center [485, 135] width 53 height 13
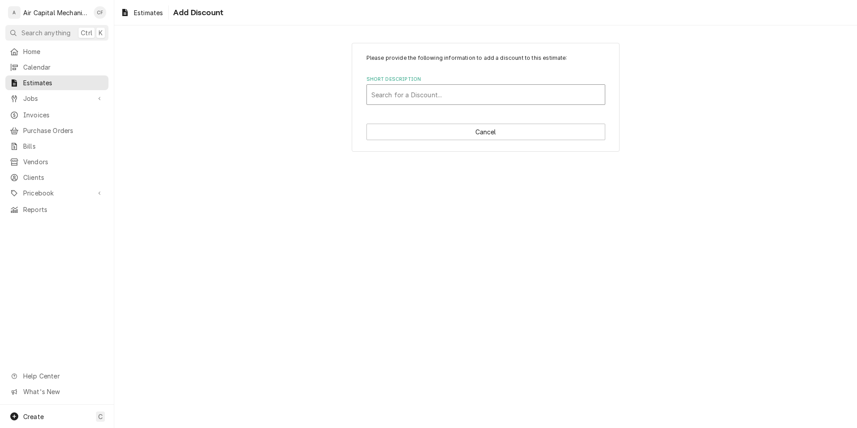
click at [468, 102] on div "Short Description" at bounding box center [486, 95] width 229 height 16
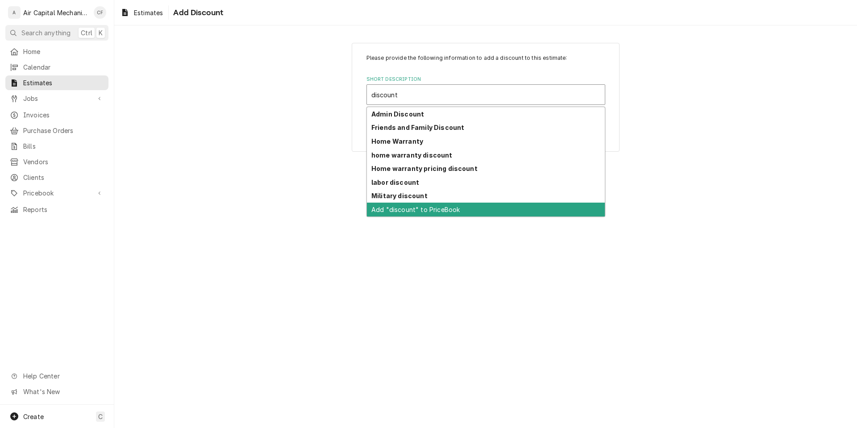
click at [469, 210] on div "Add "discount" to PriceBook" at bounding box center [486, 210] width 238 height 14
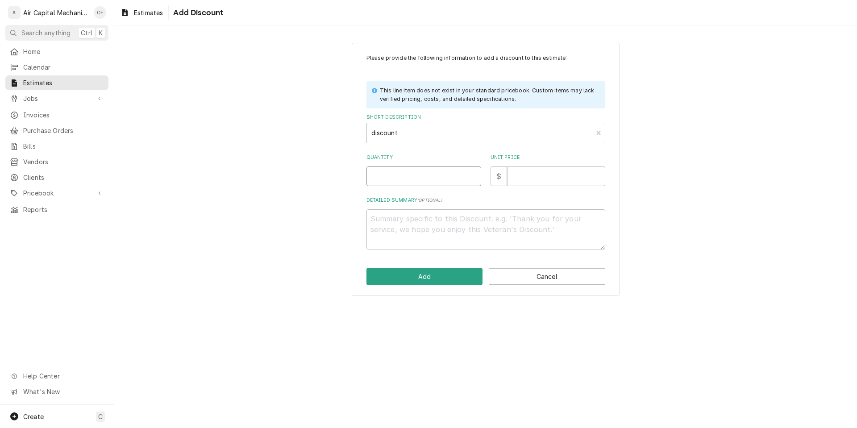
click at [440, 180] on input "Quantity" at bounding box center [424, 177] width 115 height 20
click at [530, 180] on input "Unit Price" at bounding box center [556, 177] width 98 height 20
click at [531, 244] on textarea "Detailed Summary ( optional )" at bounding box center [486, 229] width 239 height 40
click at [552, 272] on button "Cancel" at bounding box center [547, 276] width 117 height 17
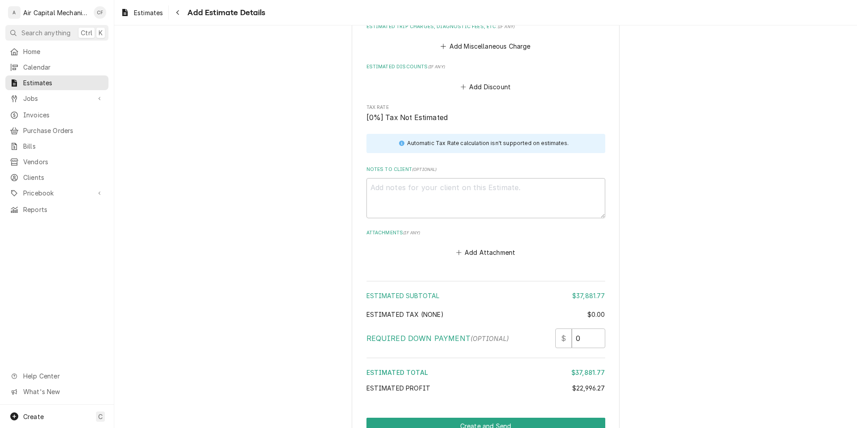
scroll to position [2792, 0]
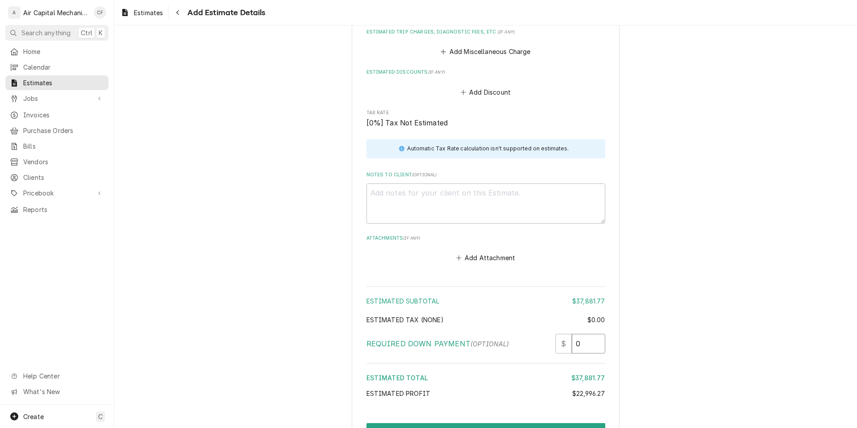
click at [585, 349] on input "0" at bounding box center [588, 344] width 33 height 20
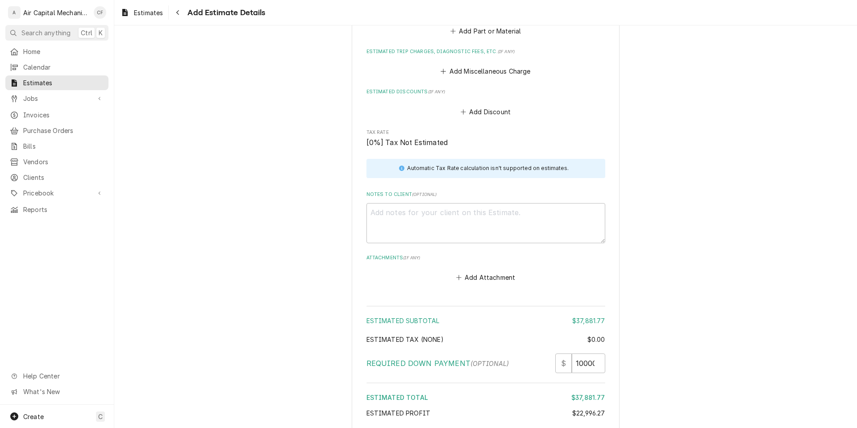
scroll to position [2814, 0]
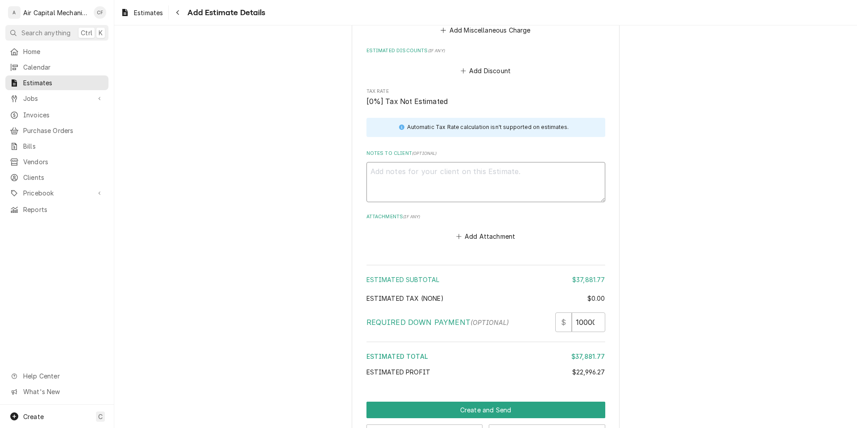
click at [417, 180] on textarea "Notes to Client ( optional )" at bounding box center [486, 182] width 239 height 40
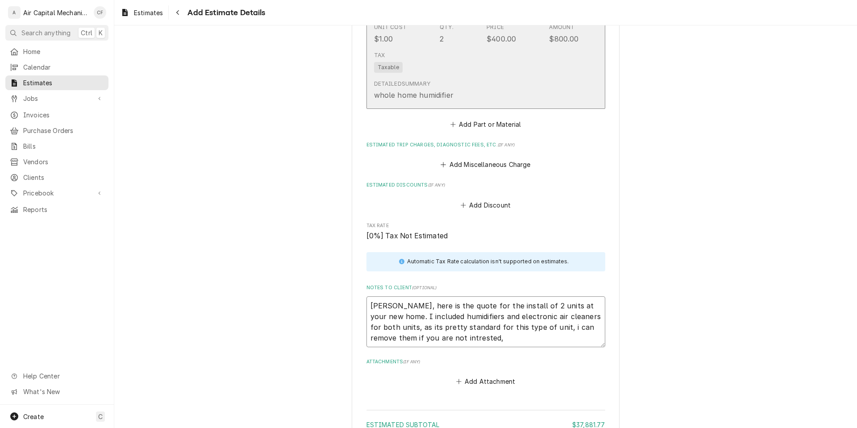
scroll to position [2649, 0]
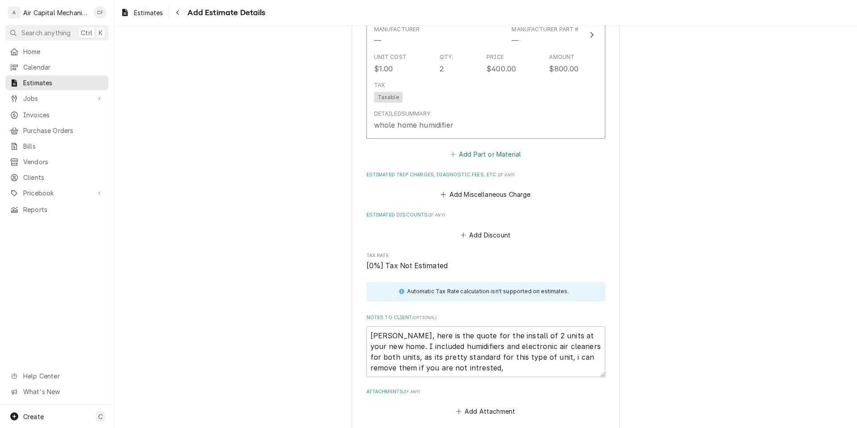
click at [484, 151] on button "Add Part or Material" at bounding box center [486, 154] width 74 height 13
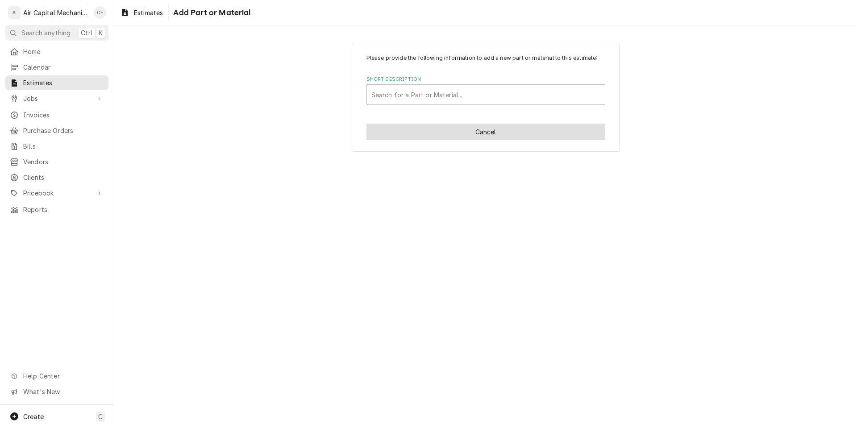
click at [473, 138] on button "Cancel" at bounding box center [486, 132] width 239 height 17
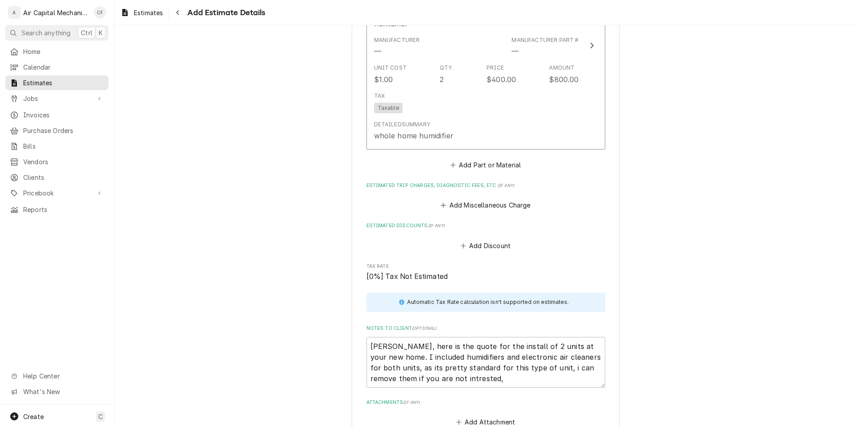
scroll to position [2638, 0]
click at [478, 210] on button "Add Miscellaneous Charge" at bounding box center [485, 205] width 93 height 13
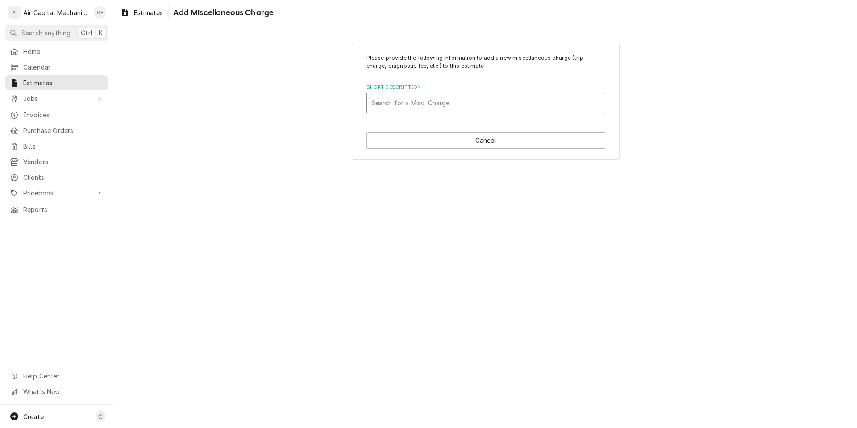
click at [467, 107] on div "Short Description" at bounding box center [486, 103] width 229 height 16
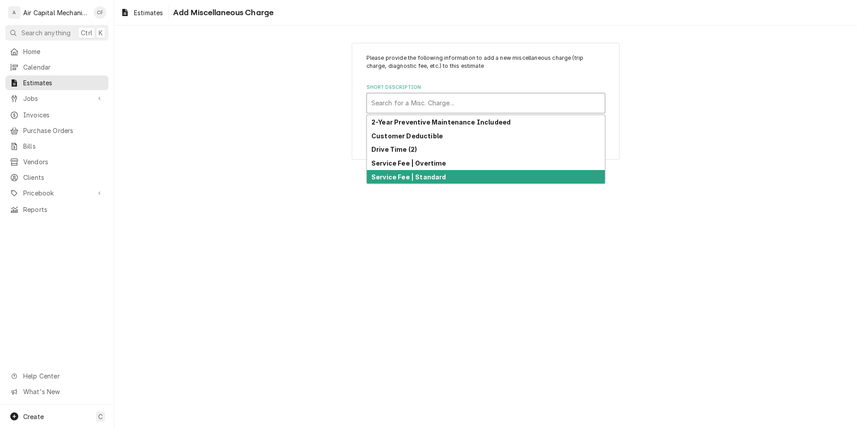
click at [463, 210] on div "Please provide the following information to add a new miscellaneous charge (tri…" at bounding box center [485, 226] width 743 height 403
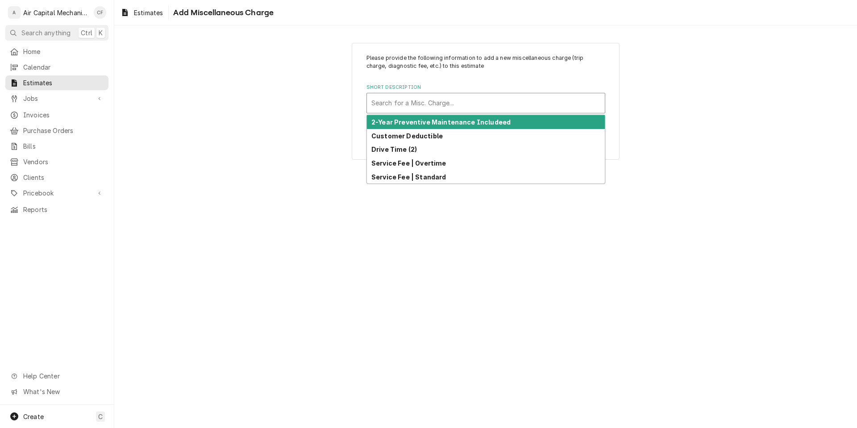
click at [460, 99] on div "Short Description" at bounding box center [486, 103] width 229 height 16
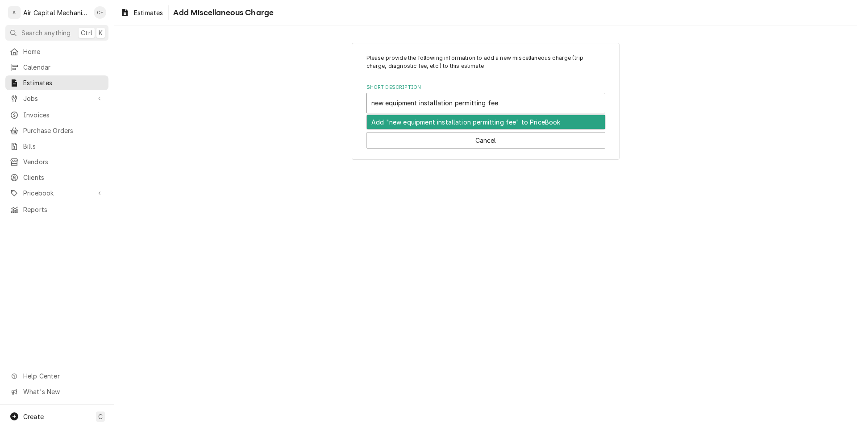
click at [455, 123] on div "Add "new equipment installation permitting fee" to PriceBook" at bounding box center [486, 122] width 238 height 14
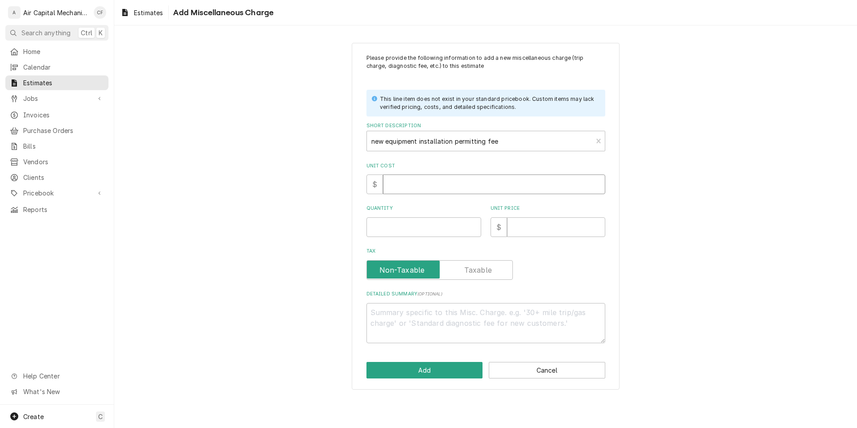
click at [429, 182] on input "Unit Cost" at bounding box center [494, 185] width 222 height 20
click at [406, 228] on input "Quantity" at bounding box center [424, 227] width 115 height 20
drag, startPoint x: 570, startPoint y: 230, endPoint x: 583, endPoint y: 238, distance: 14.8
click at [570, 230] on input "Unit Price" at bounding box center [556, 227] width 98 height 20
click at [490, 318] on textarea "Detailed Summary ( optional )" at bounding box center [486, 323] width 239 height 40
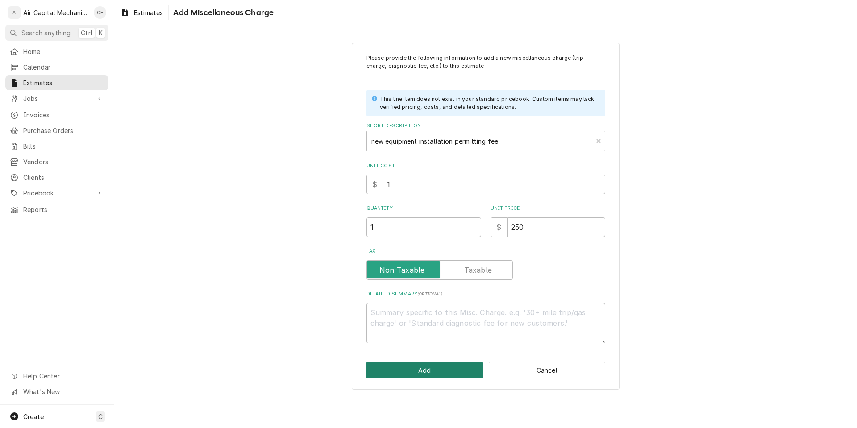
click at [424, 374] on button "Add" at bounding box center [425, 370] width 117 height 17
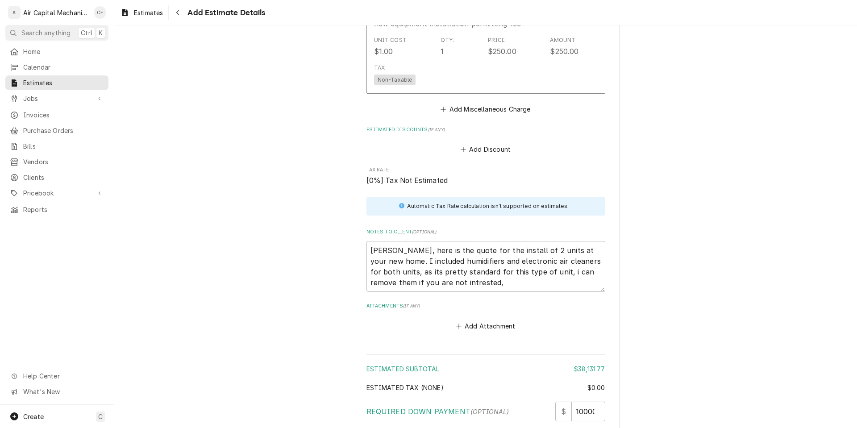
scroll to position [2978, 0]
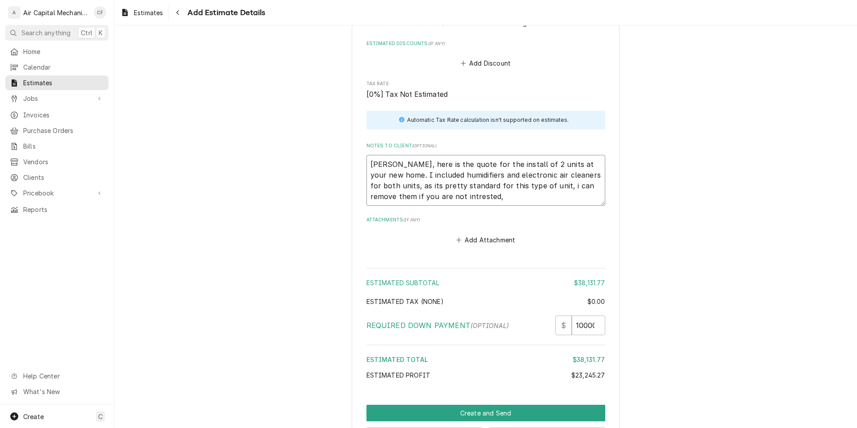
click at [487, 202] on textarea "Scott, here is the quote for the install of 2 units at your new home. I include…" at bounding box center [486, 180] width 239 height 51
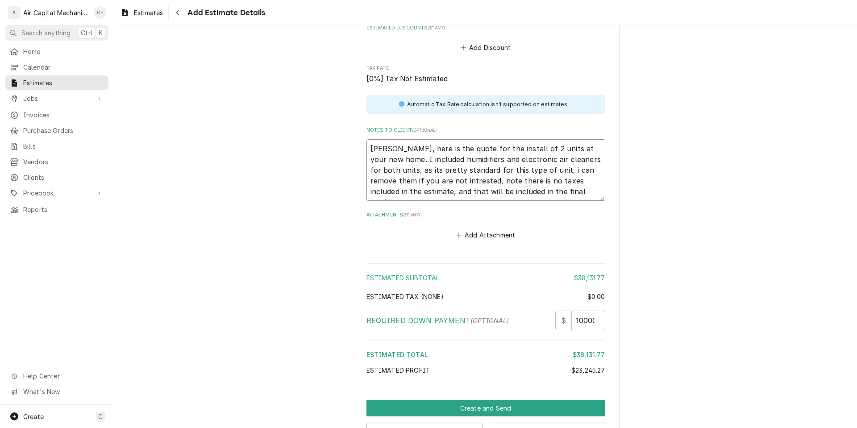
scroll to position [3024, 0]
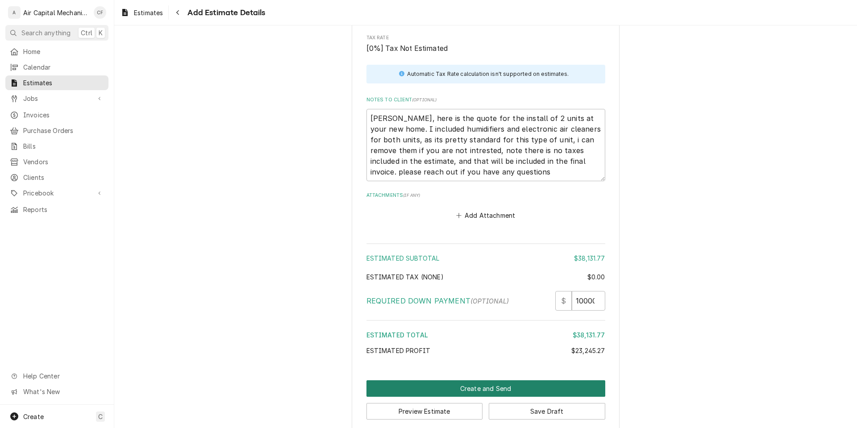
click at [502, 385] on button "Create and Send" at bounding box center [486, 388] width 239 height 17
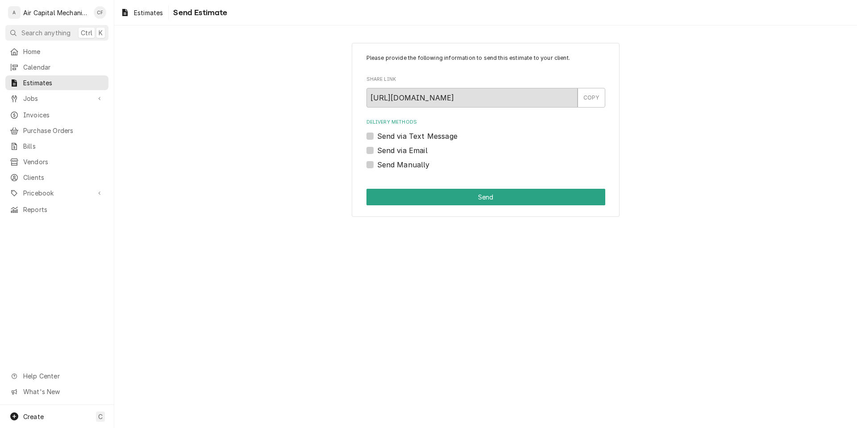
click at [443, 138] on label "Send via Text Message" at bounding box center [417, 136] width 80 height 11
click at [443, 138] on input "Send via Text Message" at bounding box center [496, 141] width 239 height 20
checkbox input "true"
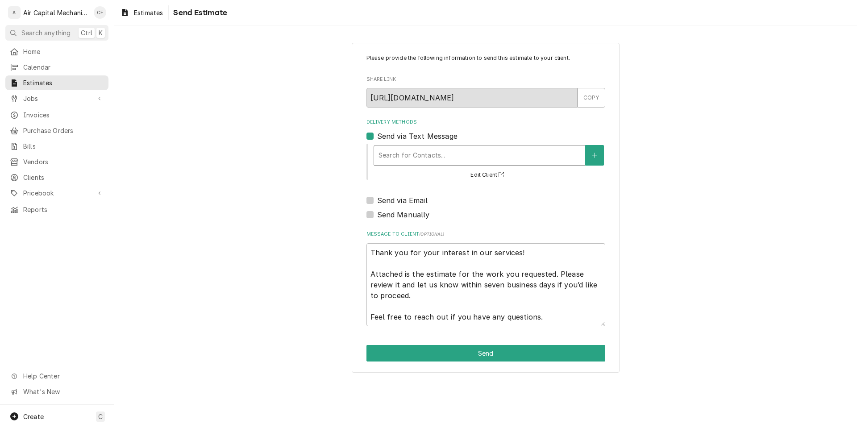
click at [451, 156] on div "Delivery Methods" at bounding box center [480, 155] width 202 height 16
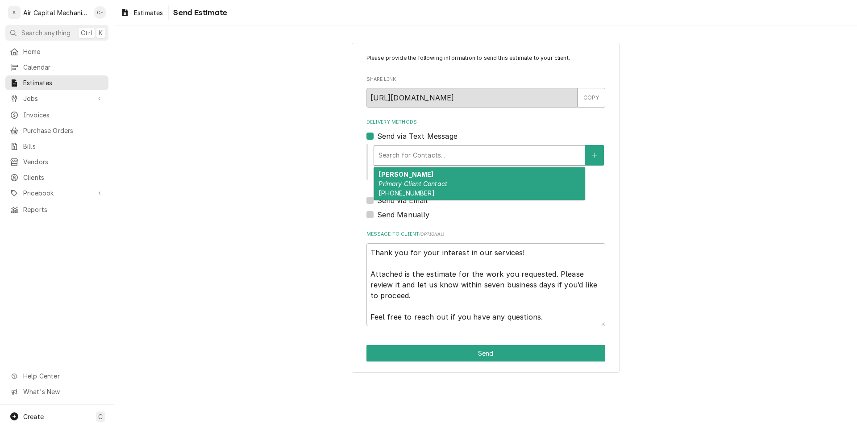
click at [420, 186] on em "Primary Client Contact" at bounding box center [413, 184] width 69 height 8
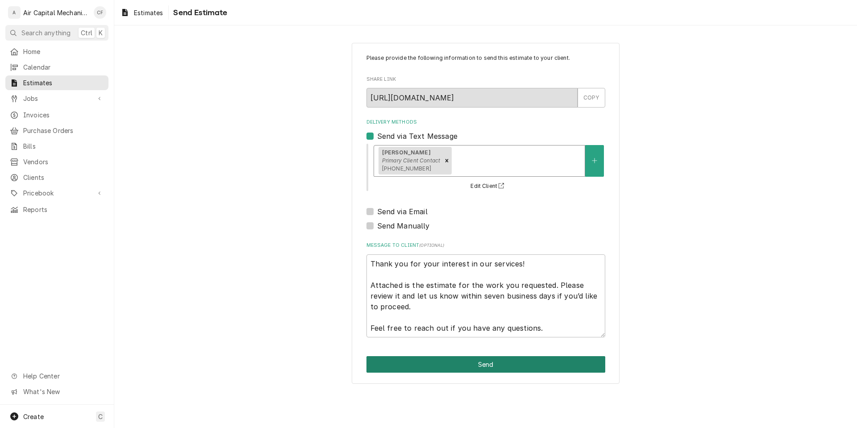
click at [456, 360] on button "Send" at bounding box center [486, 364] width 239 height 17
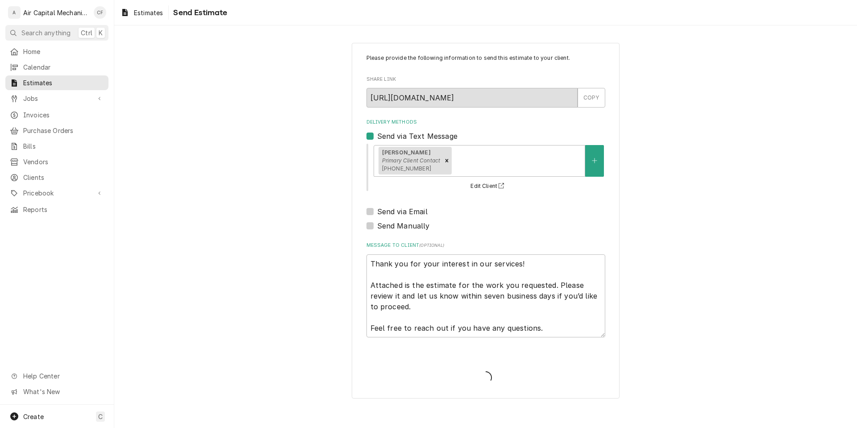
type textarea "x"
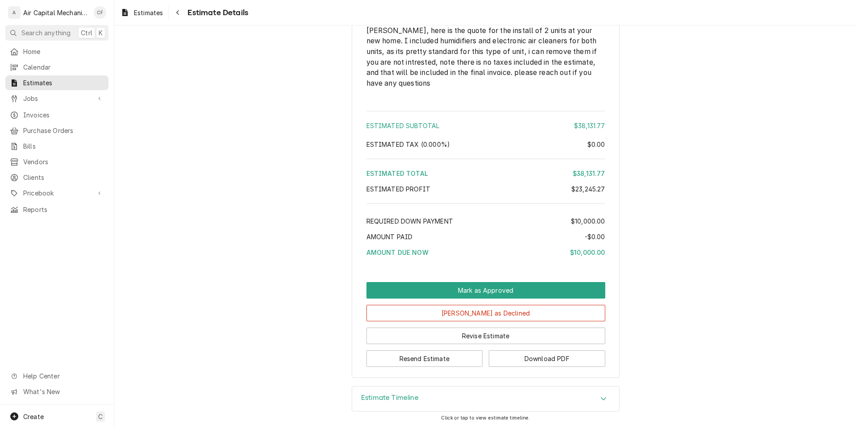
scroll to position [2447, 0]
